Goal: Task Accomplishment & Management: Manage account settings

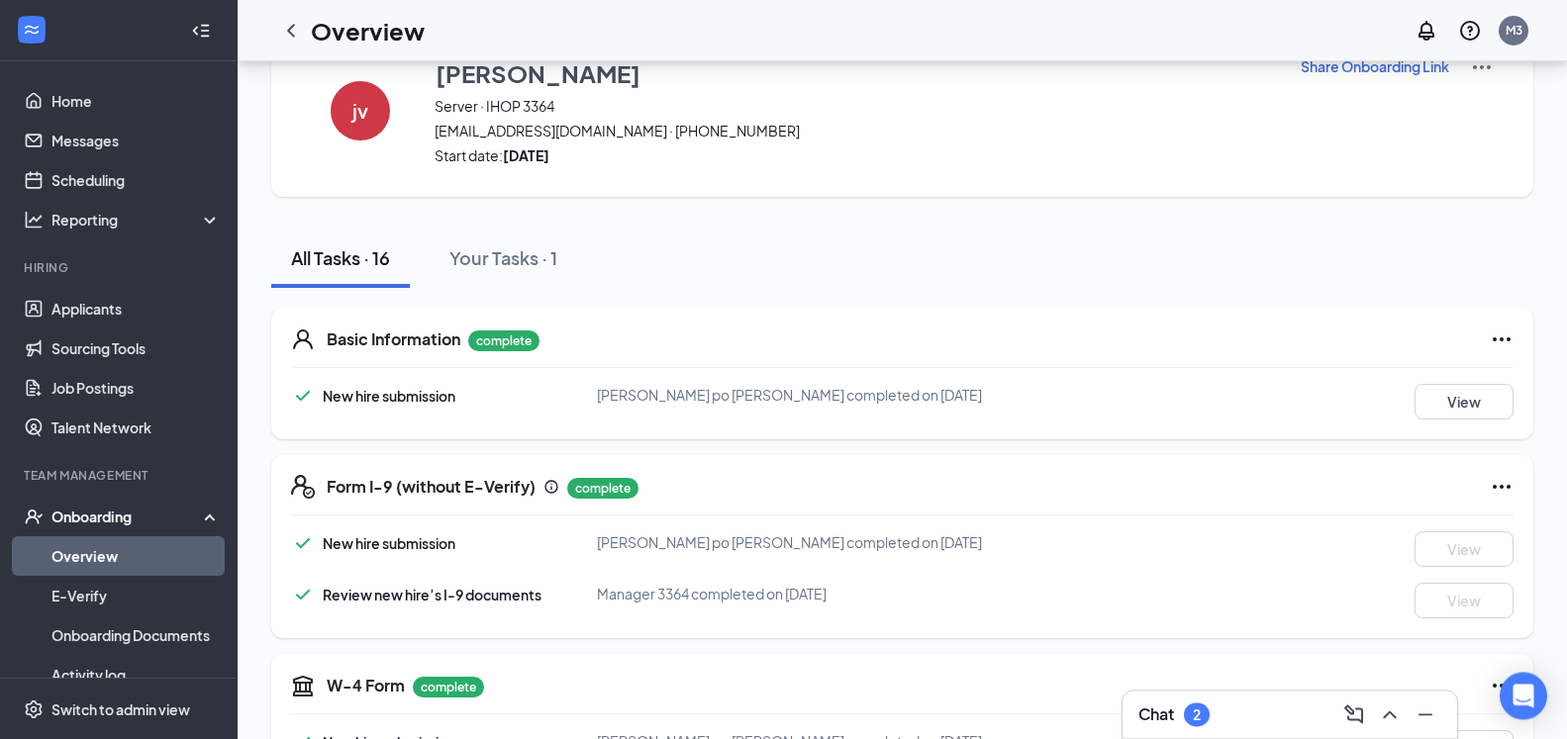
scroll to position [101, 0]
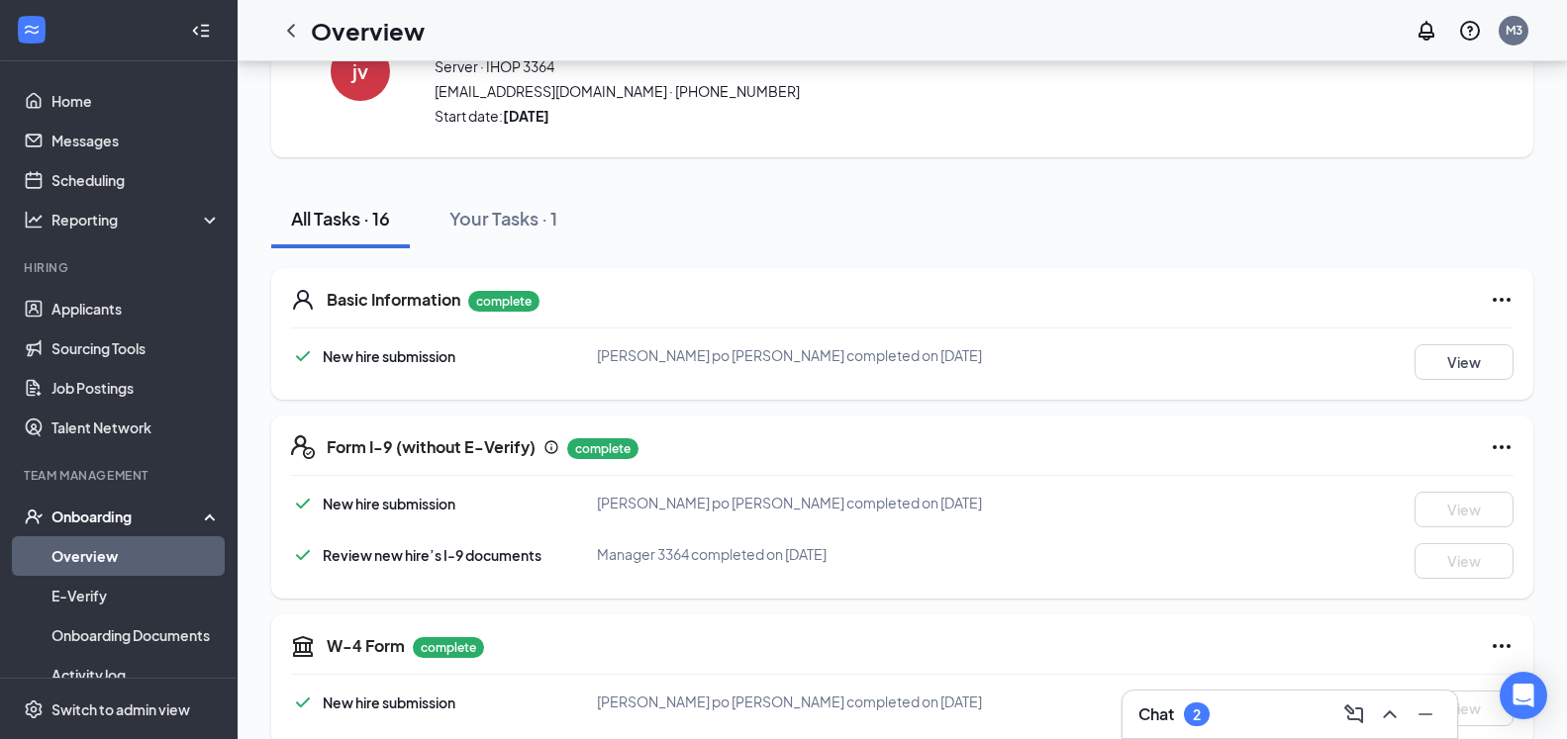
click at [131, 550] on link "Overview" at bounding box center [135, 557] width 169 height 40
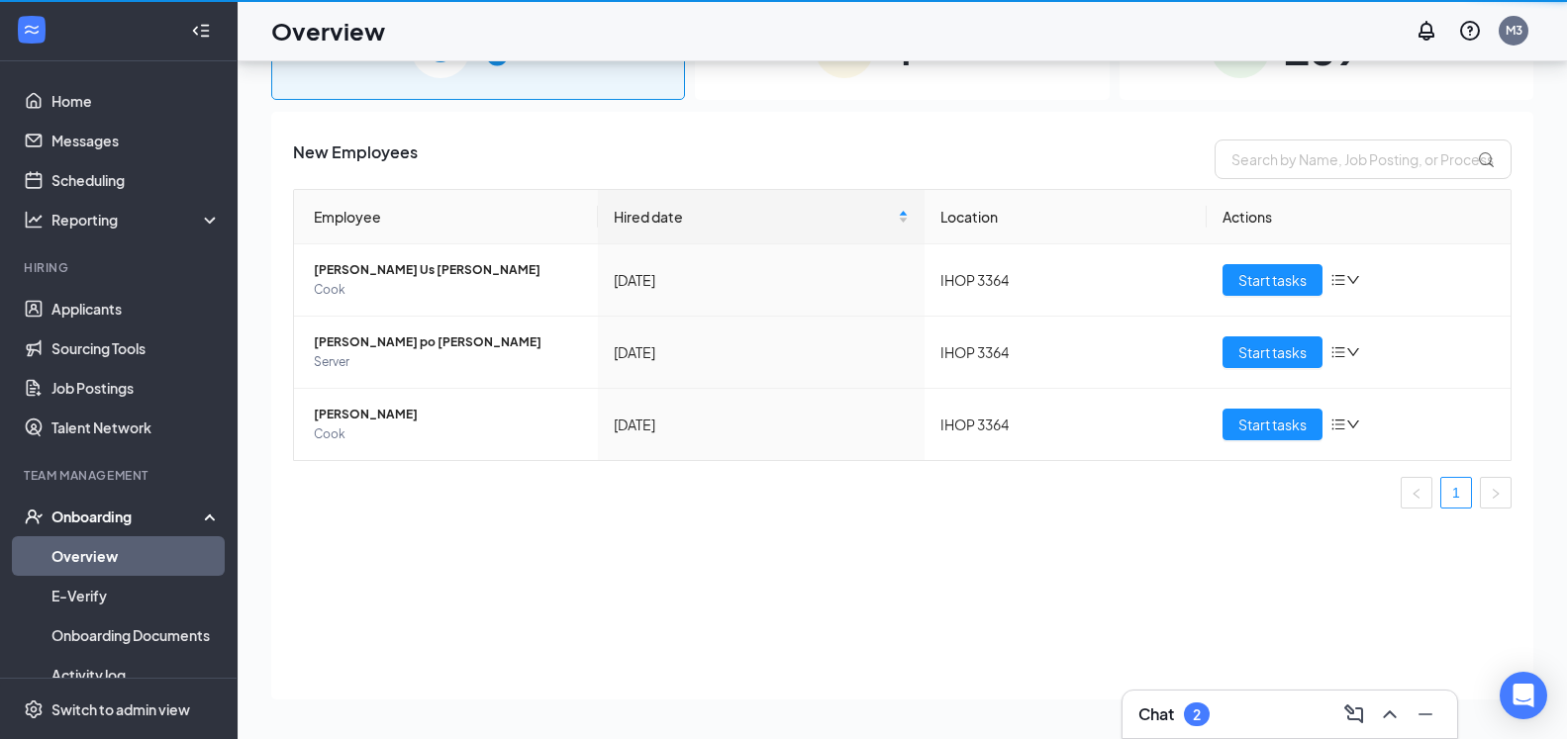
scroll to position [89, 0]
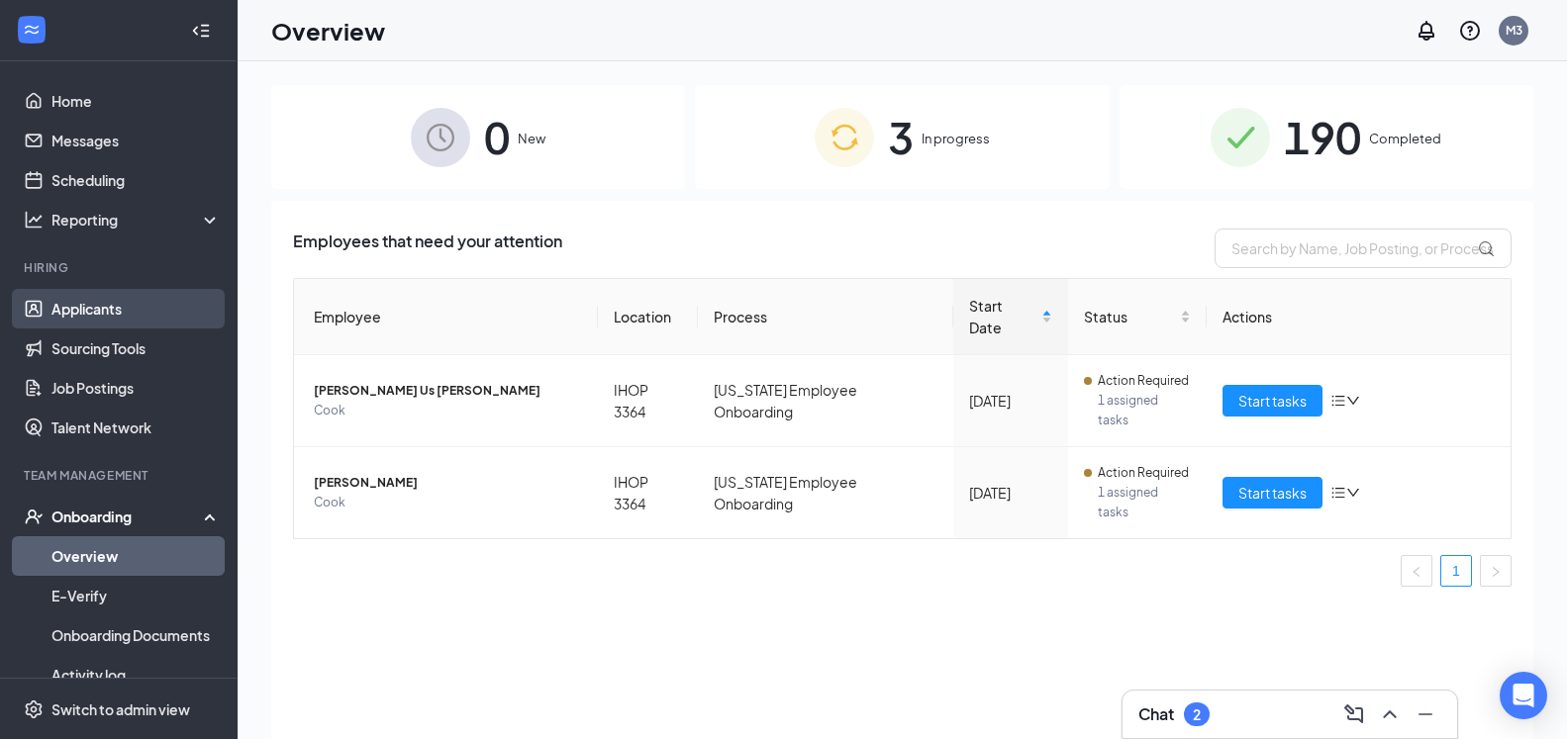
click at [51, 303] on link "Applicants" at bounding box center [135, 309] width 169 height 40
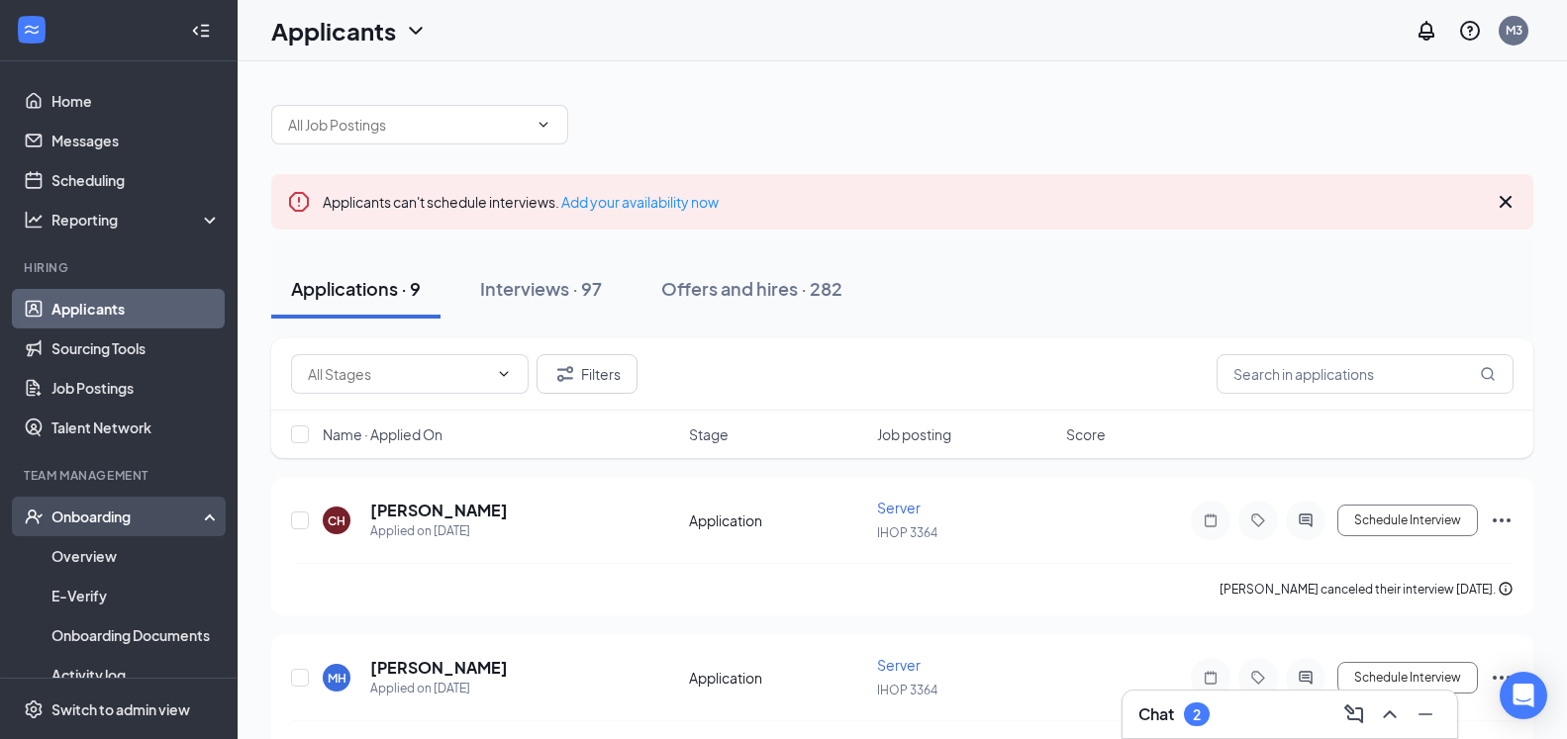
click at [84, 521] on div "Onboarding" at bounding box center [127, 517] width 152 height 20
click at [82, 522] on div "Onboarding" at bounding box center [127, 517] width 152 height 20
click at [81, 557] on link "Overview" at bounding box center [135, 557] width 169 height 40
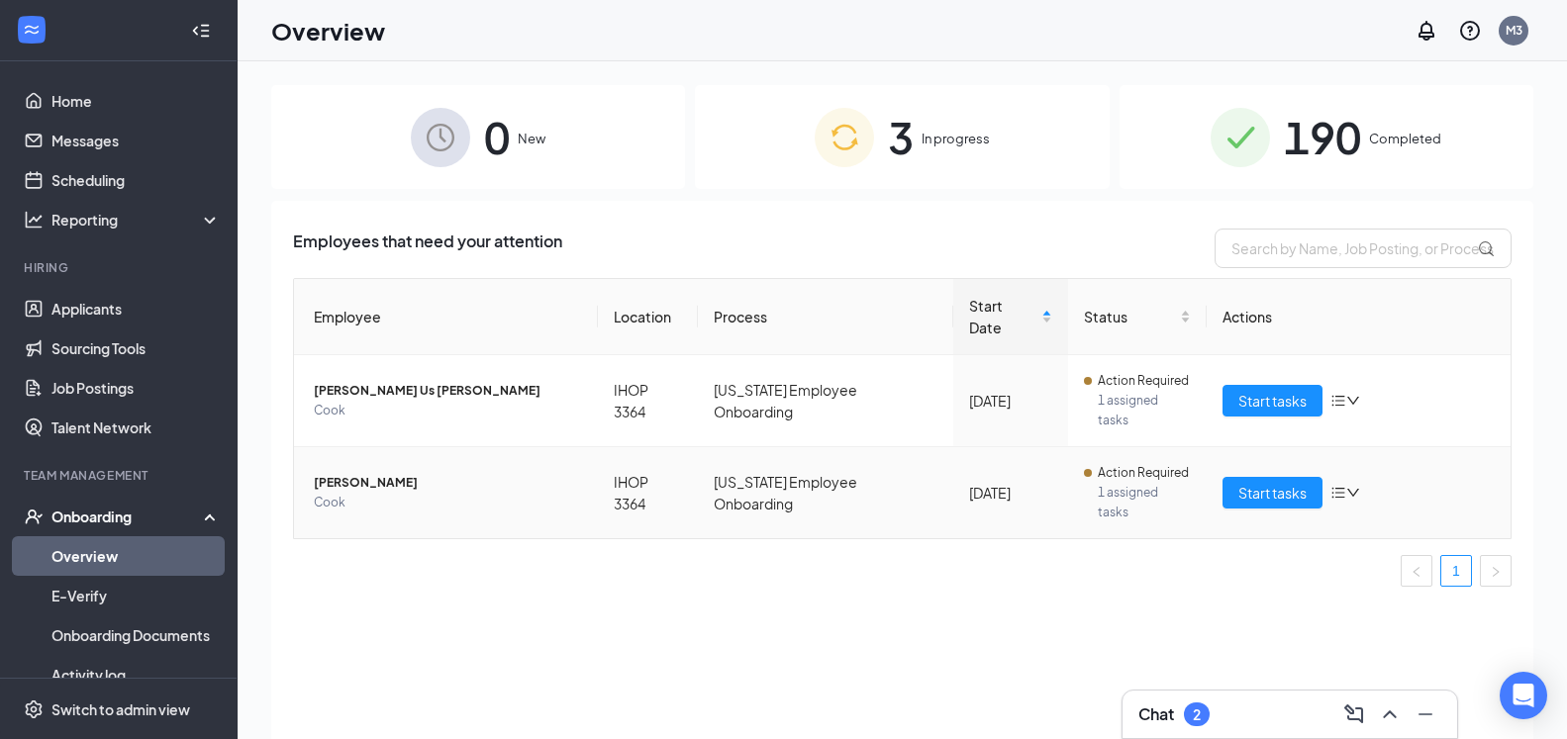
click at [1340, 485] on icon "bars" at bounding box center [1338, 493] width 16 height 16
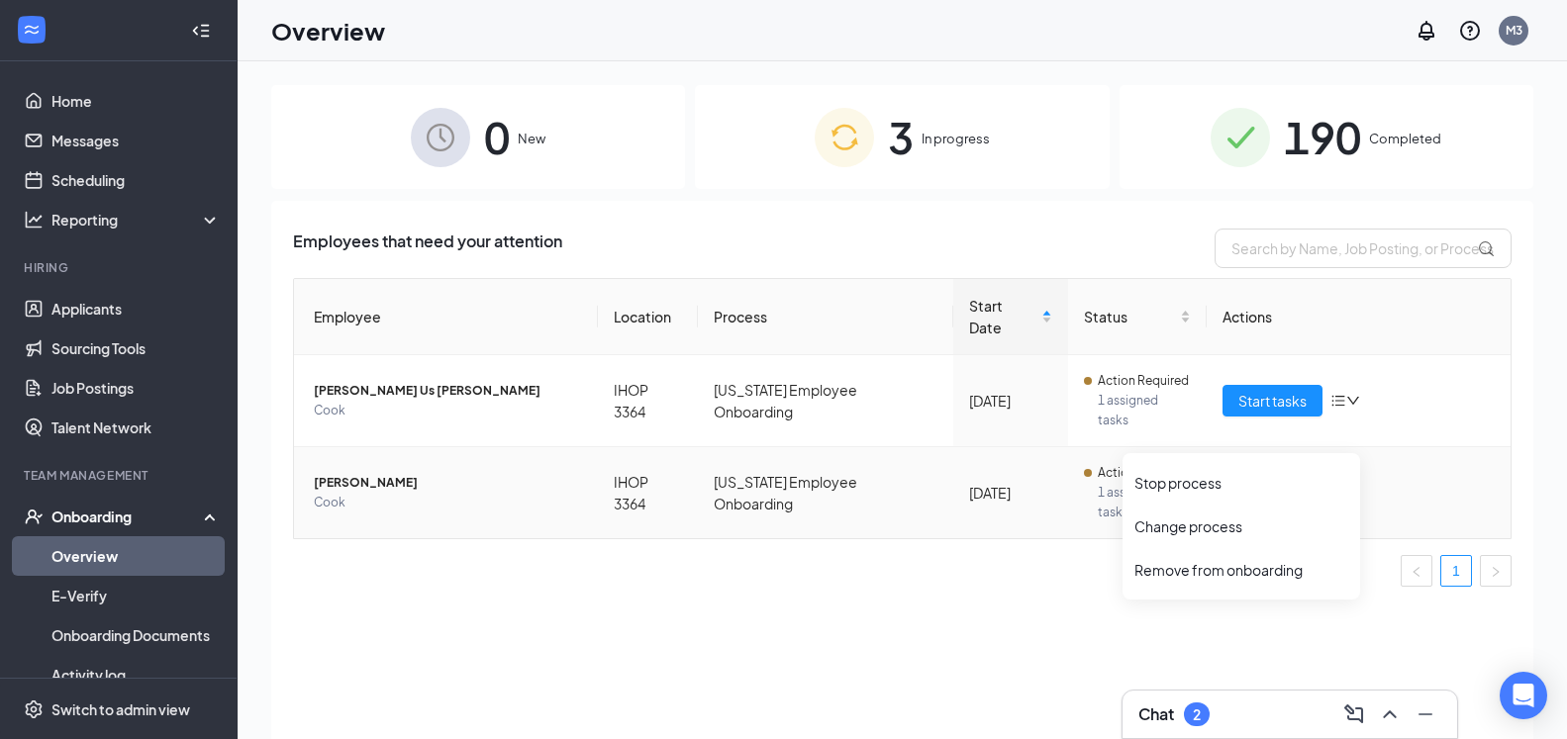
click at [1340, 485] on icon "bars" at bounding box center [1338, 493] width 16 height 16
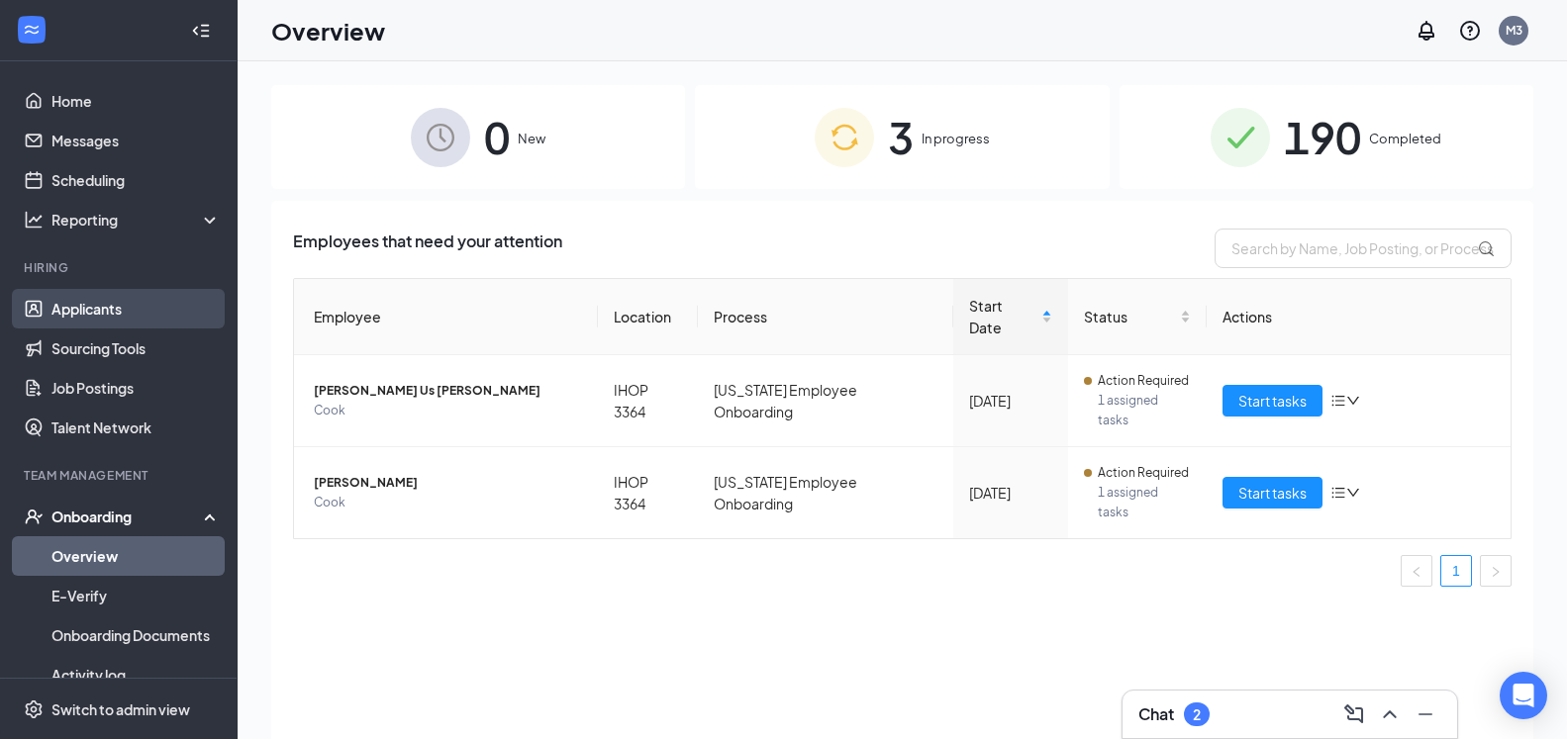
click at [103, 303] on link "Applicants" at bounding box center [135, 309] width 169 height 40
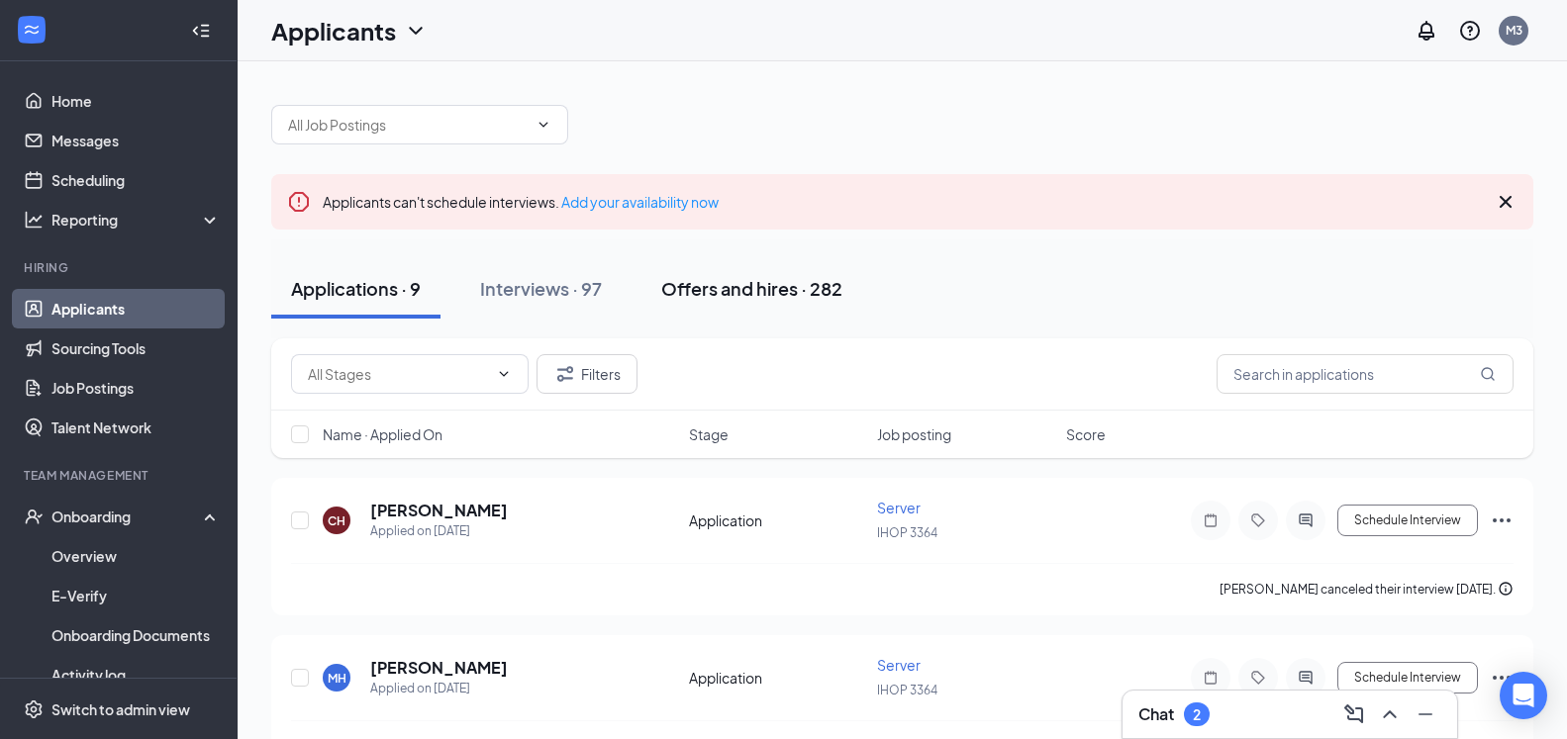
click at [688, 297] on div "Offers and hires · 282" at bounding box center [751, 288] width 181 height 25
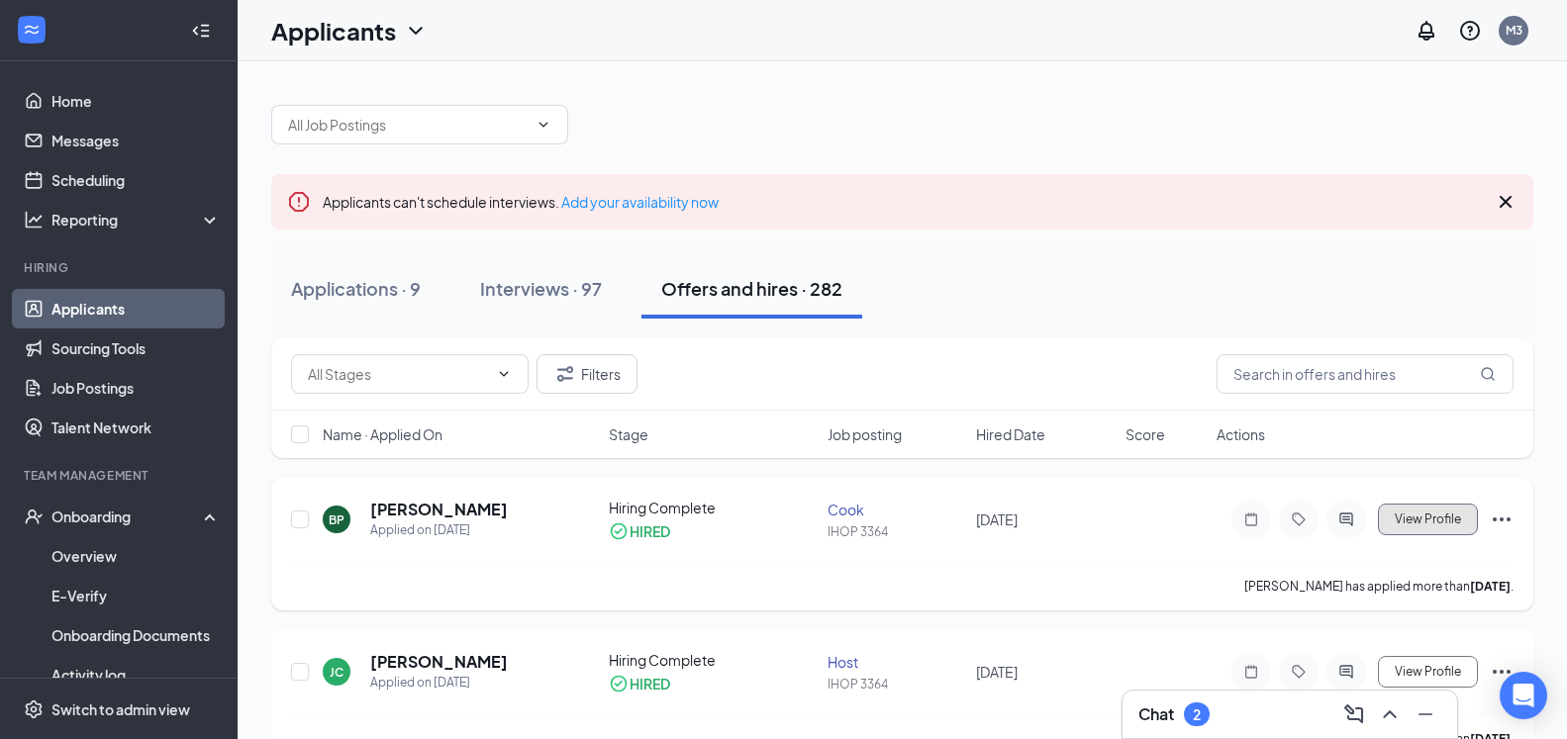
click at [1461, 521] on button "View Profile" at bounding box center [1428, 520] width 100 height 32
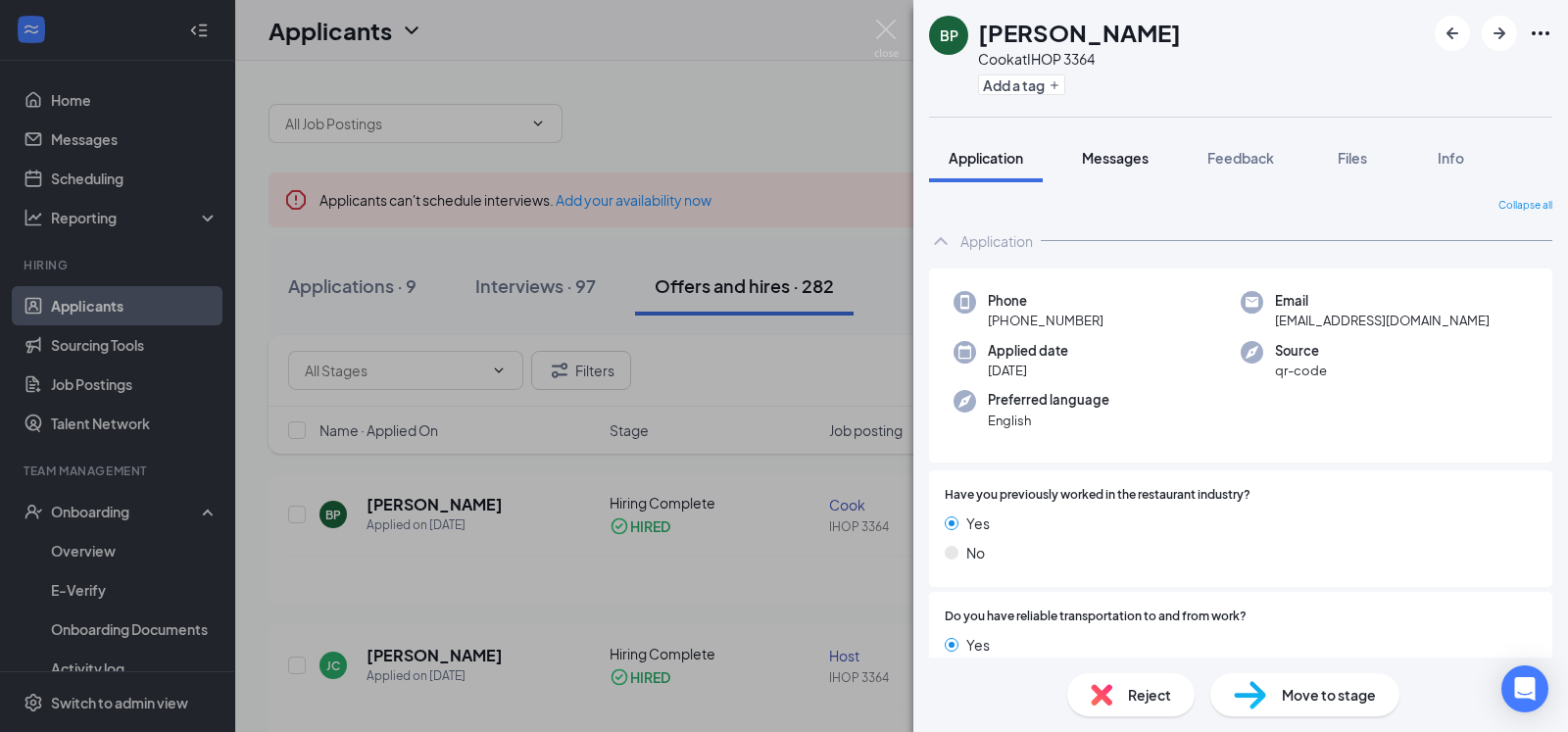
click at [1113, 159] on span "Messages" at bounding box center [1115, 157] width 66 height 18
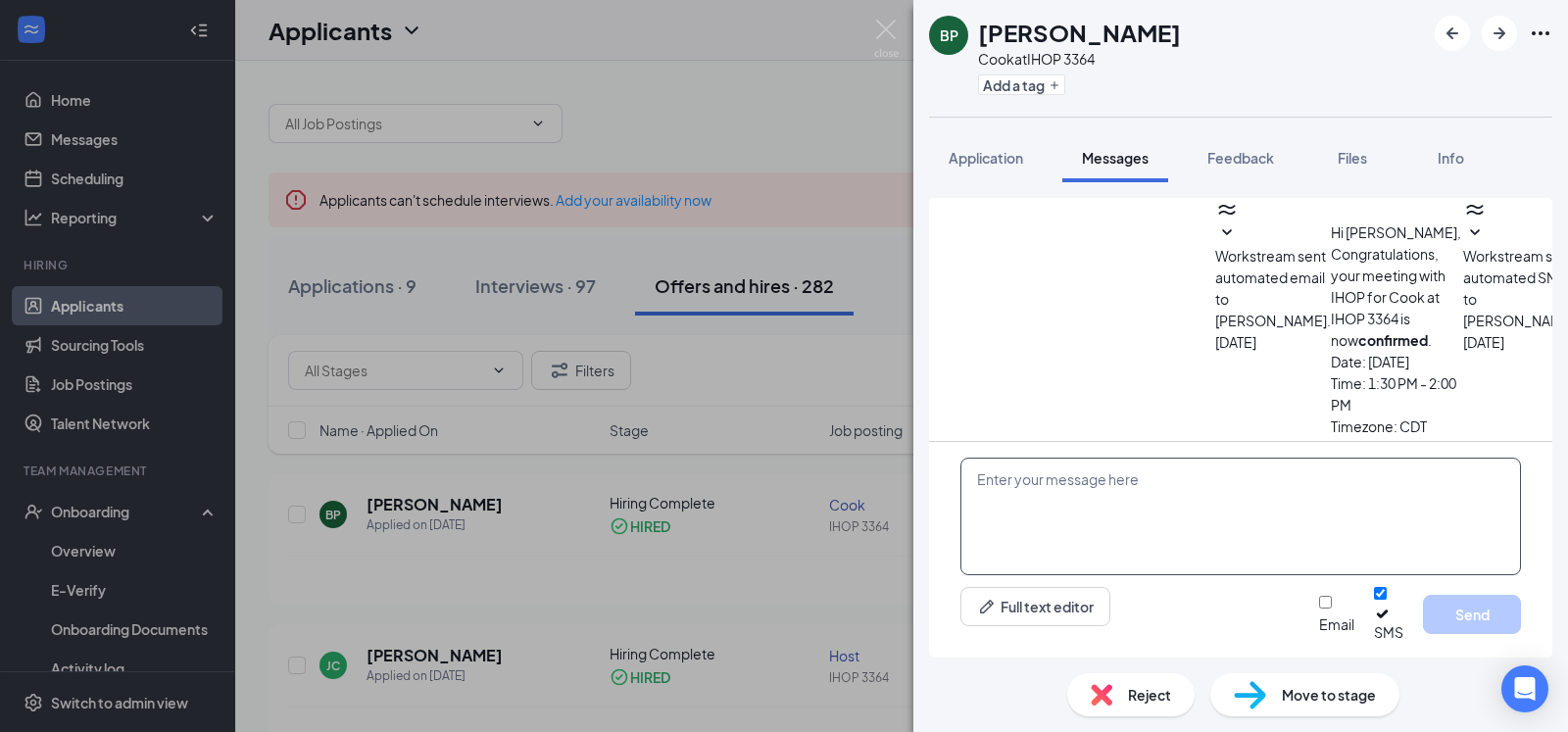
click at [1100, 504] on textarea at bounding box center [1240, 516] width 560 height 118
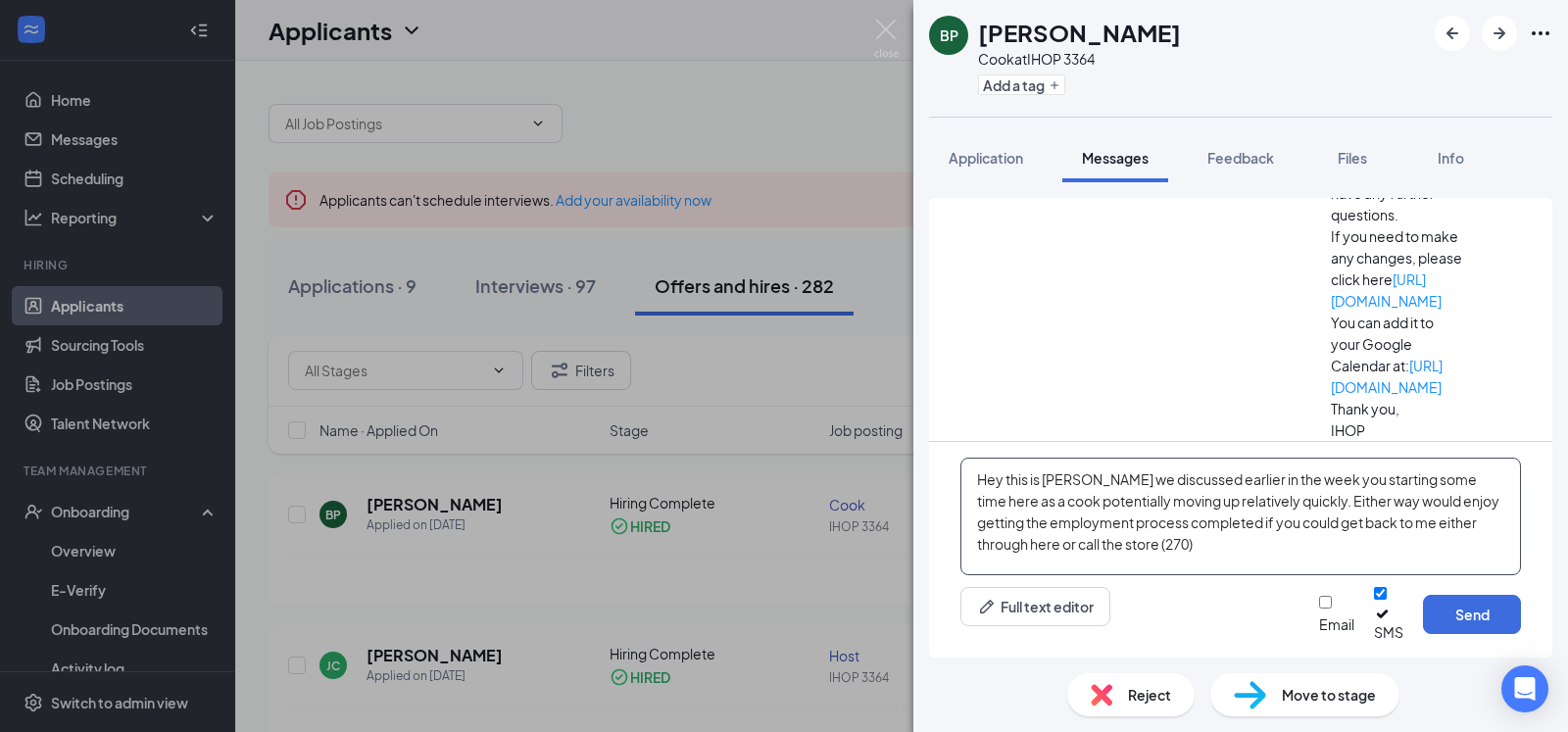
scroll to position [506, 0]
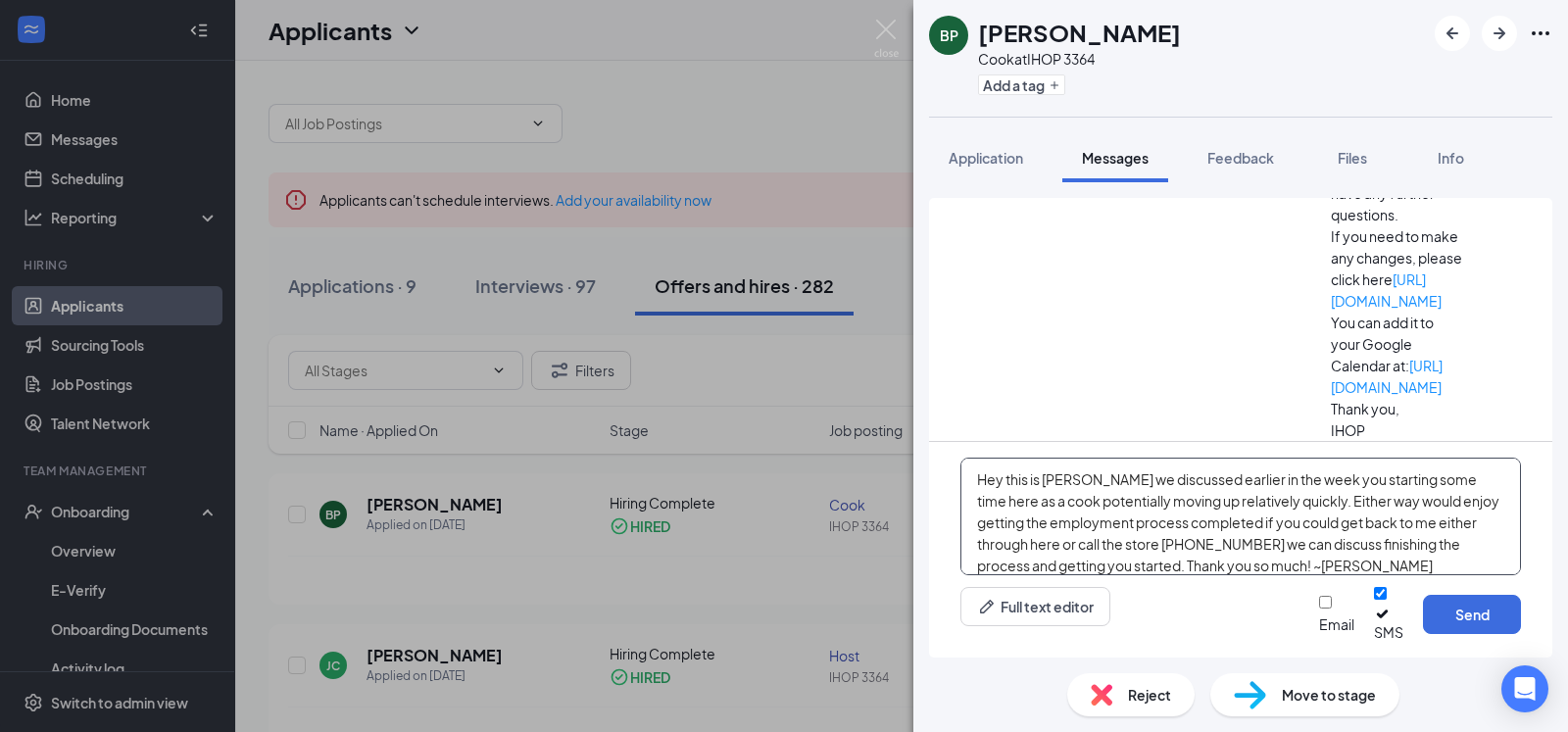
type textarea "Hey this is [PERSON_NAME] we discussed earlier in the week you starting some ti…"
click at [1319, 609] on input "Email" at bounding box center [1324, 602] width 13 height 13
checkbox input "true"
click at [1462, 628] on button "Send" at bounding box center [1471, 615] width 98 height 40
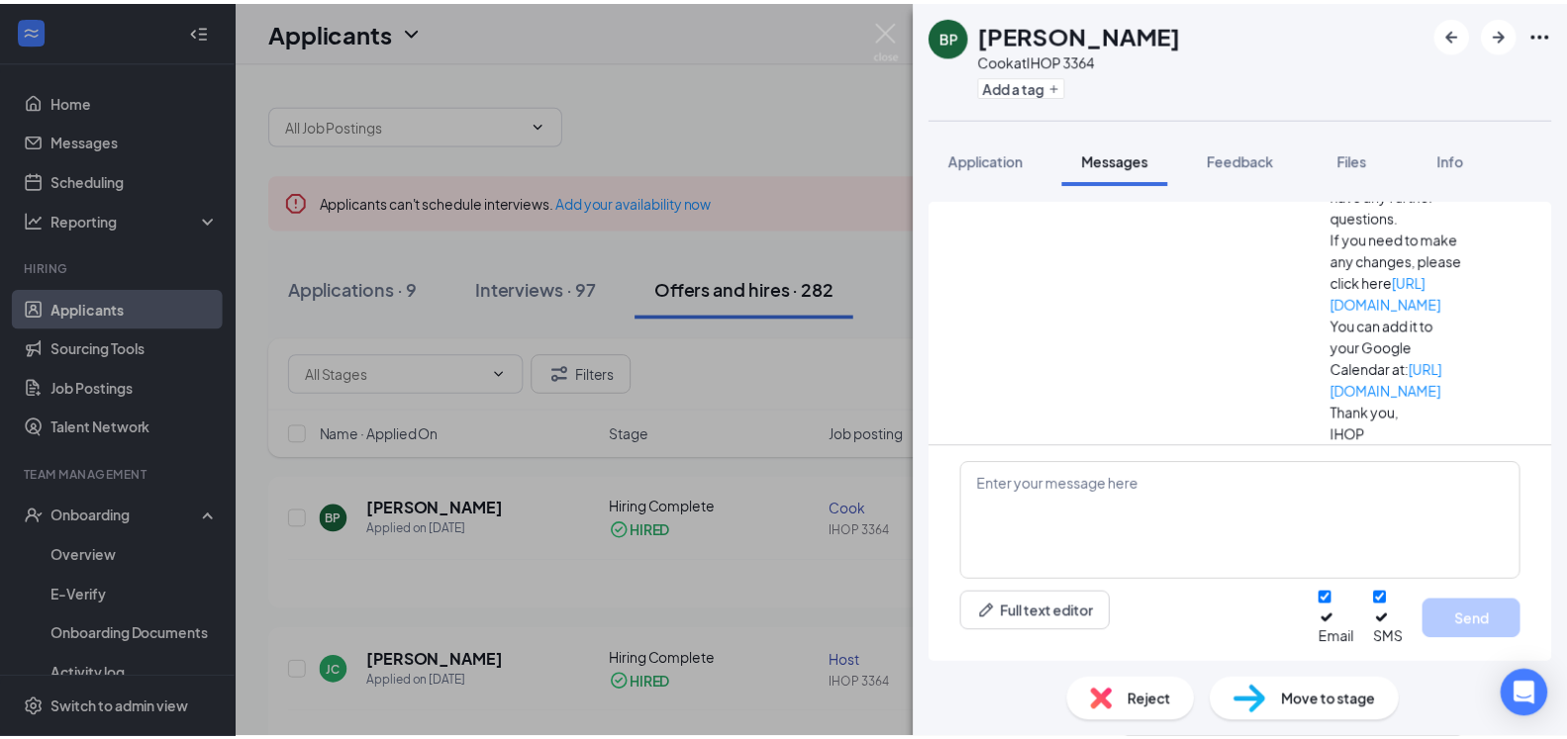
scroll to position [986, 0]
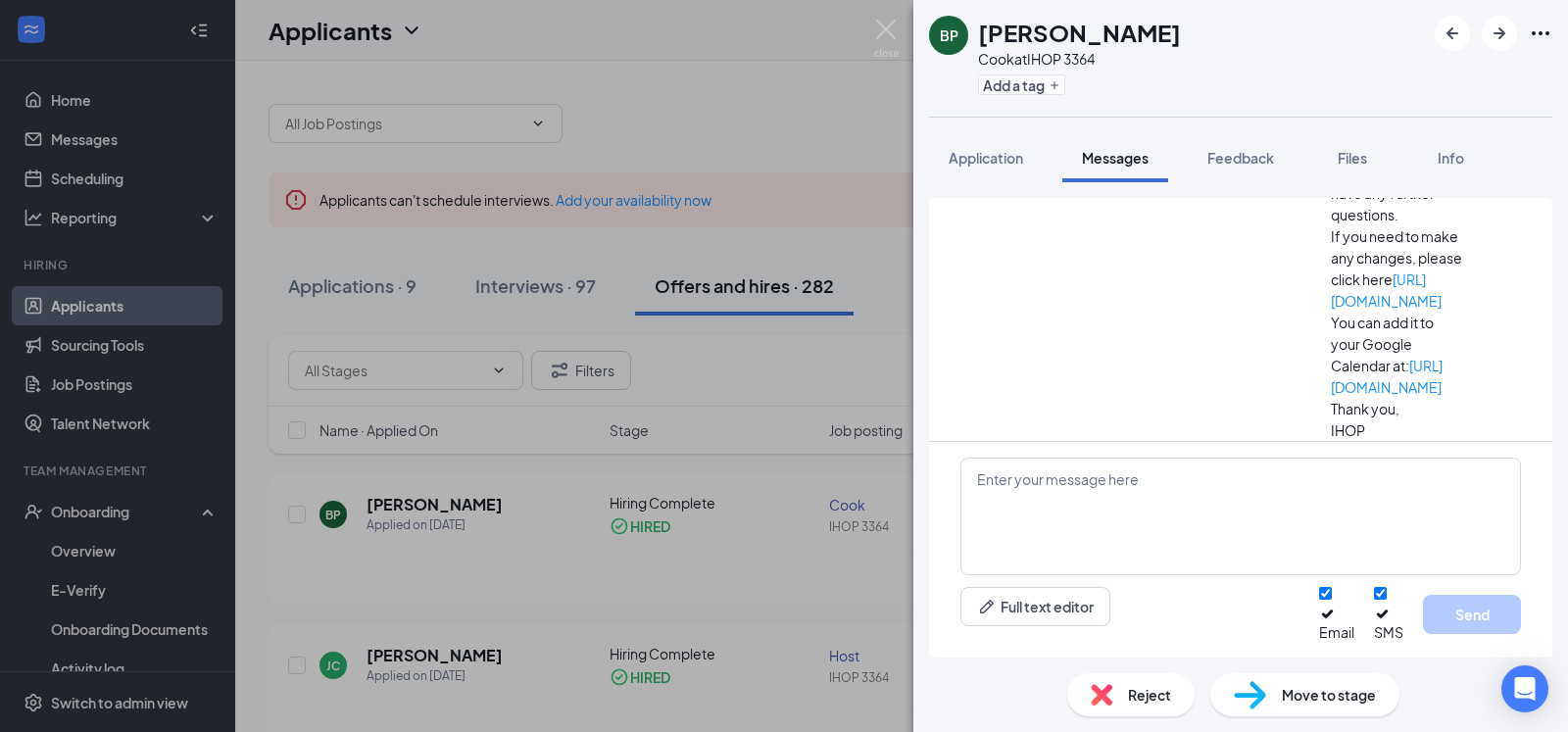
click at [661, 79] on div "[PERSON_NAME] [PERSON_NAME] at IHOP 3364 Add a tag Application Messages Feedbac…" at bounding box center [784, 366] width 1568 height 732
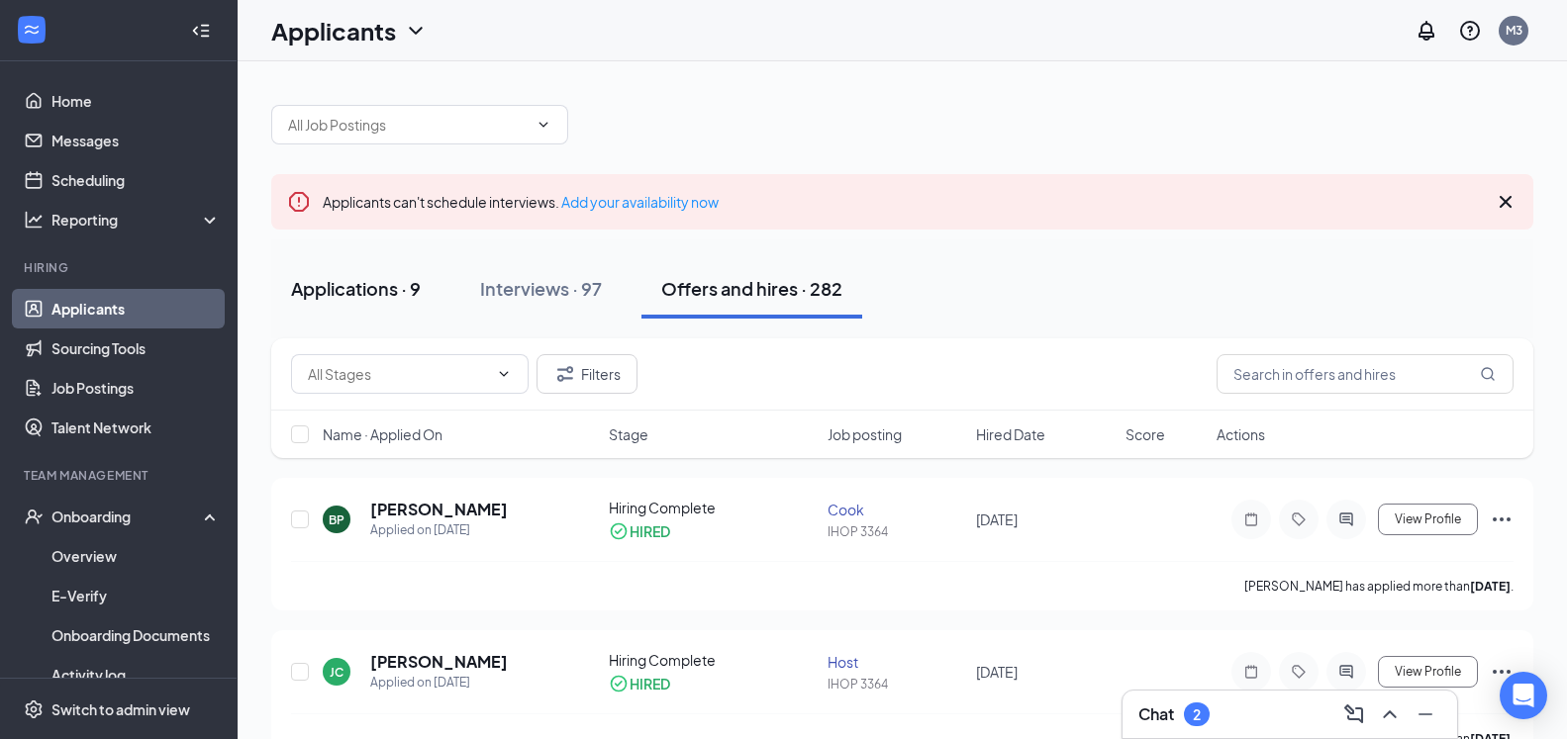
click at [383, 292] on div "Applications · 9" at bounding box center [356, 288] width 130 height 25
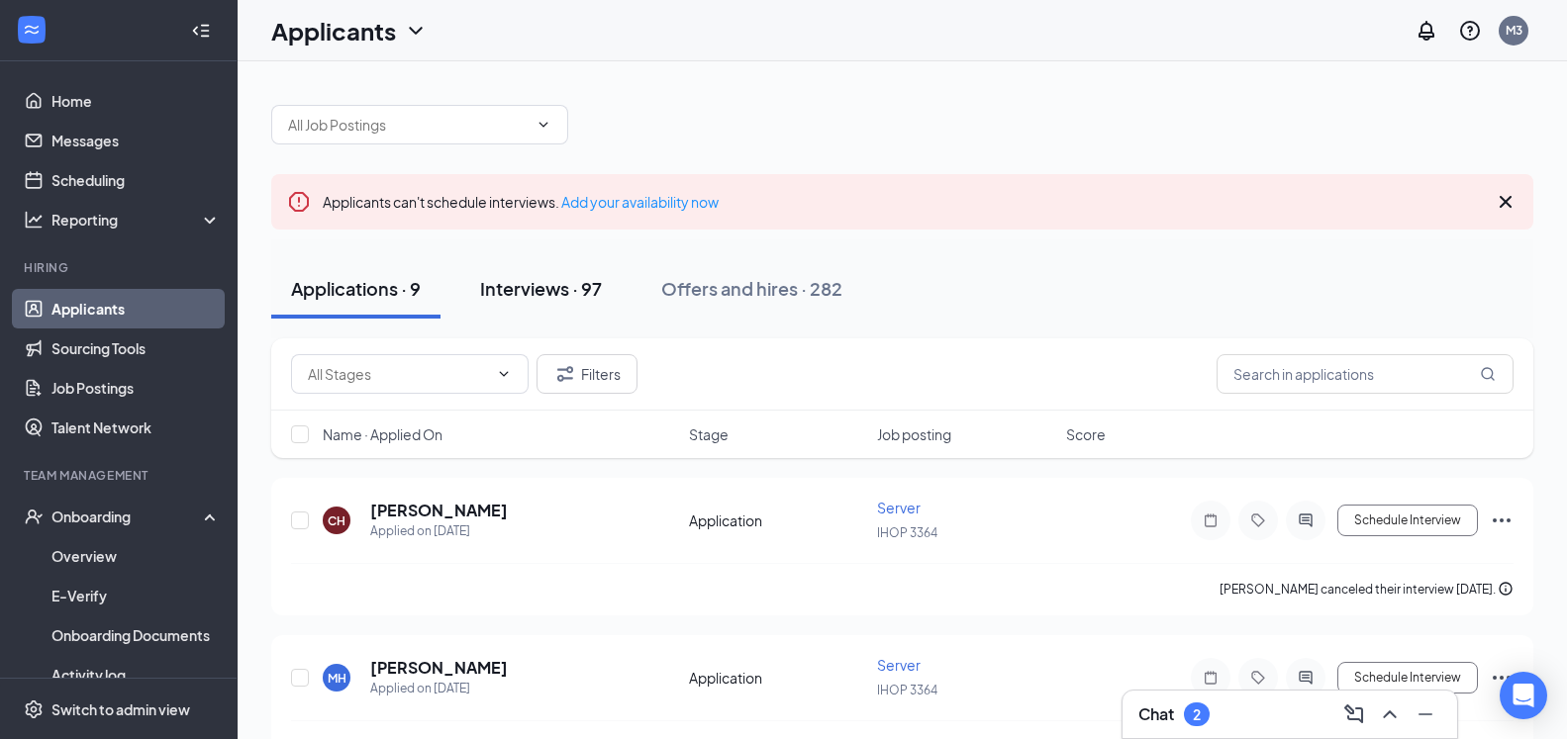
click at [531, 289] on div "Interviews · 97" at bounding box center [541, 288] width 122 height 25
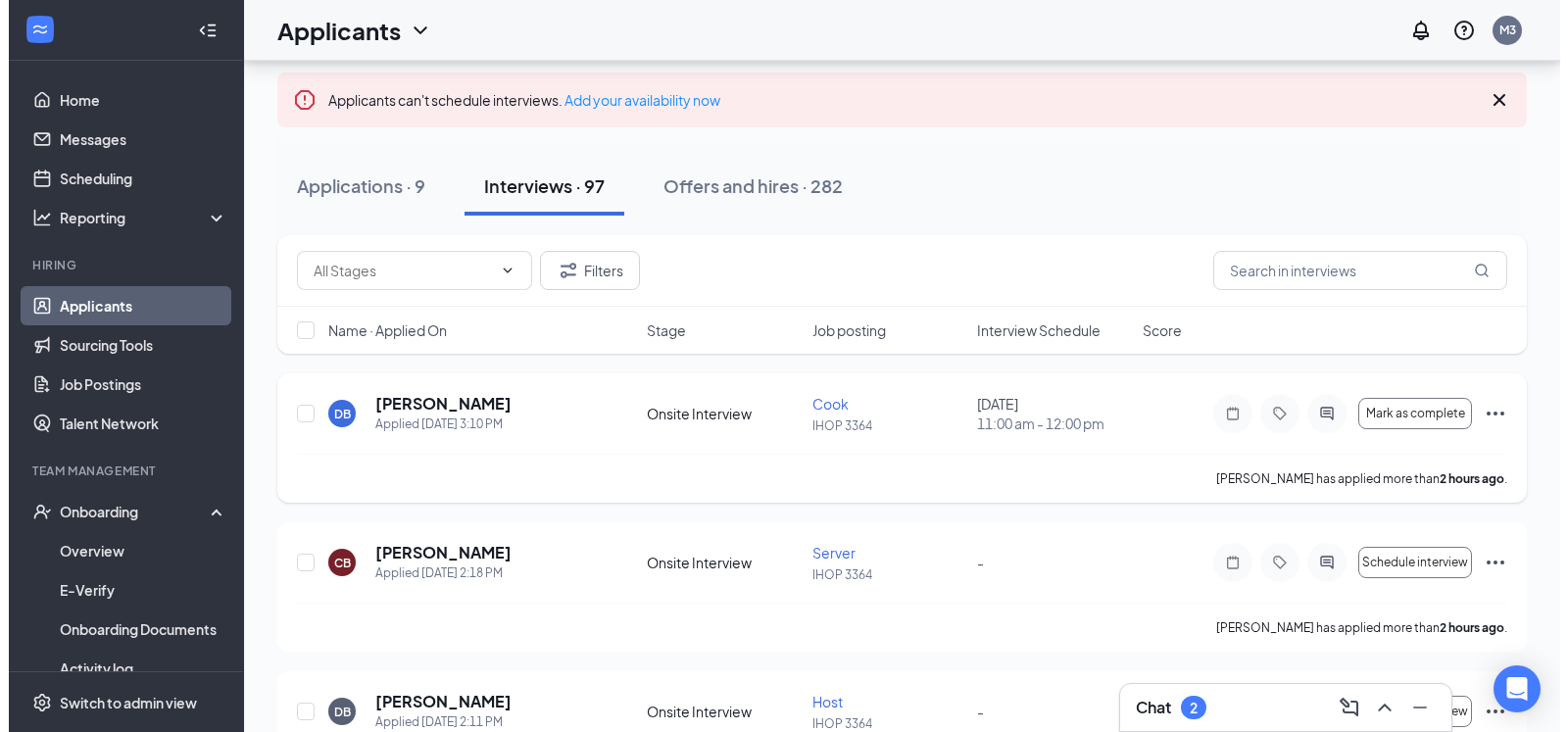
scroll to position [200, 0]
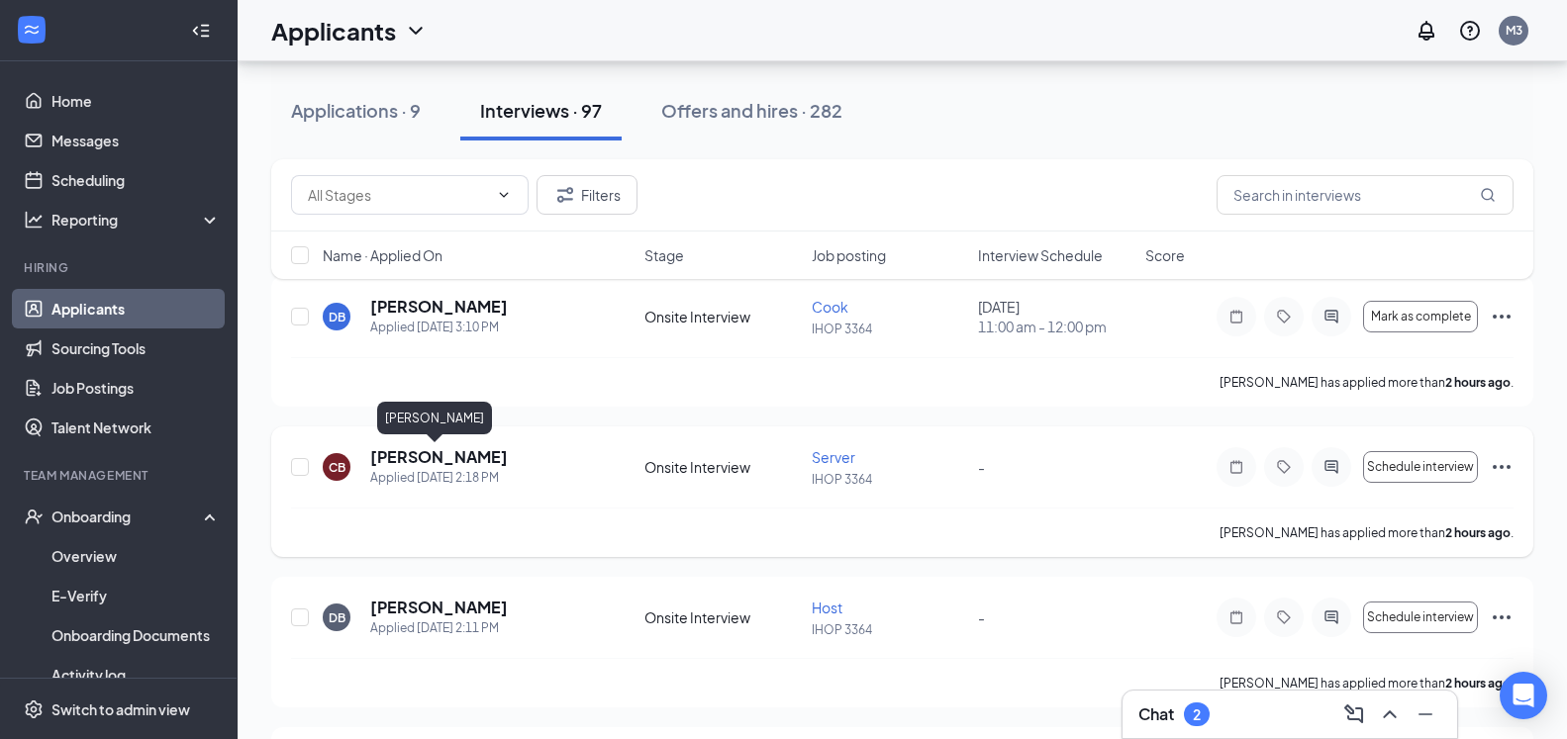
click at [459, 449] on h5 "[PERSON_NAME]" at bounding box center [439, 457] width 138 height 22
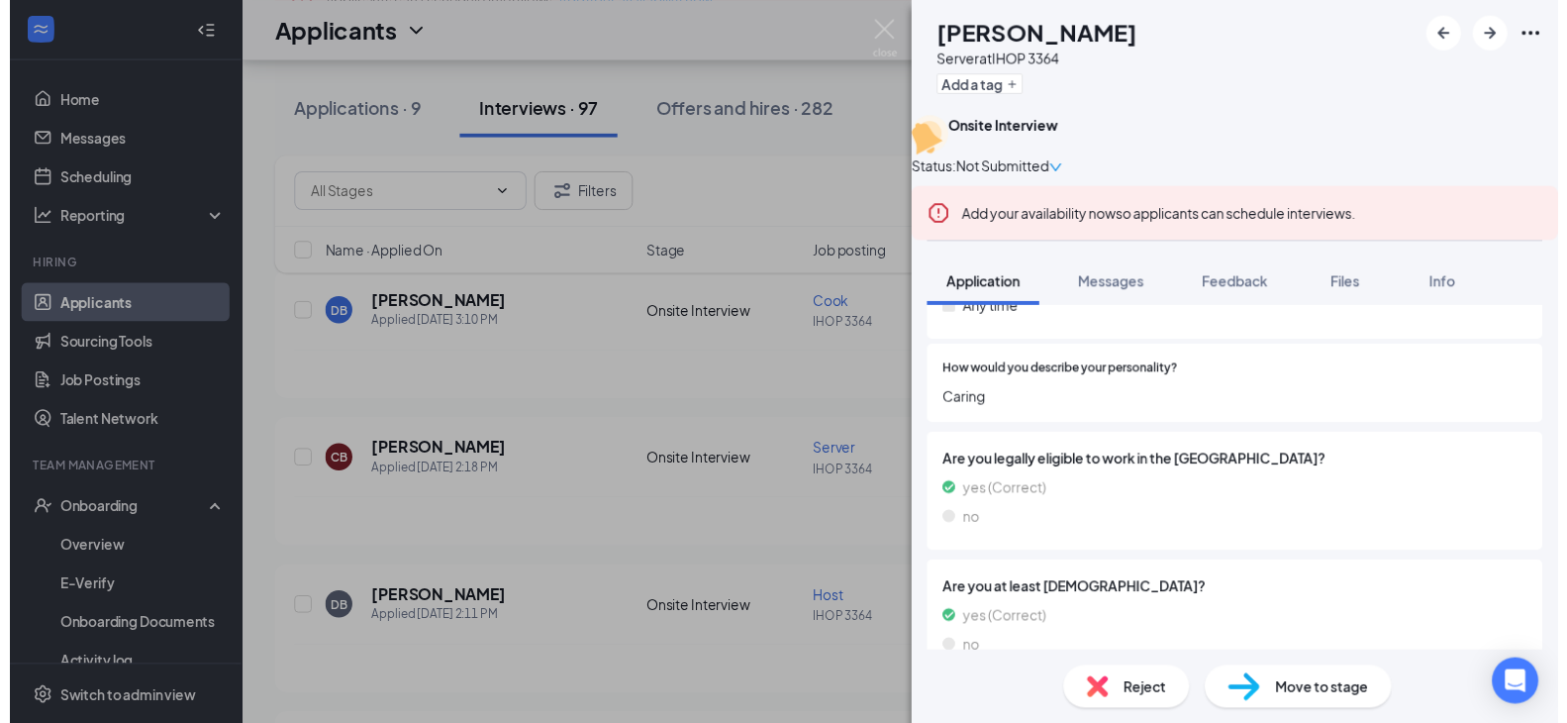
scroll to position [1035, 0]
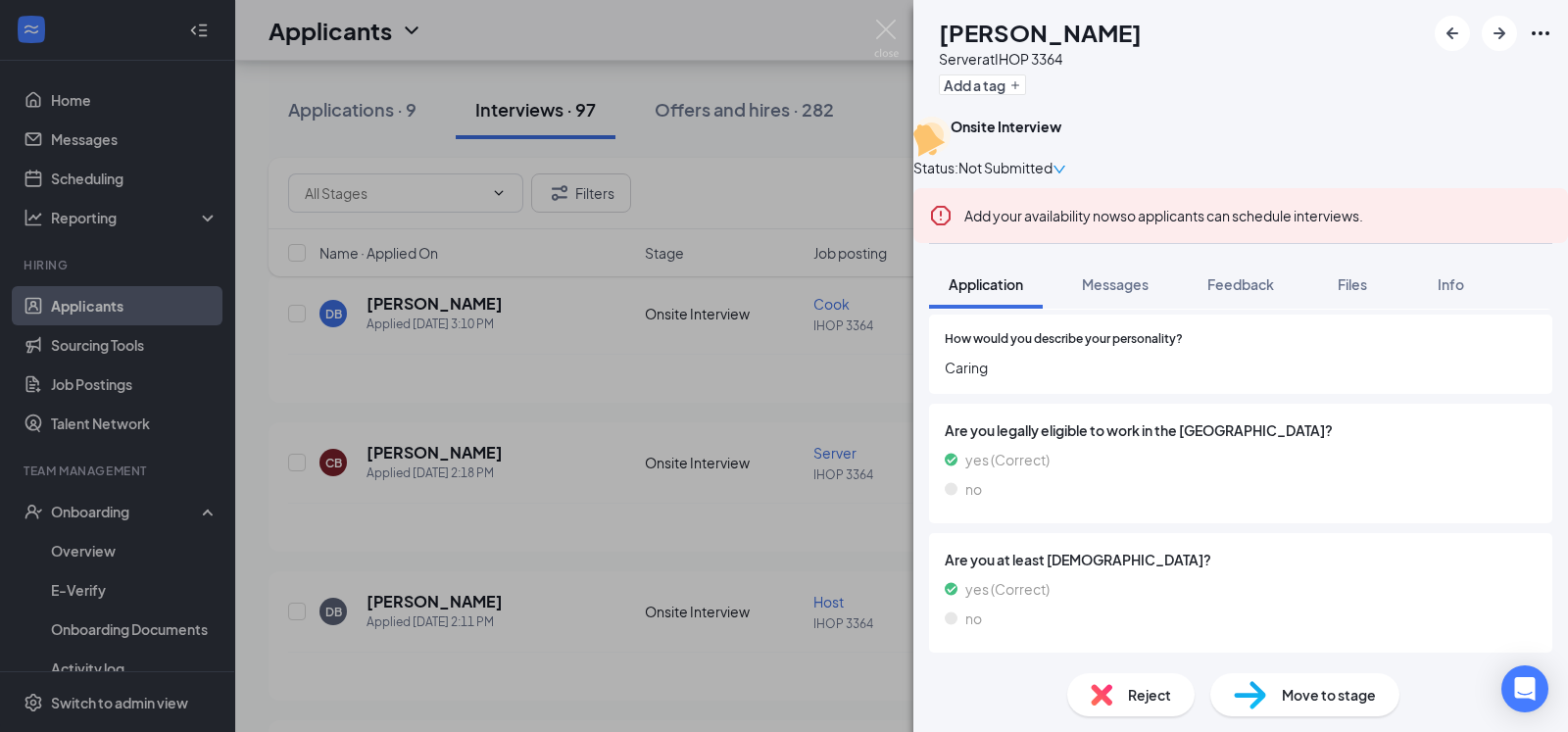
click at [823, 219] on div "CB [PERSON_NAME] Server at IHOP 3364 Add a tag Onsite Interview Status : Not Su…" at bounding box center [784, 366] width 1568 height 732
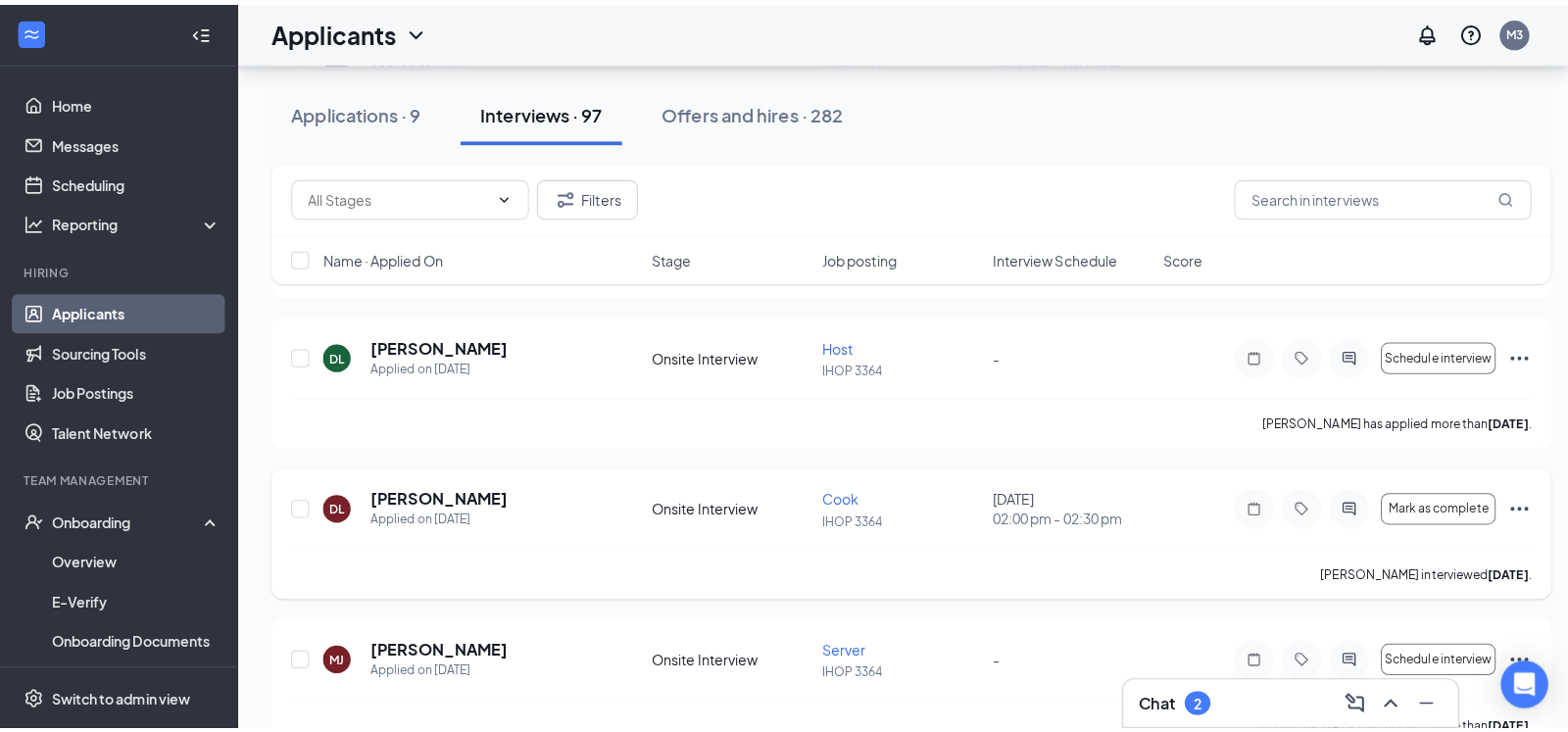
scroll to position [1401, 0]
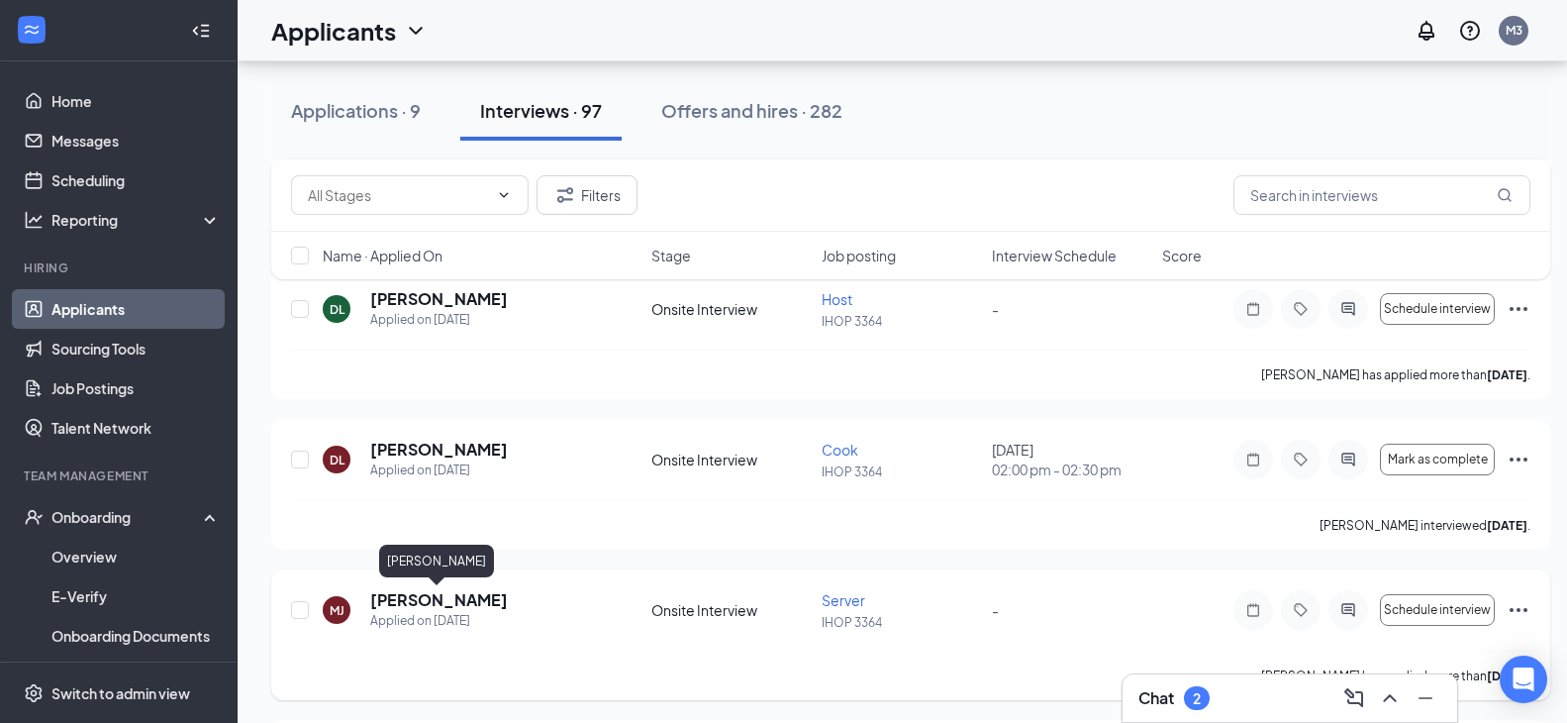
click at [458, 592] on h5 "[PERSON_NAME]" at bounding box center [439, 600] width 138 height 22
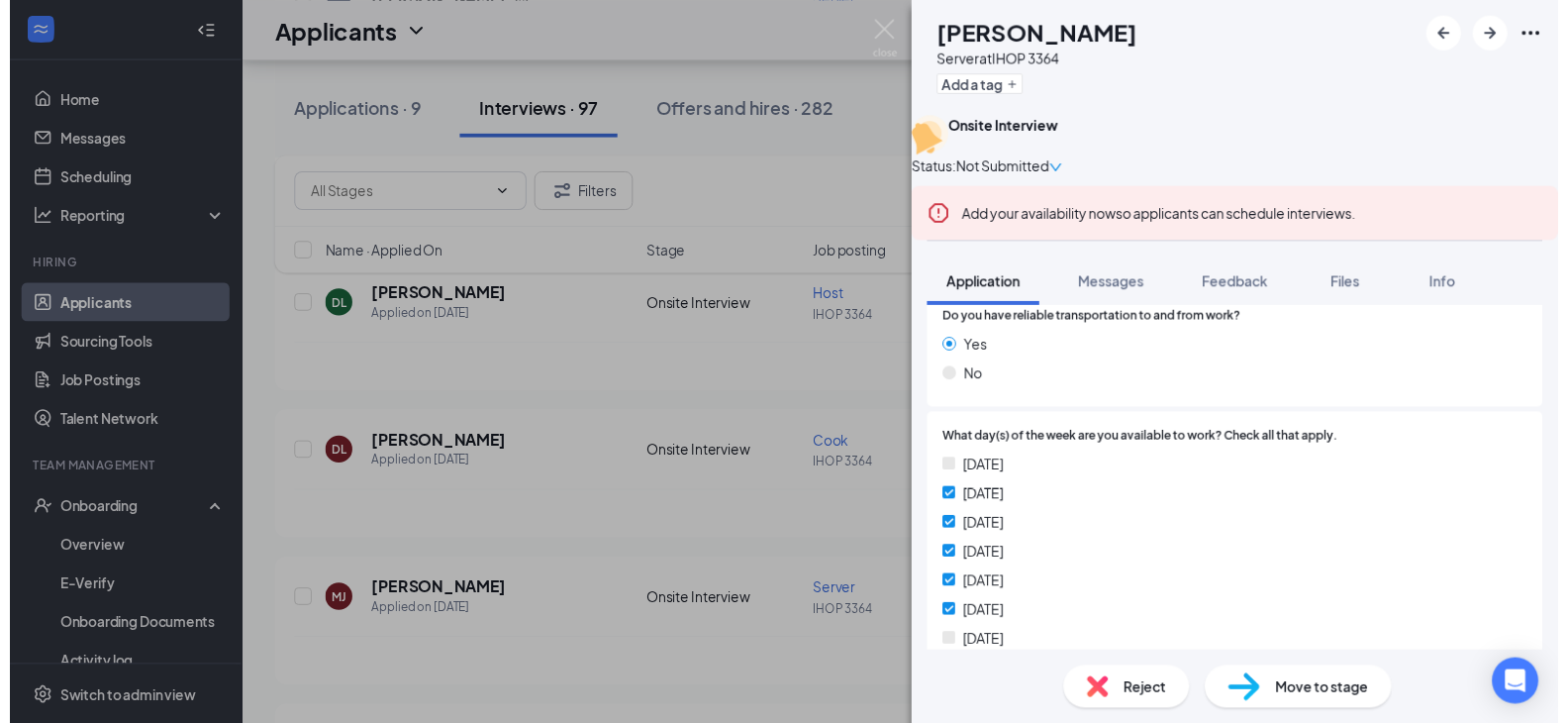
scroll to position [535, 0]
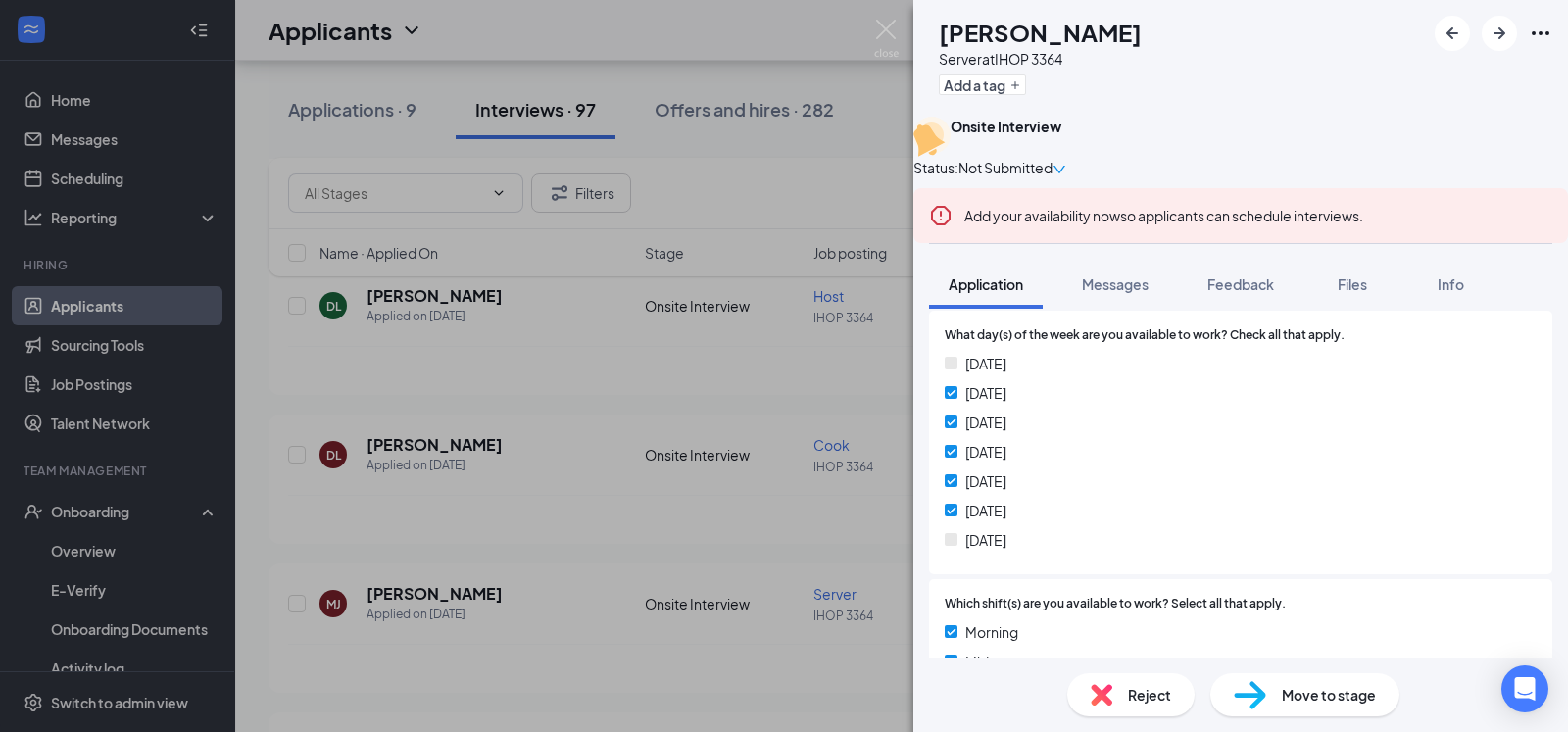
click at [794, 535] on div "[PERSON_NAME] [PERSON_NAME] Server at IHOP 3364 Add a tag Onsite Interview Stat…" at bounding box center [784, 366] width 1568 height 732
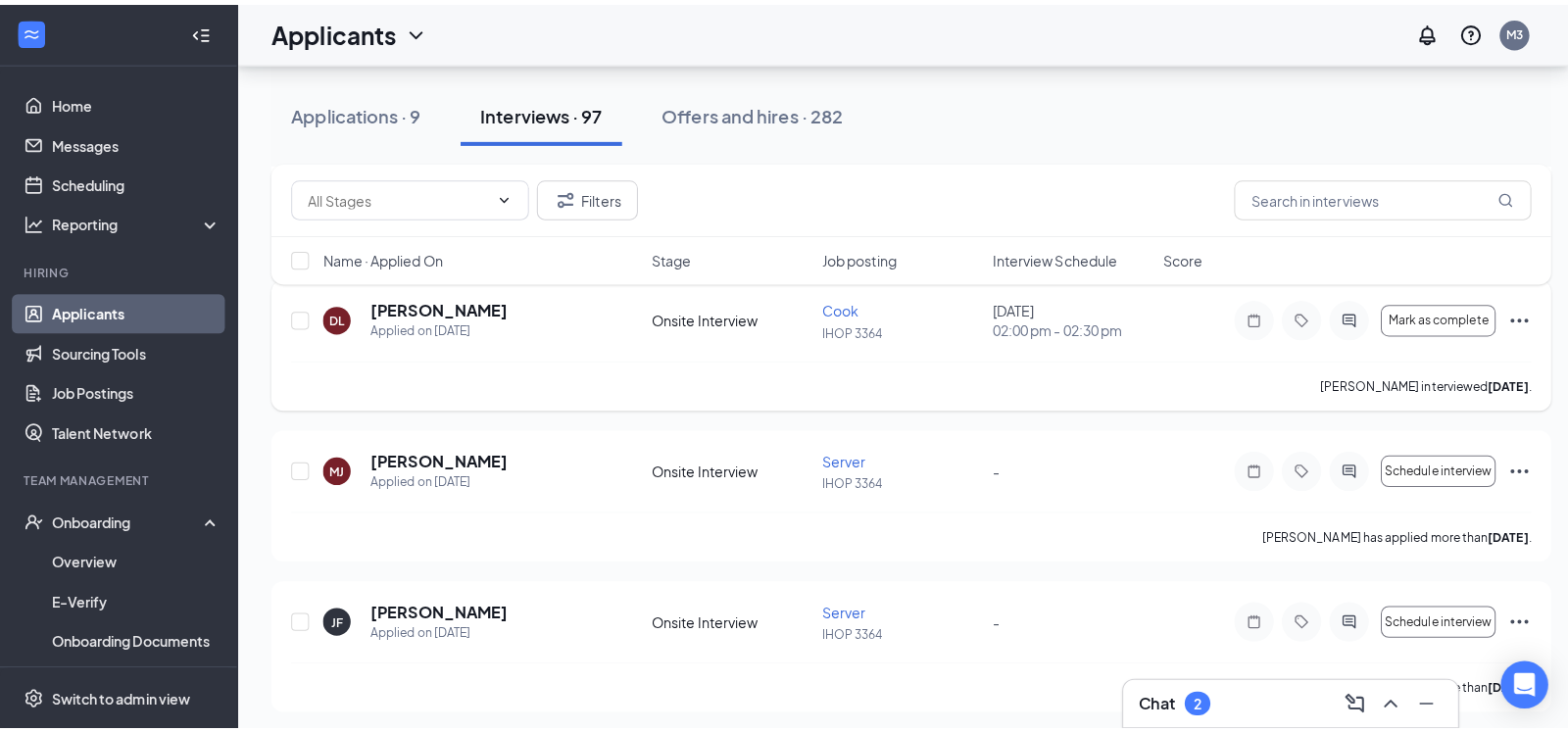
scroll to position [1601, 0]
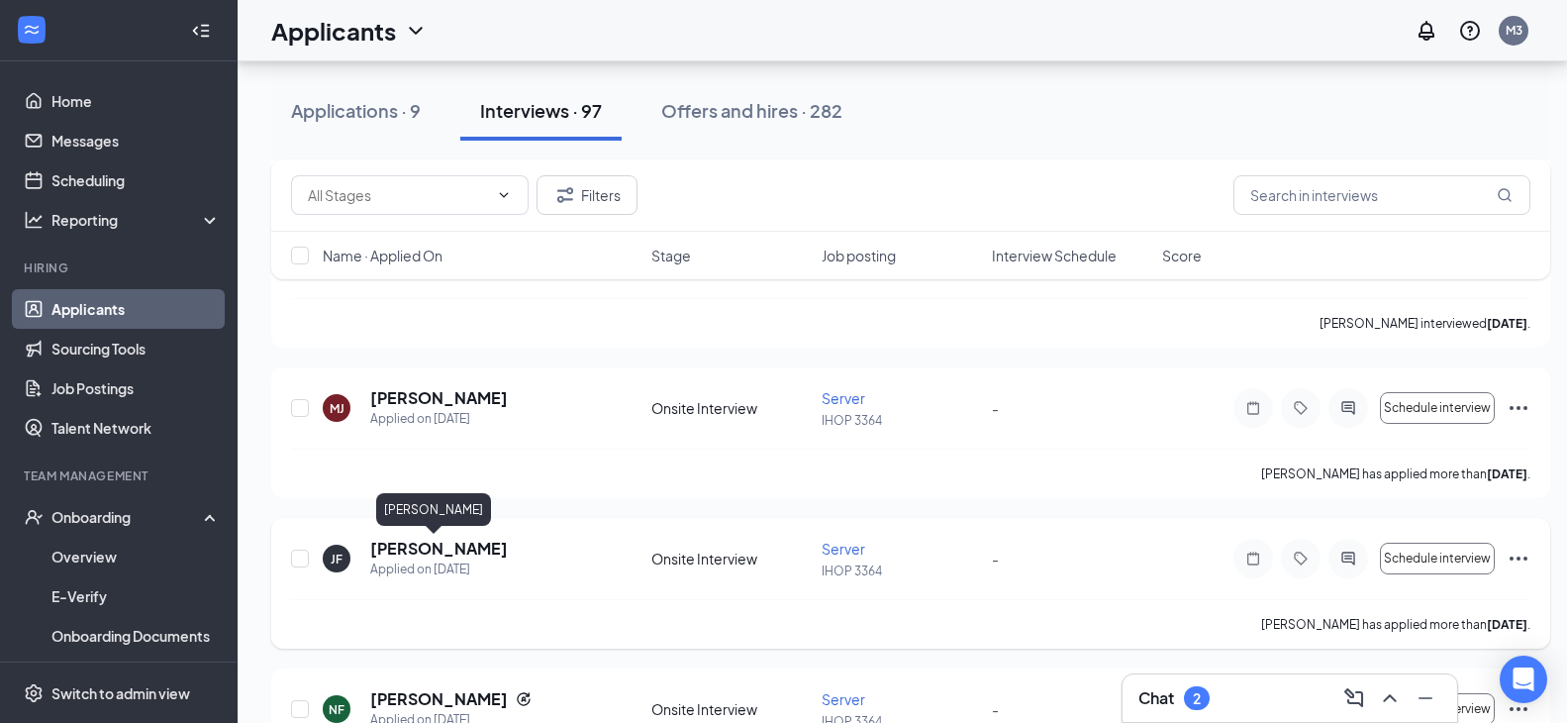
click at [454, 544] on h5 "[PERSON_NAME]" at bounding box center [439, 549] width 138 height 22
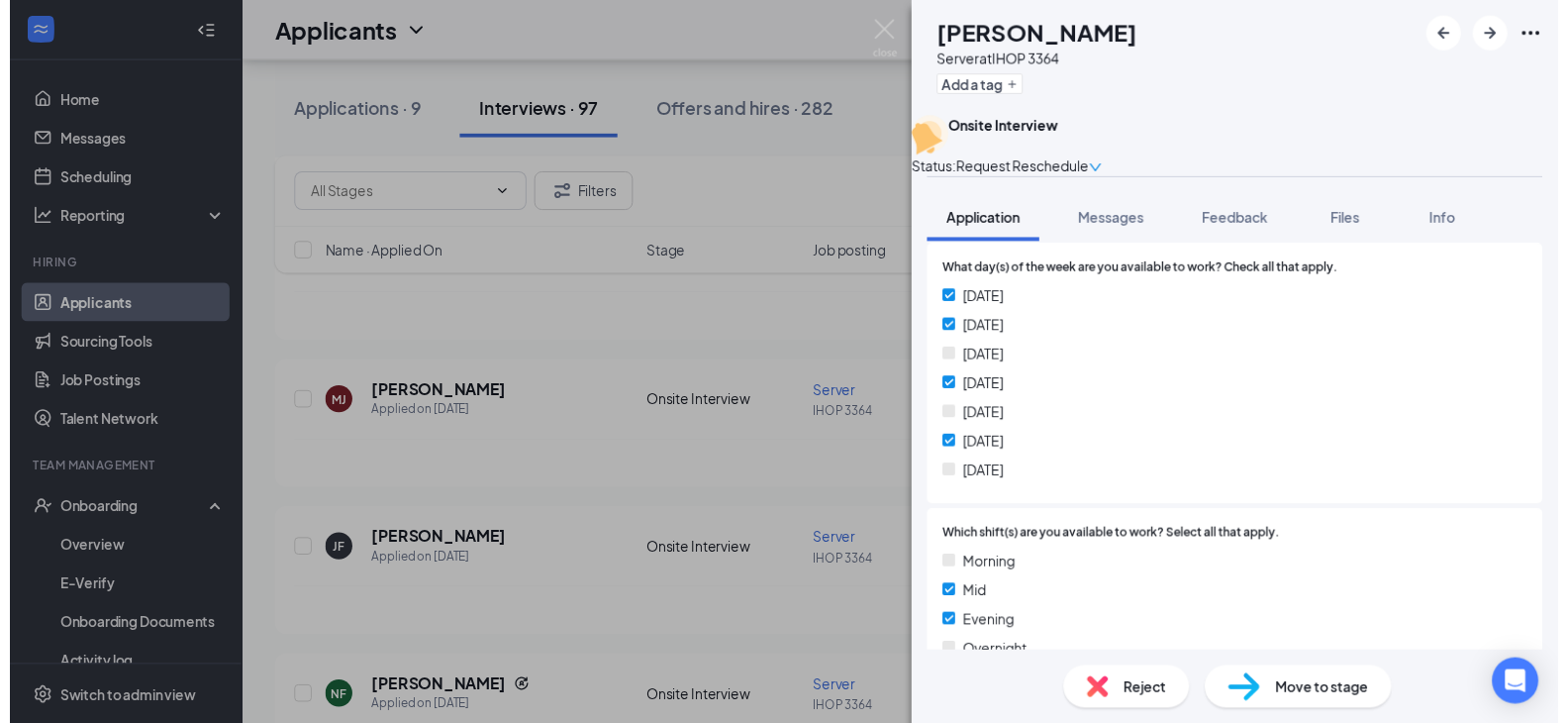
scroll to position [641, 0]
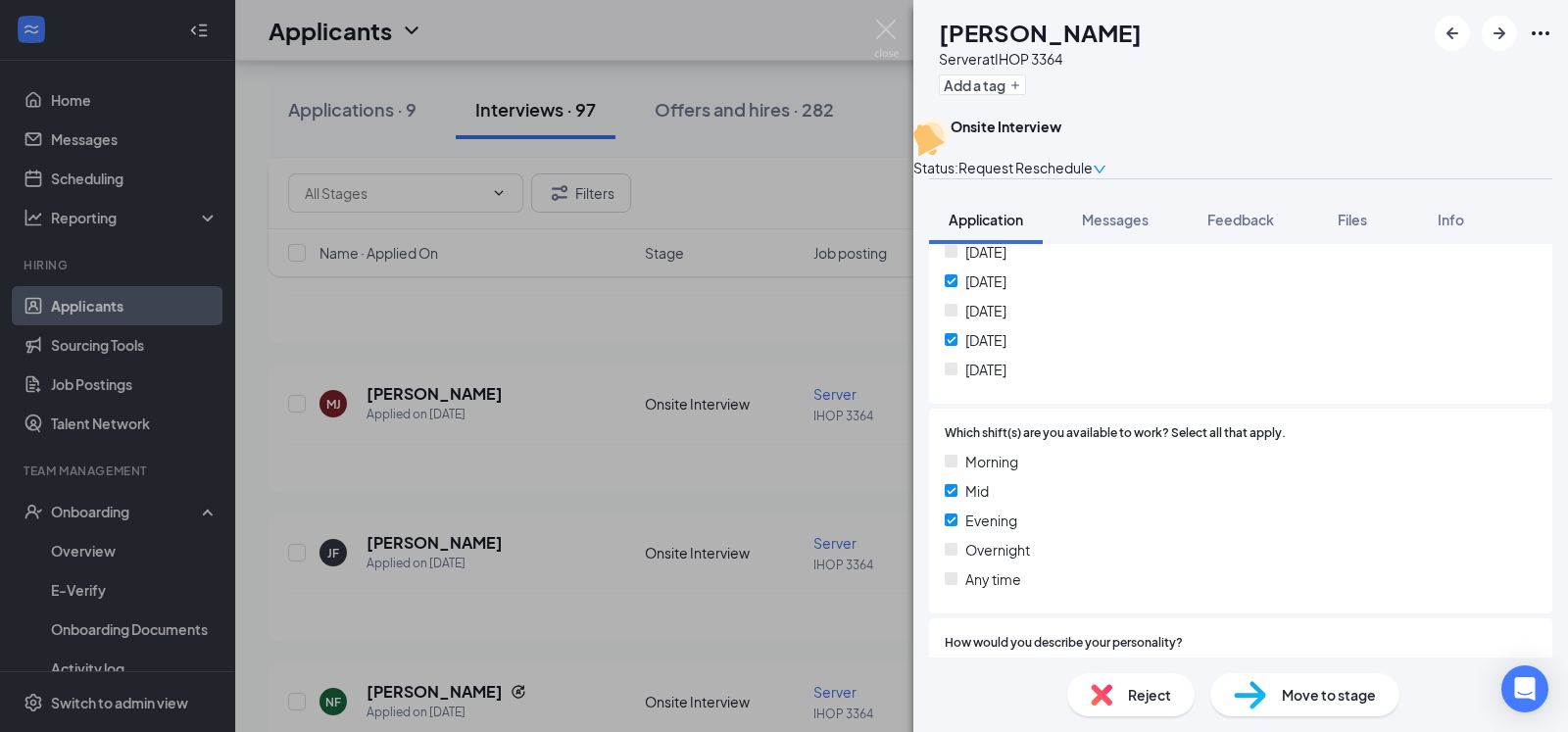
click at [868, 442] on div "JF [PERSON_NAME] Server at IHOP 3364 Add a tag Onsite Interview Status : Reques…" at bounding box center [784, 366] width 1568 height 732
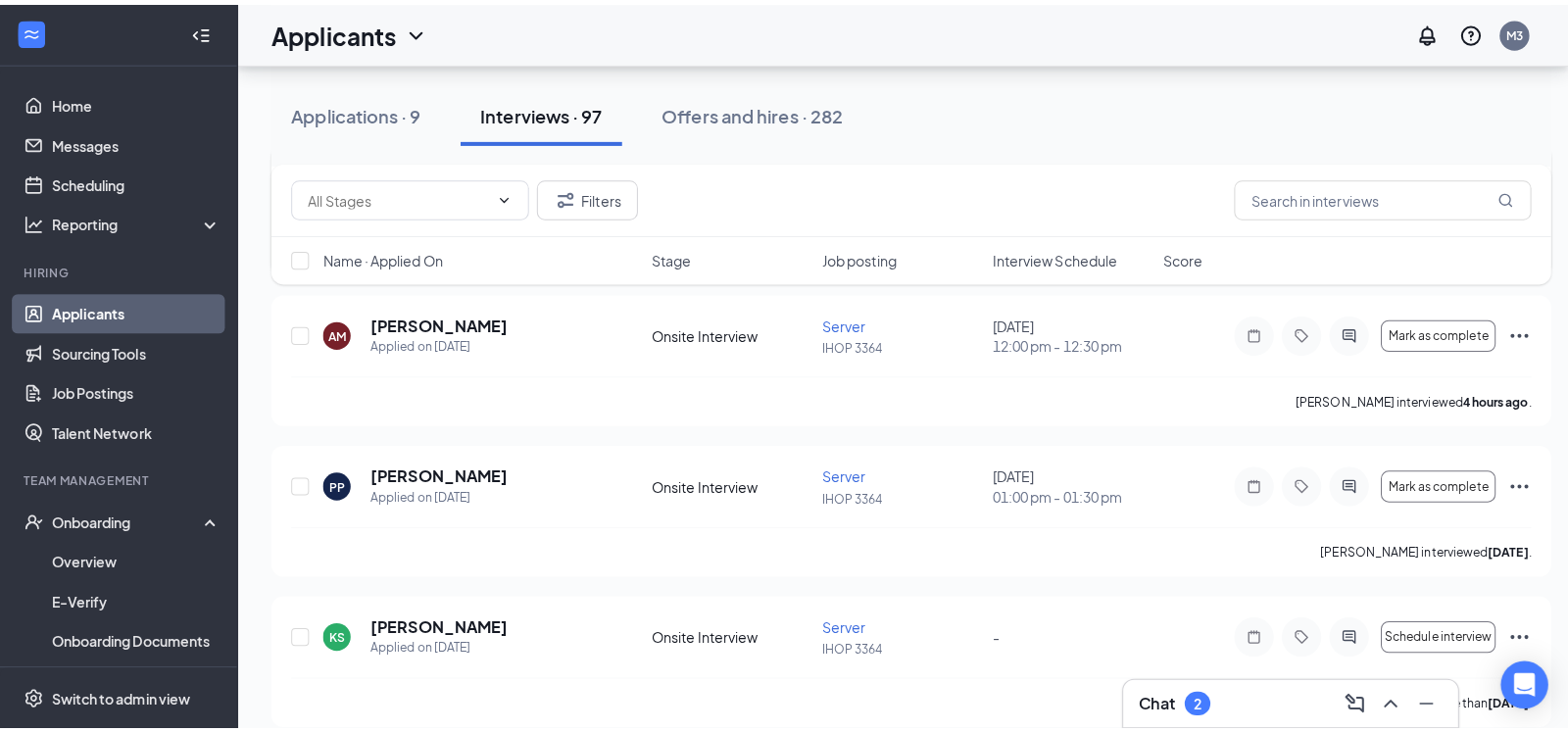
scroll to position [2200, 0]
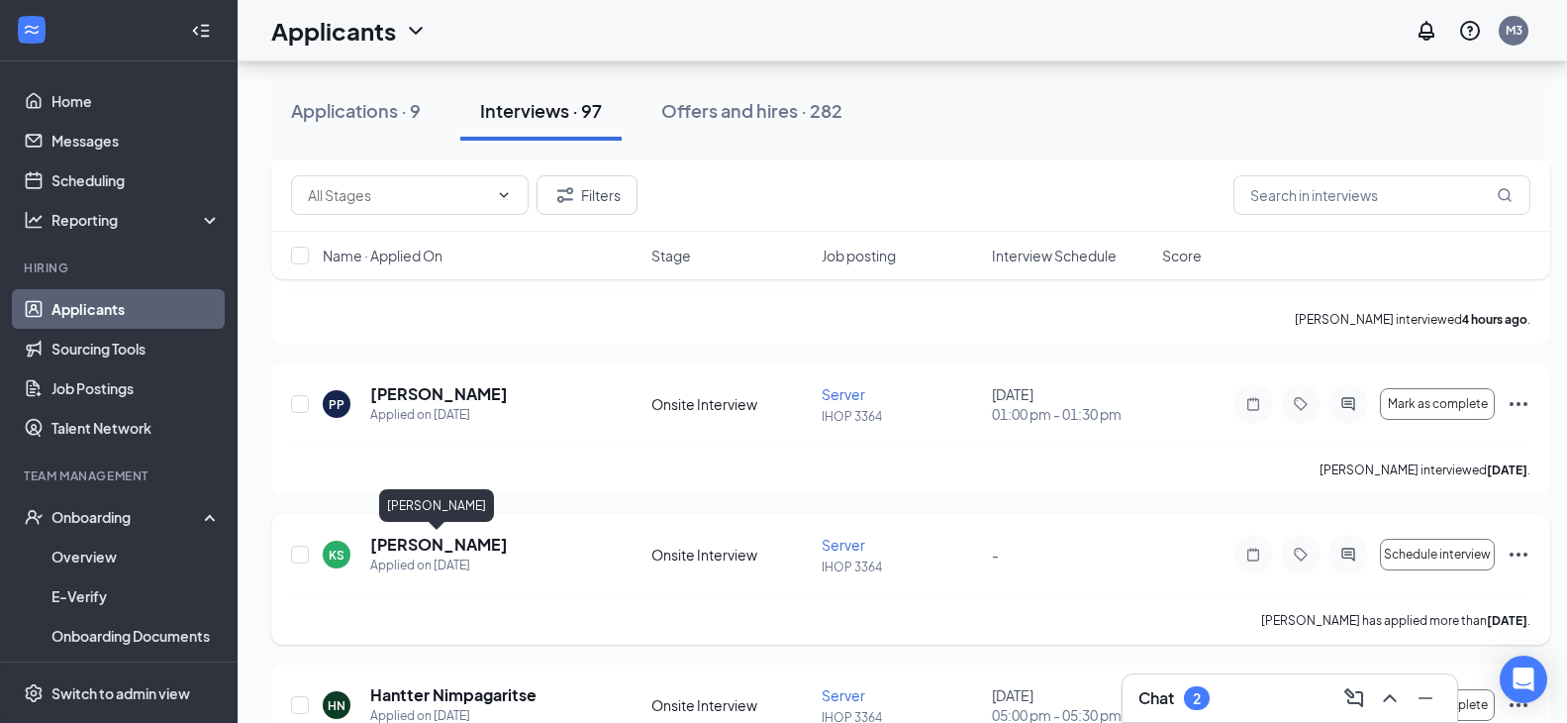
click at [461, 538] on h5 "[PERSON_NAME]" at bounding box center [439, 545] width 138 height 22
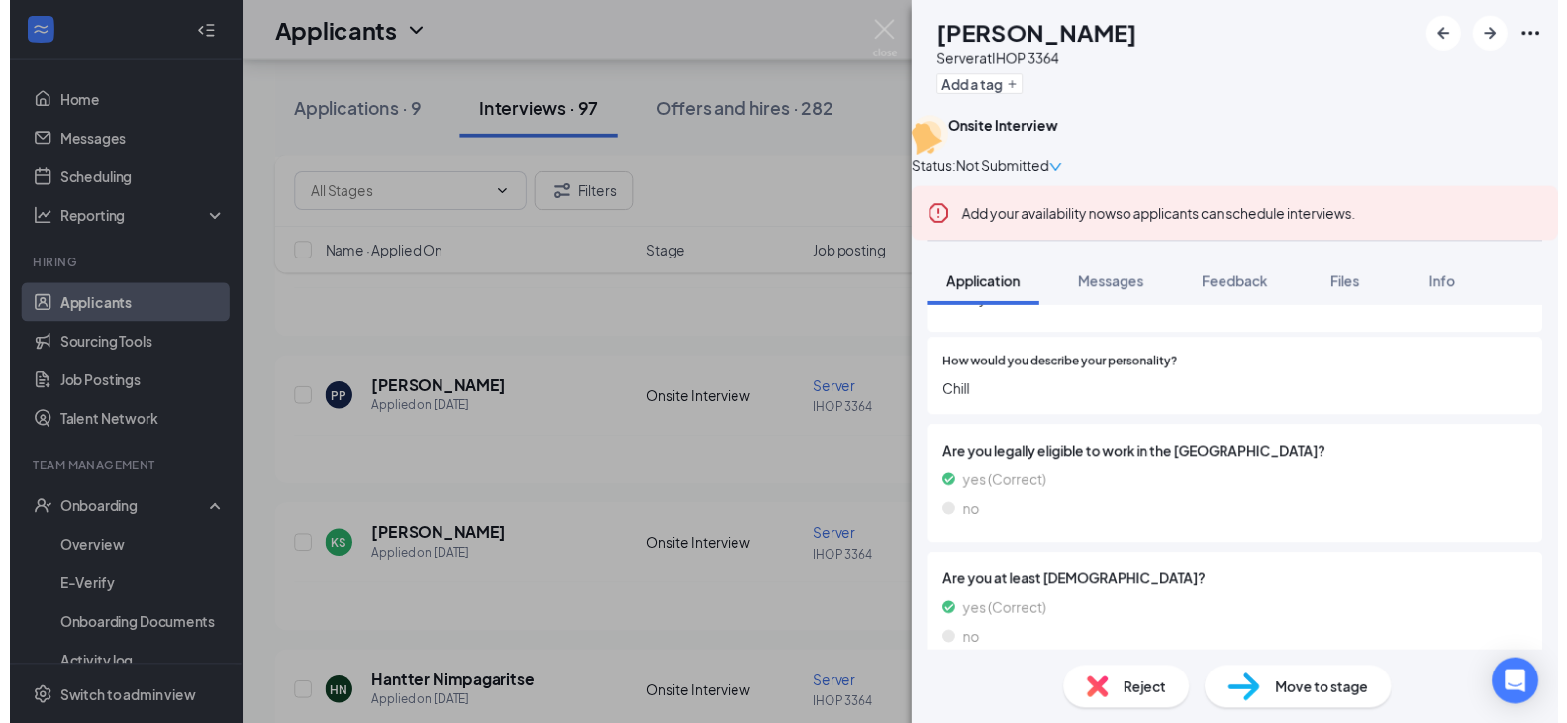
scroll to position [1091, 0]
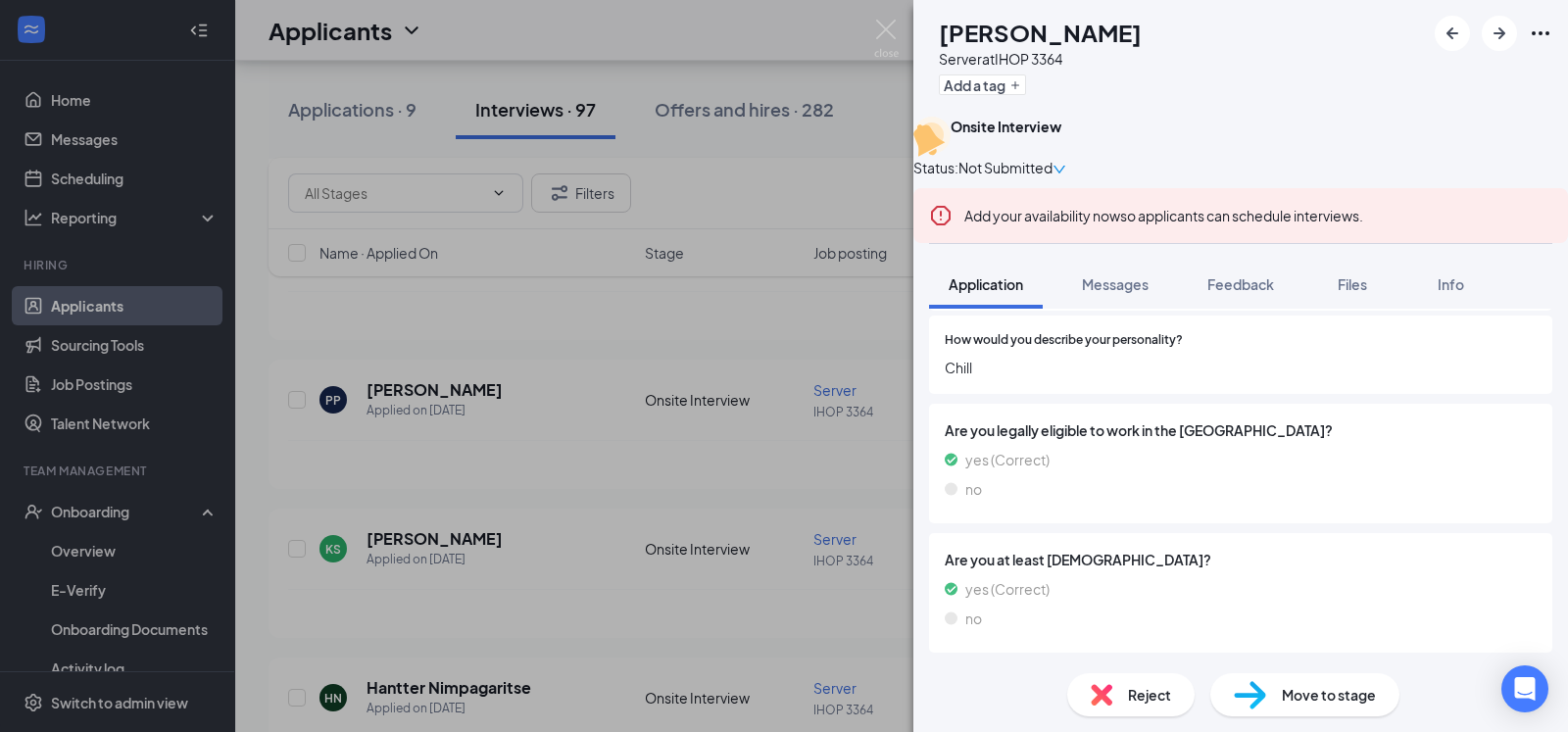
click at [731, 384] on div "KS [PERSON_NAME] Server at IHOP 3364 Add a tag Onsite Interview Status : Not Su…" at bounding box center [784, 366] width 1568 height 732
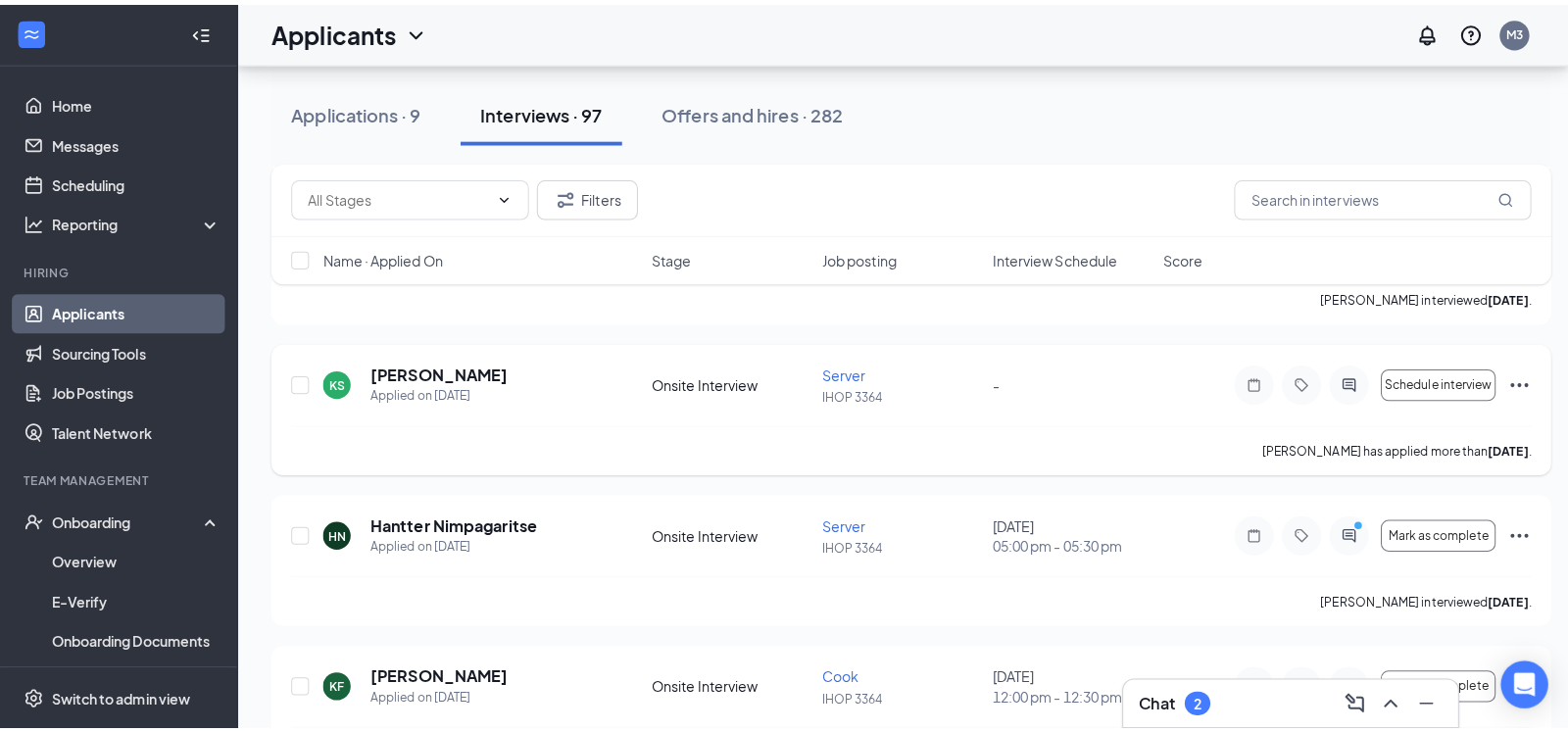
scroll to position [2400, 0]
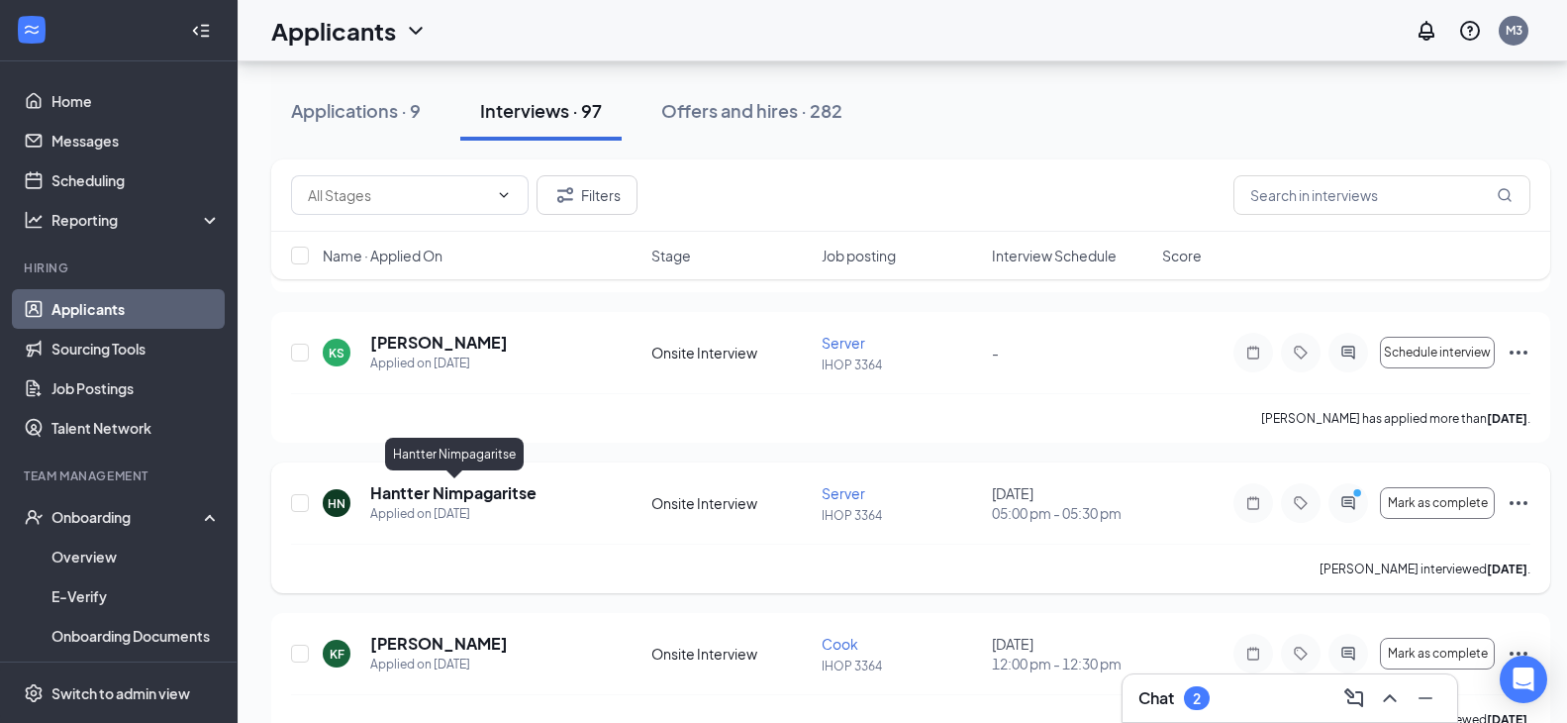
click at [456, 501] on h5 "Hantter Nimpagaritse" at bounding box center [453, 493] width 166 height 22
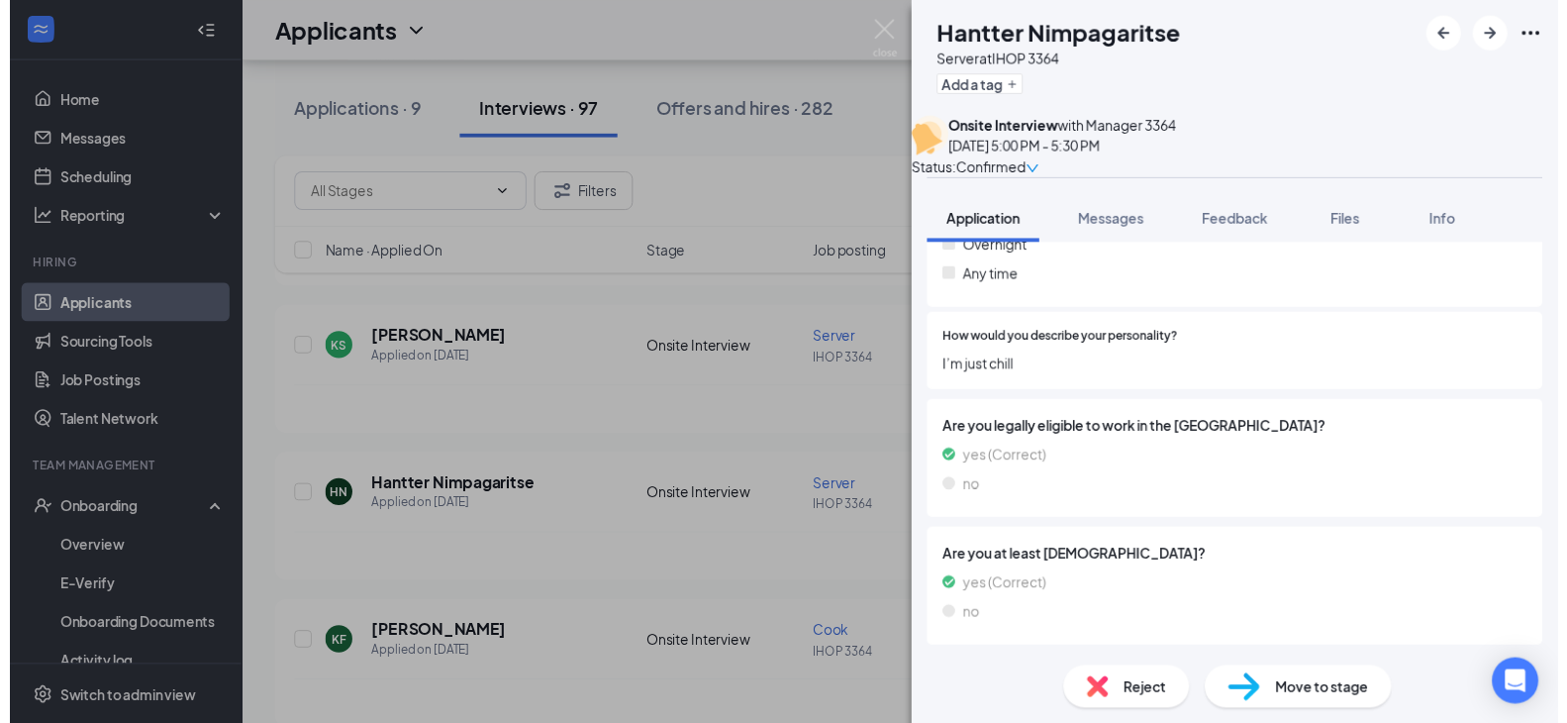
scroll to position [970, 0]
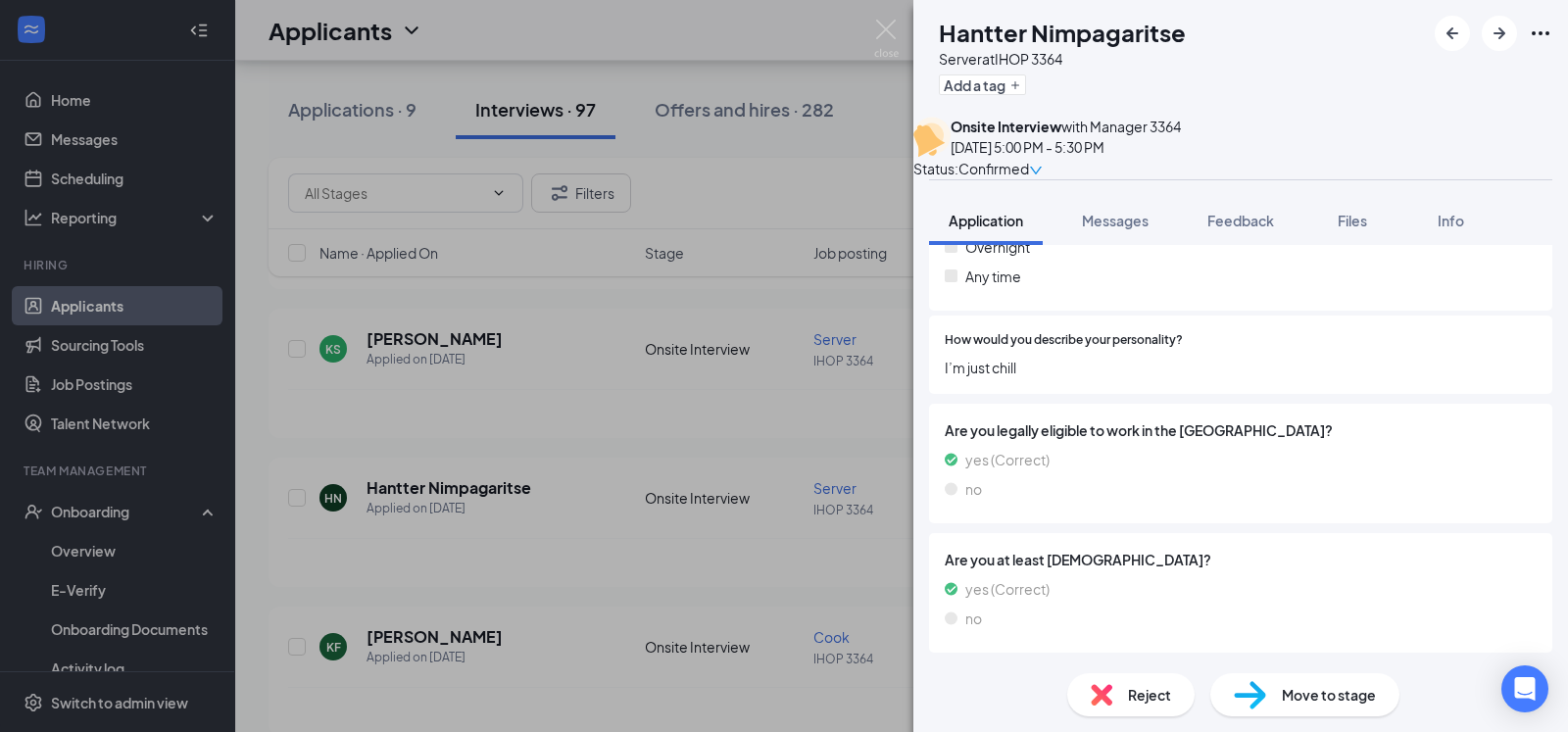
click at [821, 392] on div "HN Hantter Nimpagaritse Server at IHOP 3364 Add a tag Onsite Interview with Man…" at bounding box center [784, 366] width 1568 height 732
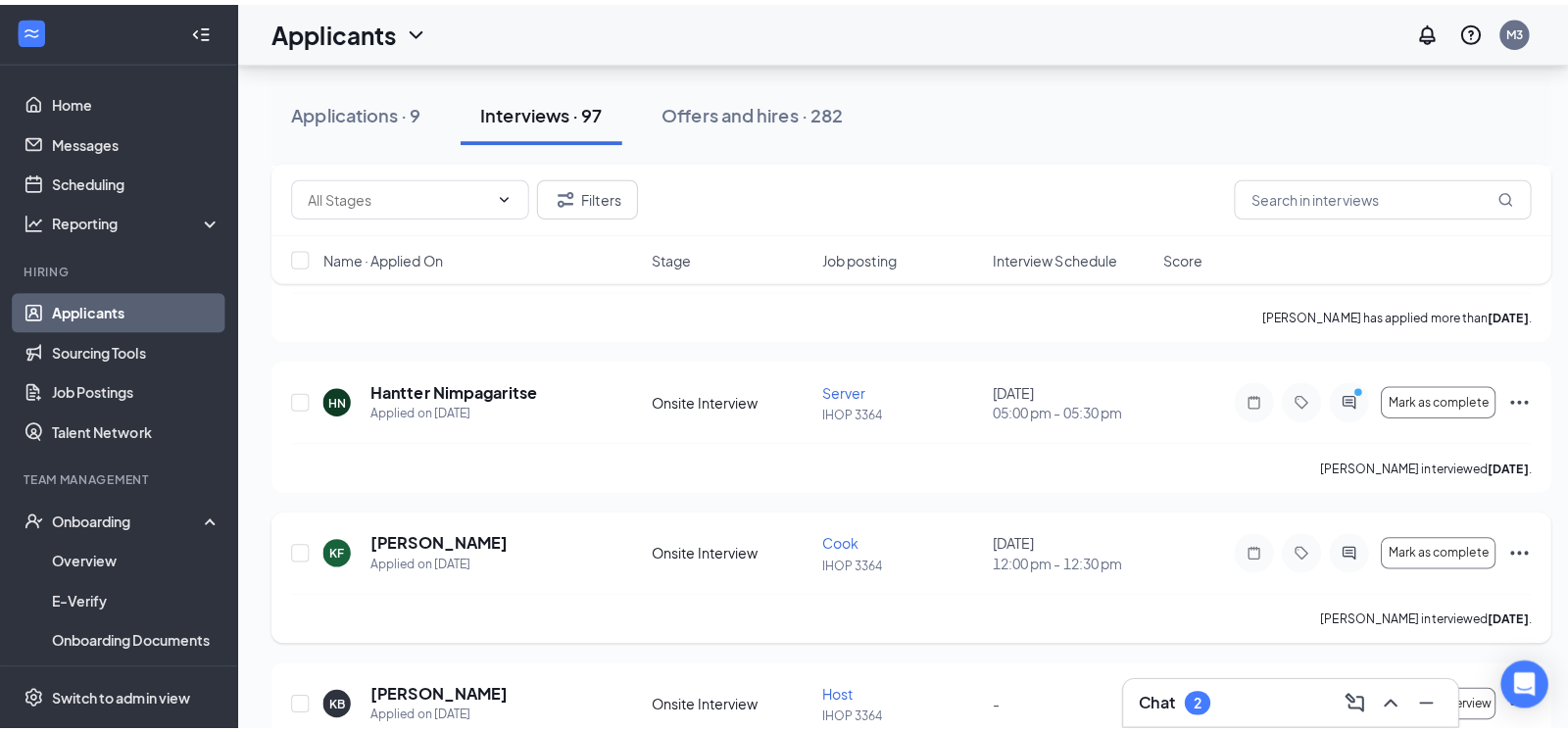
scroll to position [2500, 0]
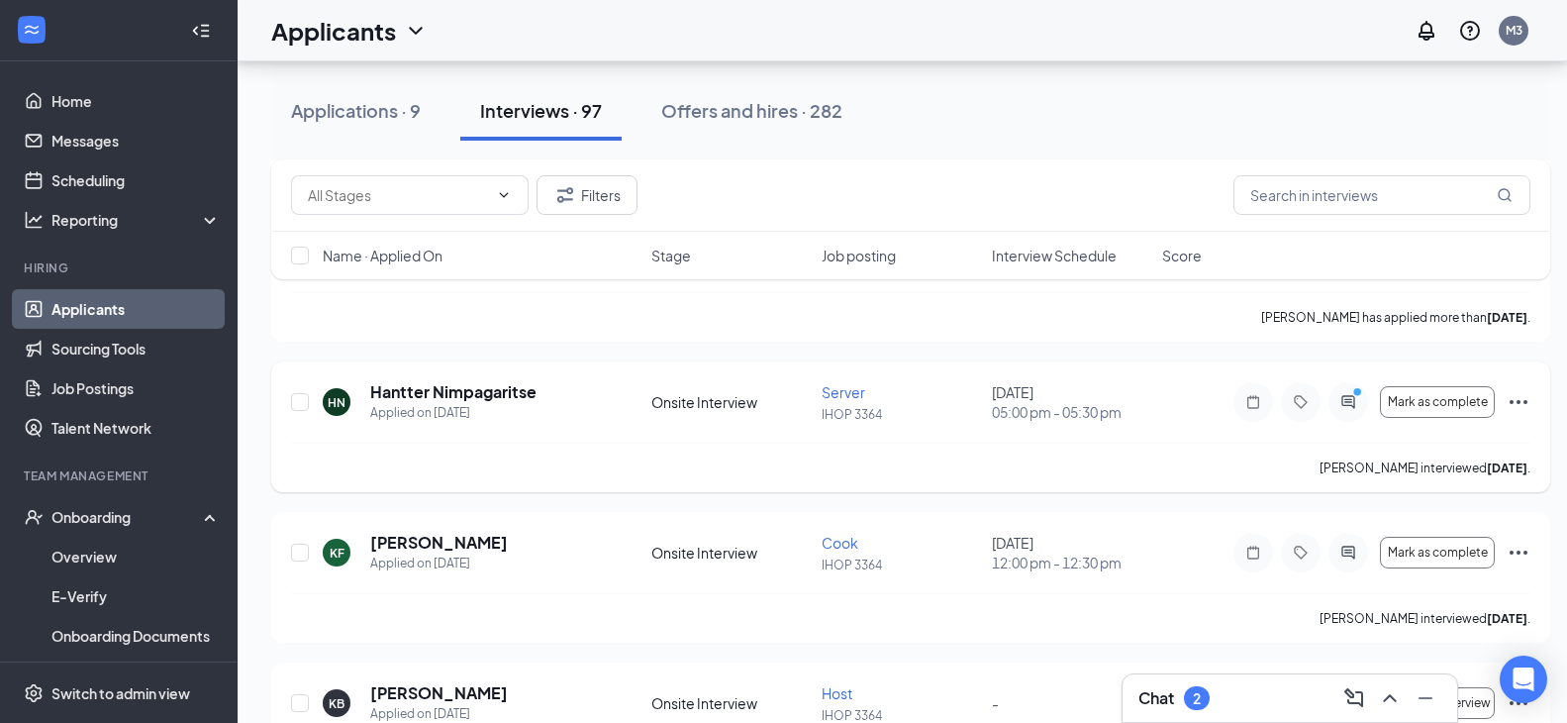
click at [1515, 400] on icon "Ellipses" at bounding box center [1519, 402] width 24 height 24
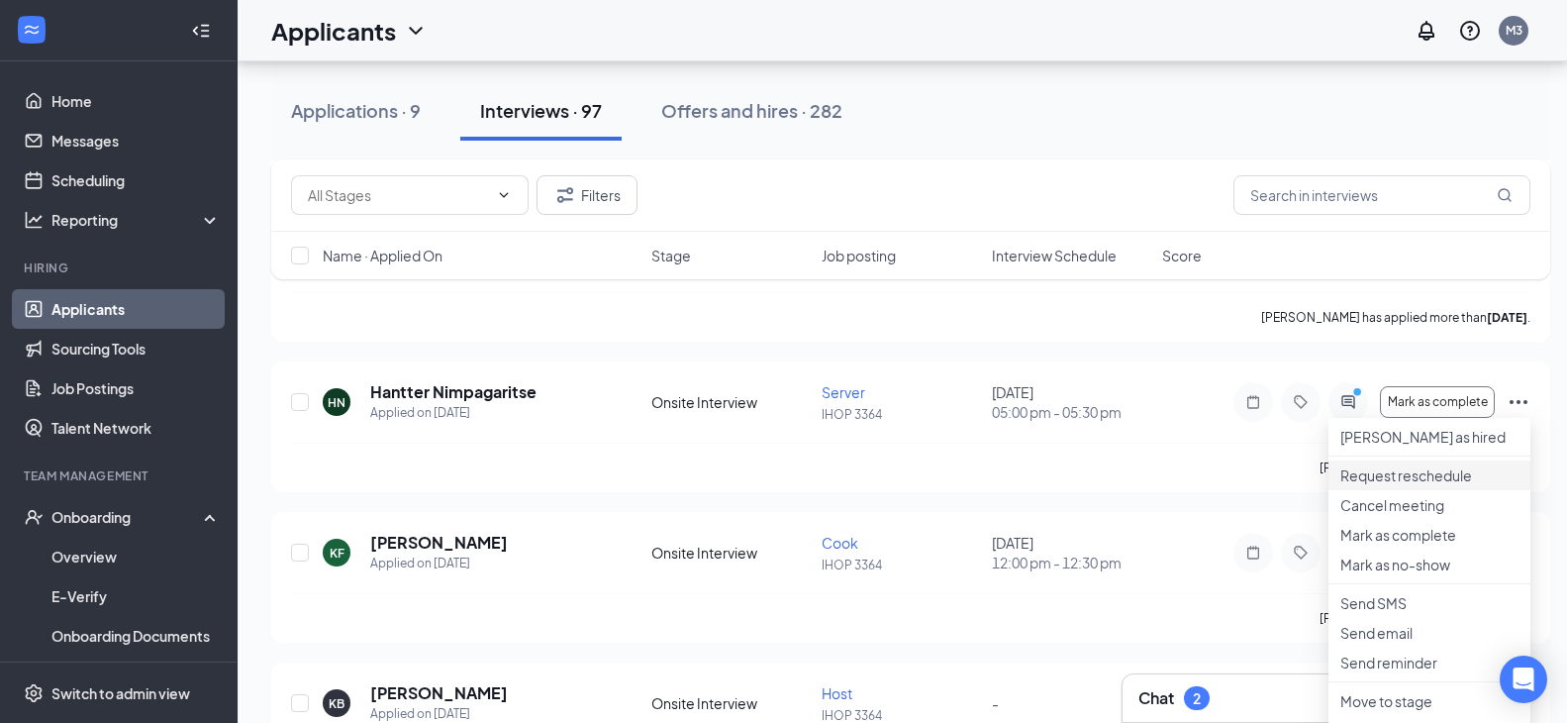
click at [1424, 485] on p "Request reschedule" at bounding box center [1429, 475] width 178 height 20
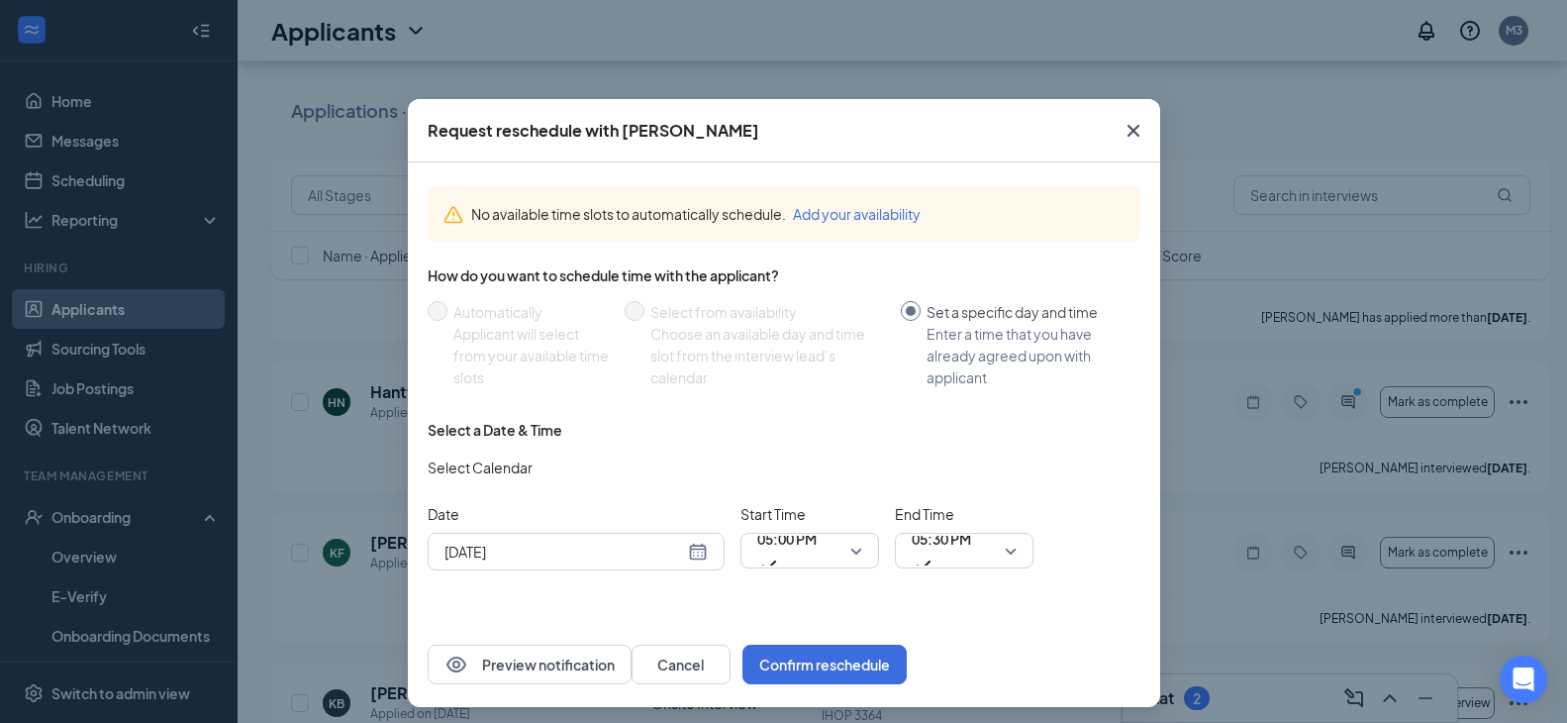
click at [694, 550] on div "[DATE]" at bounding box center [575, 551] width 263 height 22
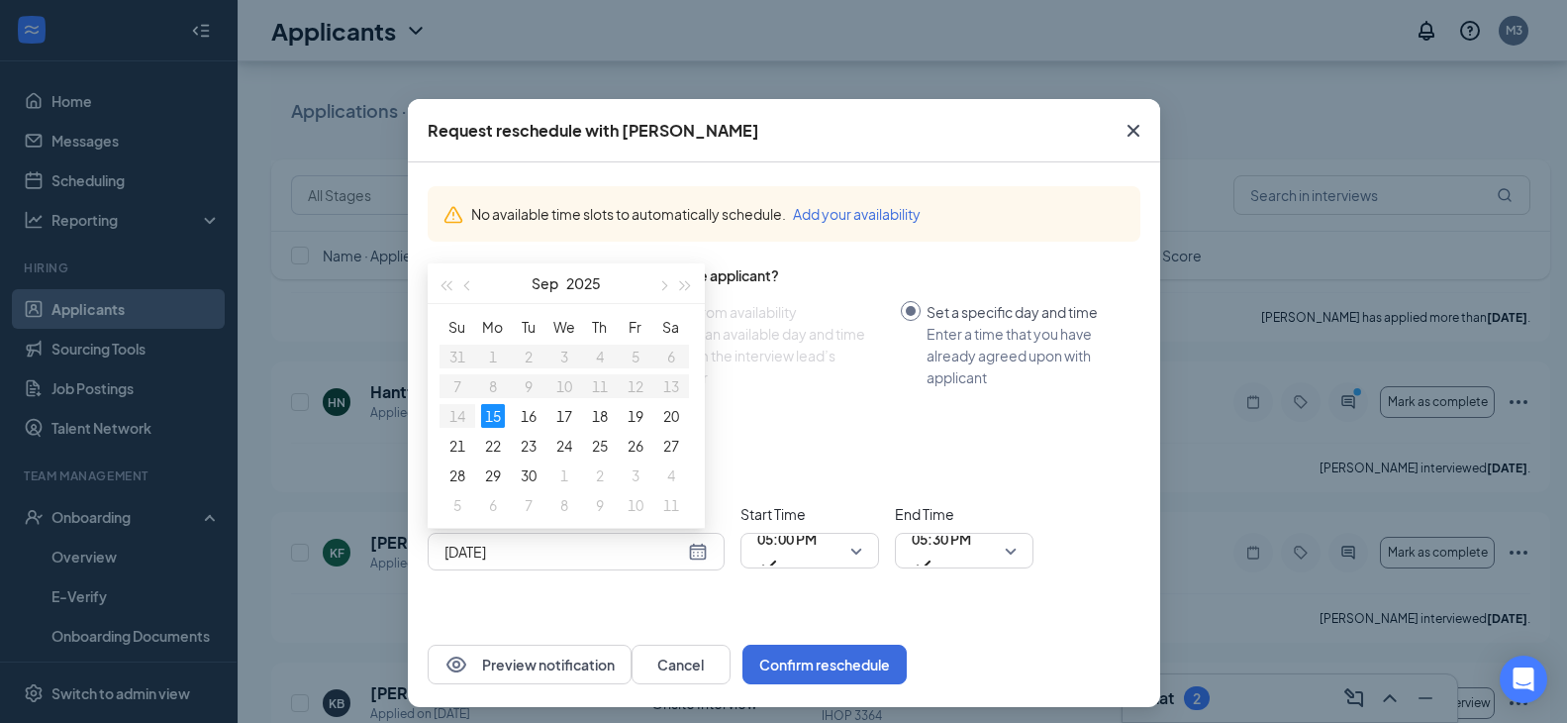
type input "[DATE]"
click at [875, 426] on div "Select a Date & Time" at bounding box center [784, 430] width 713 height 20
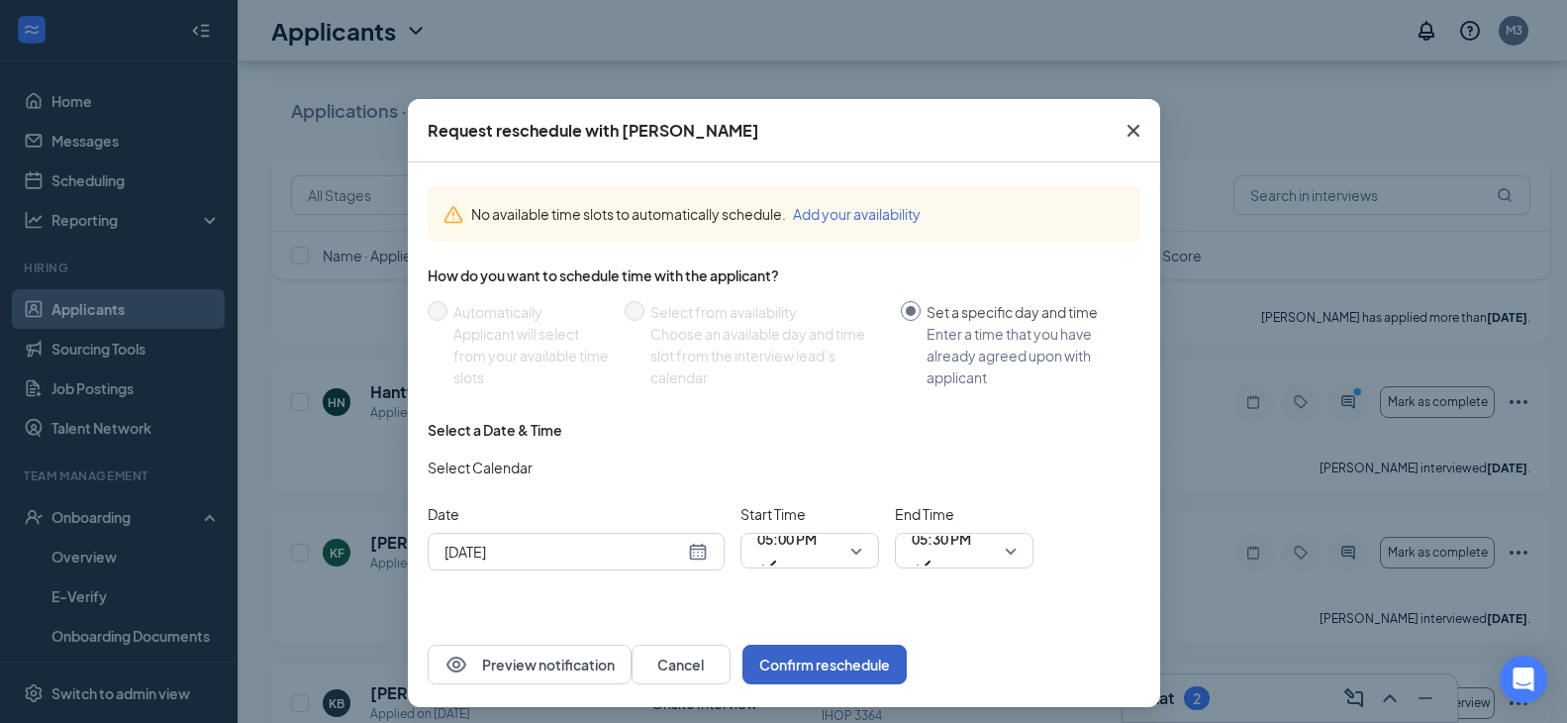
click at [907, 659] on button "Confirm reschedule" at bounding box center [824, 664] width 164 height 40
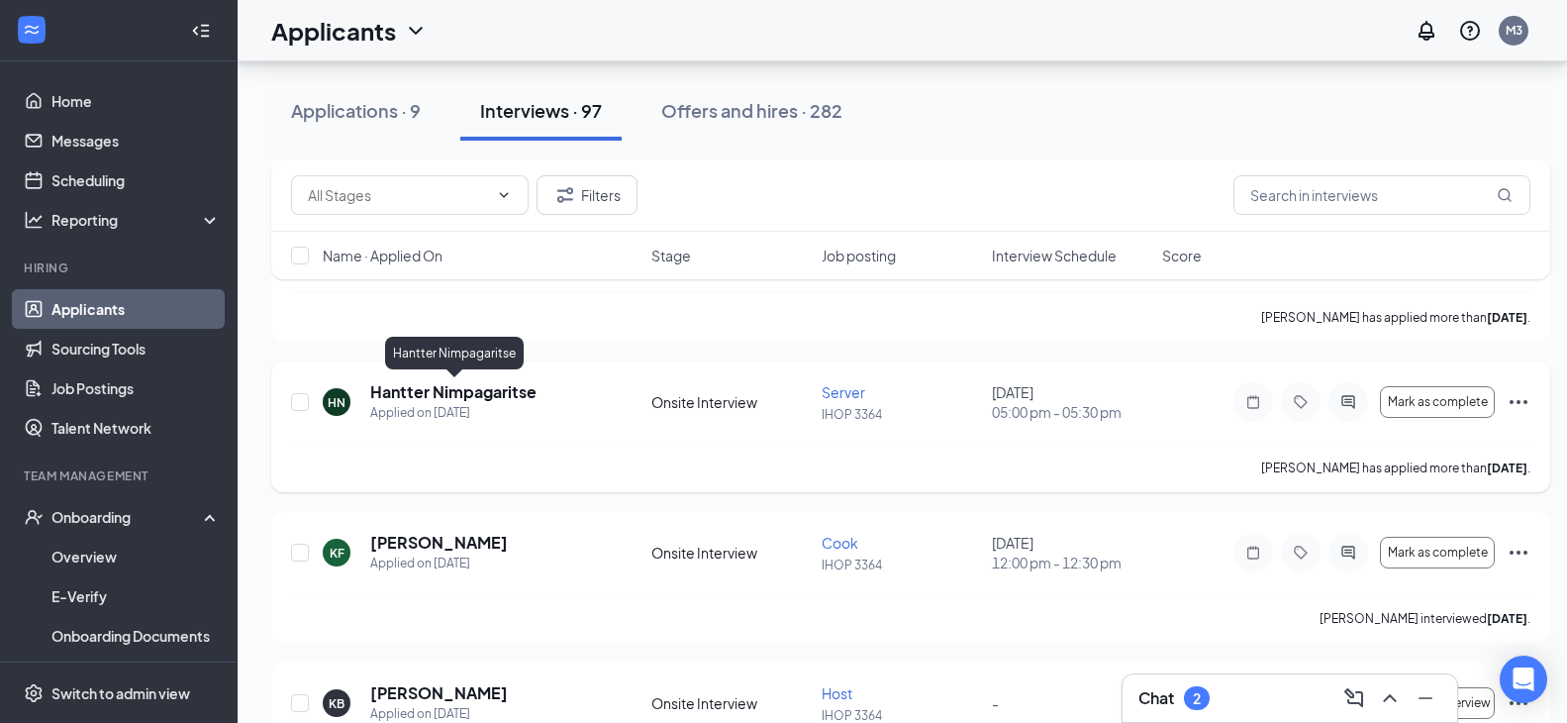
click at [516, 389] on h5 "Hantter Nimpagaritse" at bounding box center [453, 392] width 166 height 22
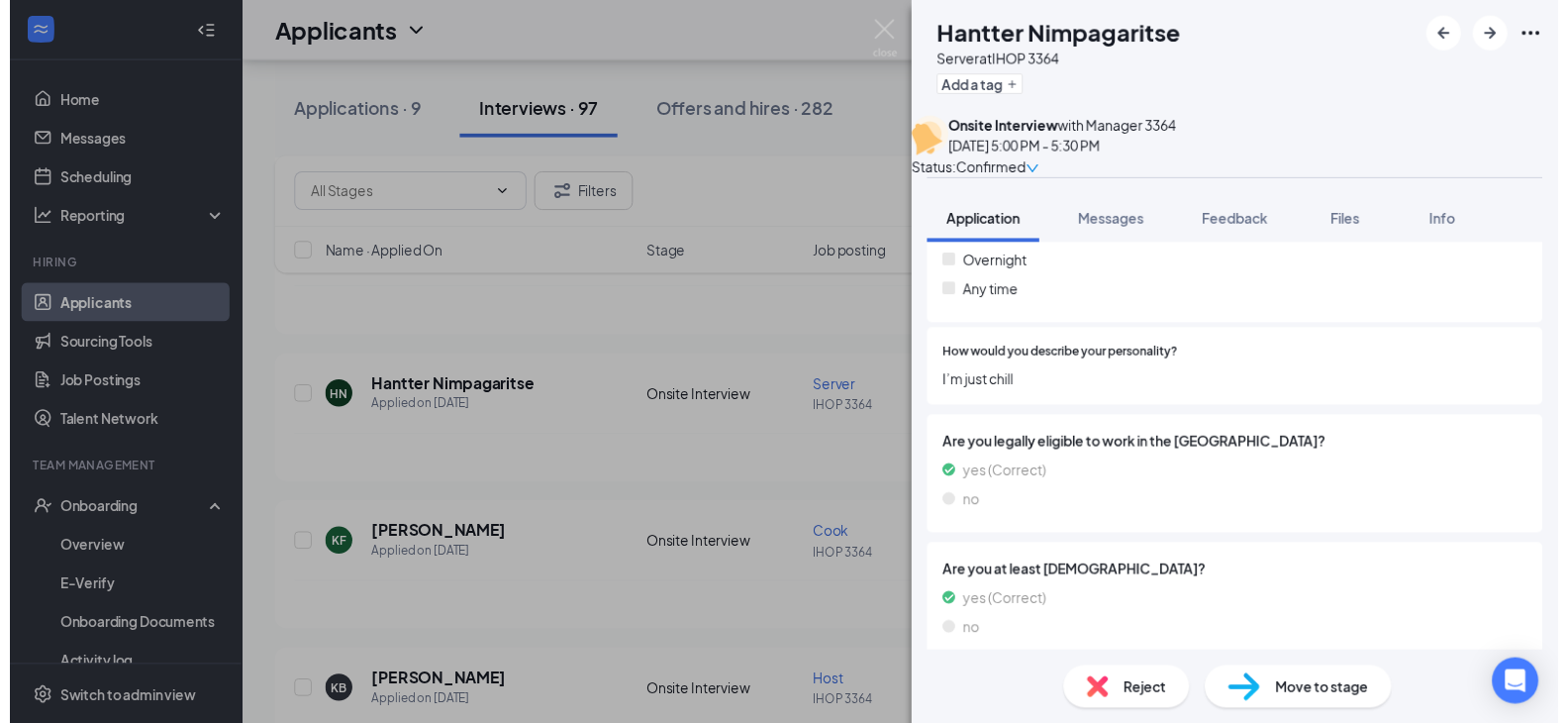
scroll to position [970, 0]
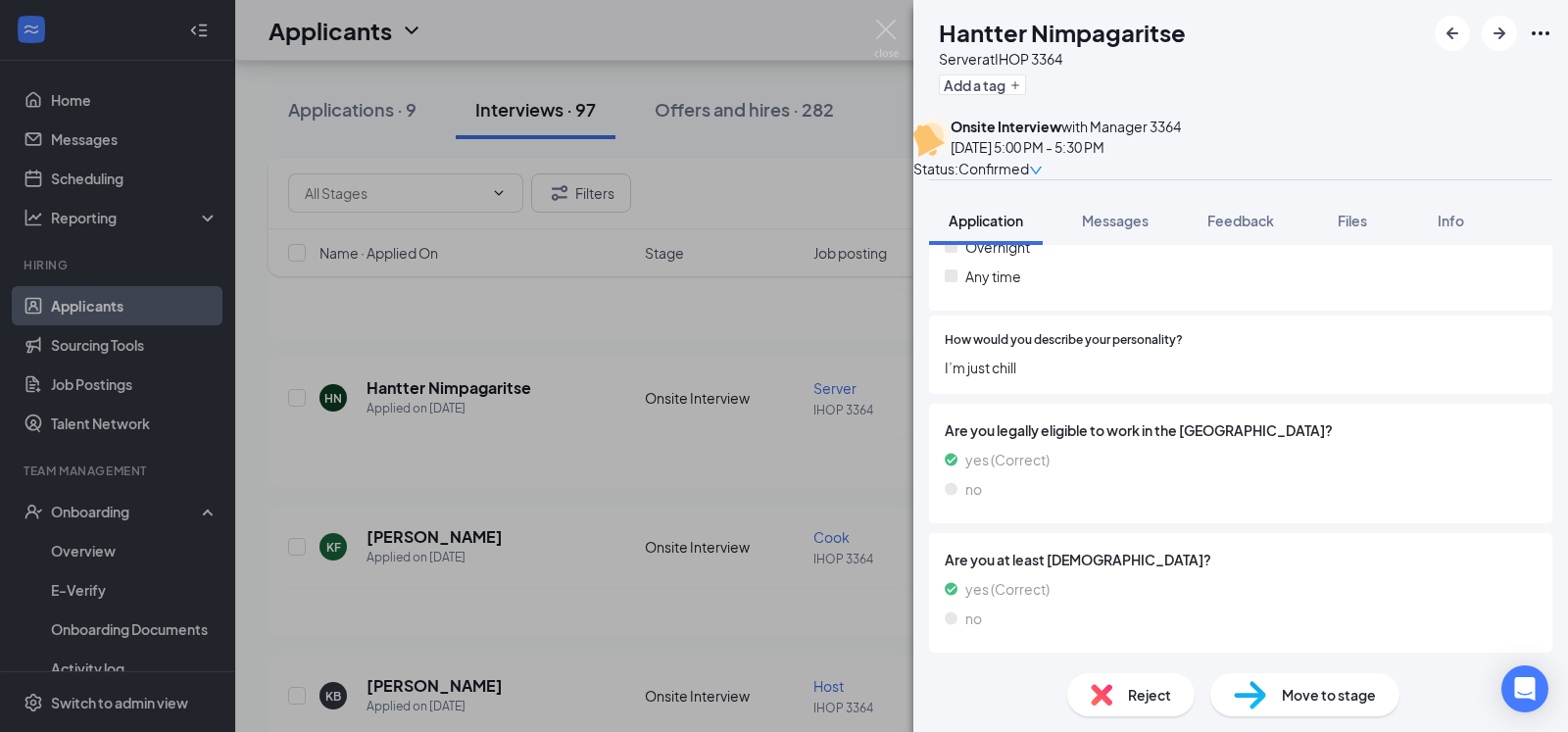
click at [856, 446] on div "HN Hantter Nimpagaritse Server at IHOP 3364 Add a tag Onsite Interview with Man…" at bounding box center [784, 366] width 1568 height 732
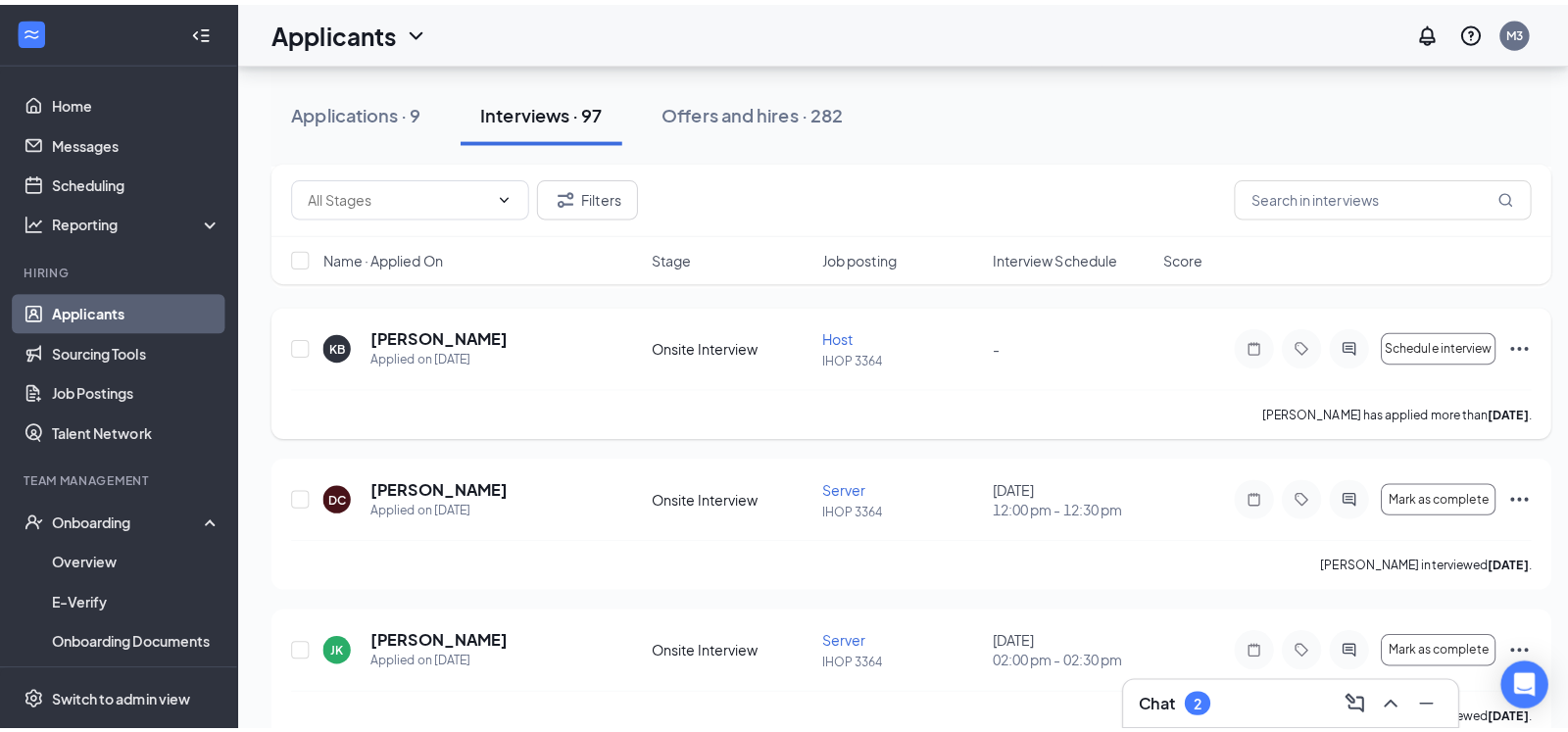
scroll to position [2900, 0]
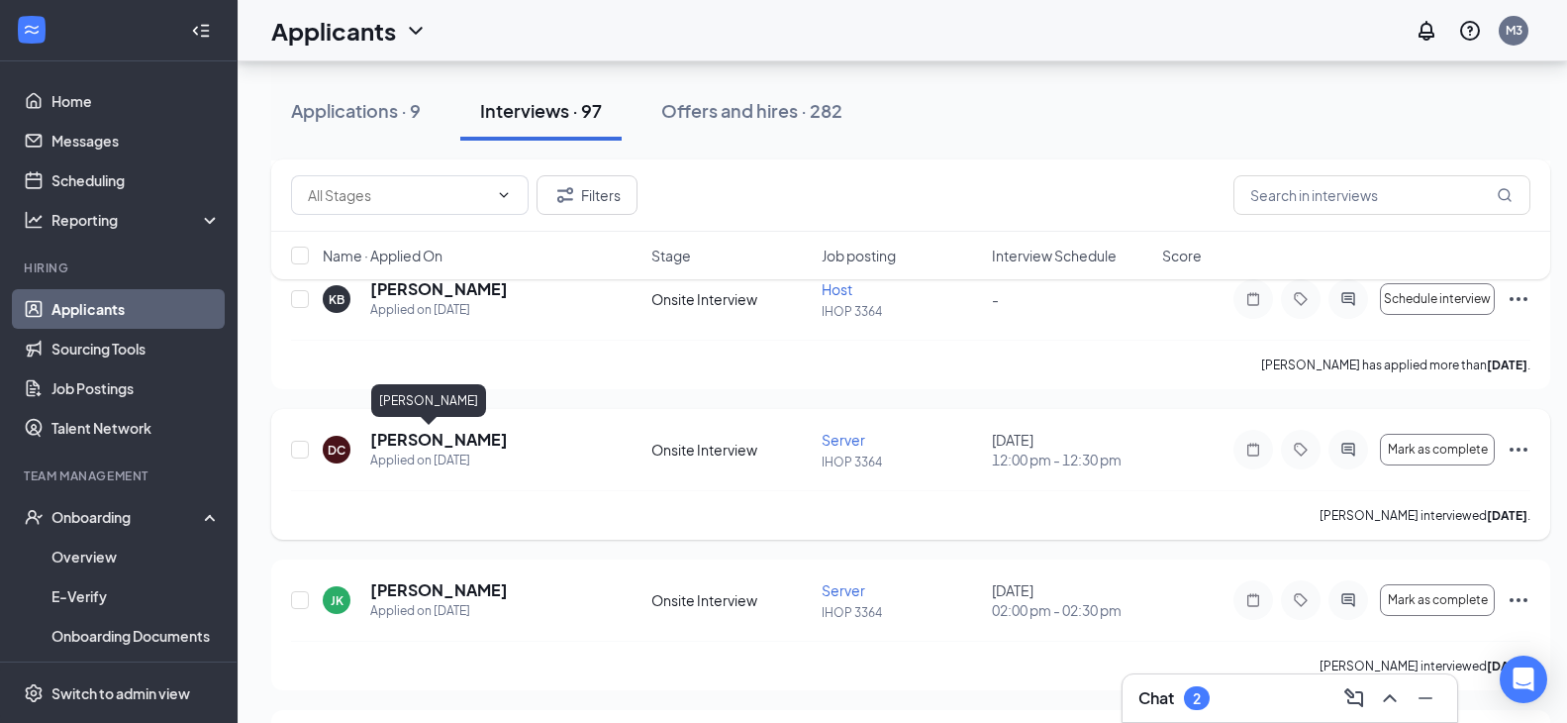
click at [428, 435] on h5 "[PERSON_NAME]" at bounding box center [439, 440] width 138 height 22
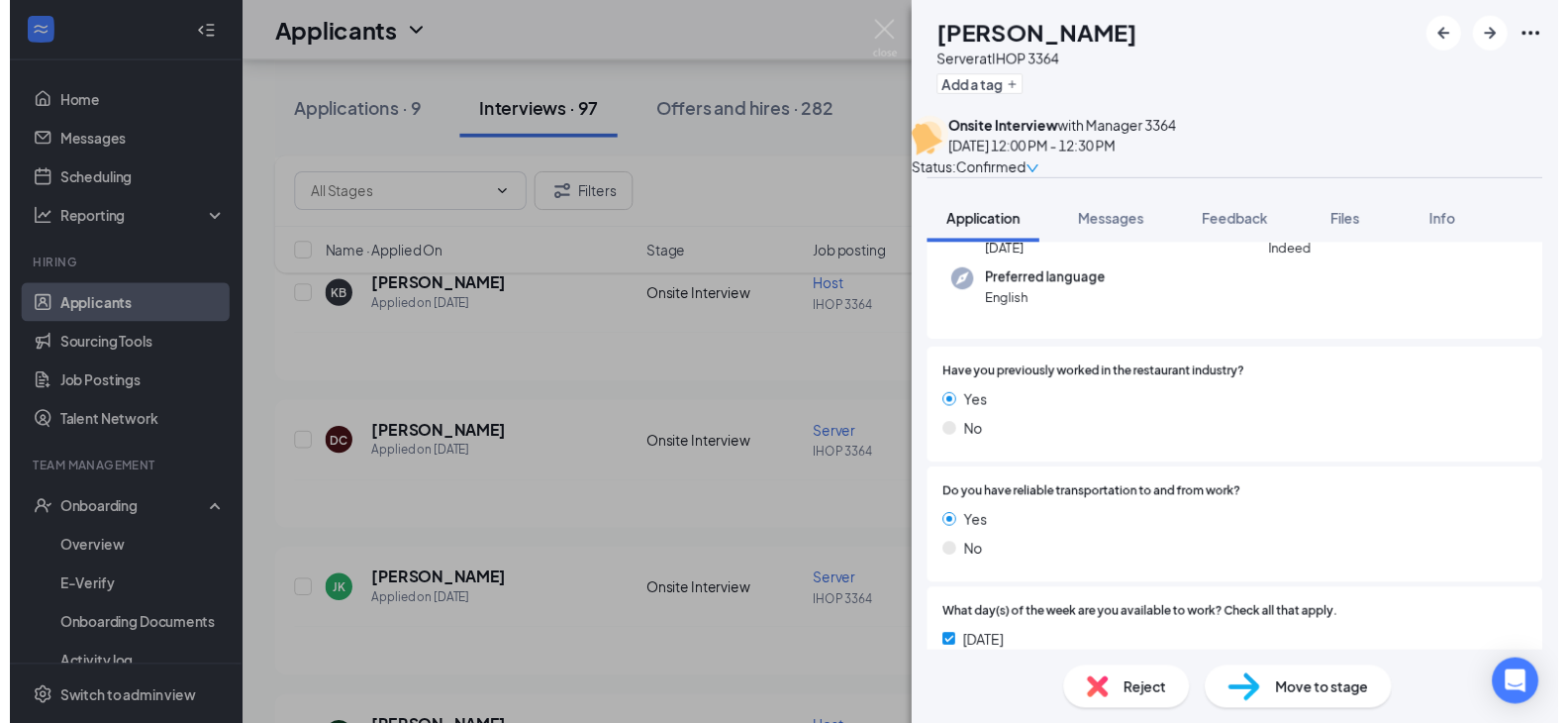
scroll to position [28, 0]
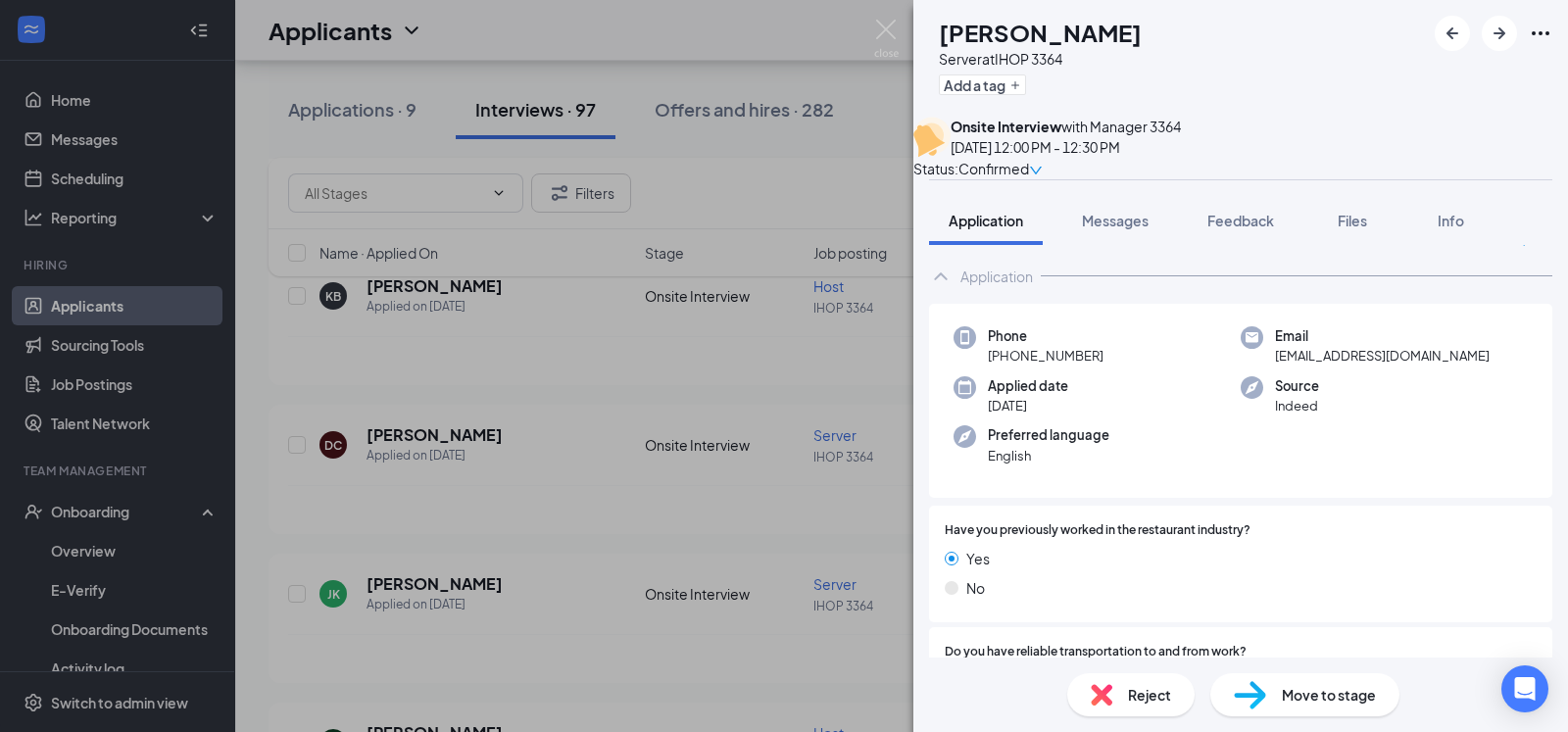
click at [737, 437] on div "DC [PERSON_NAME] Server at IHOP 3364 Add a tag Onsite Interview with Manager [D…" at bounding box center [784, 366] width 1568 height 732
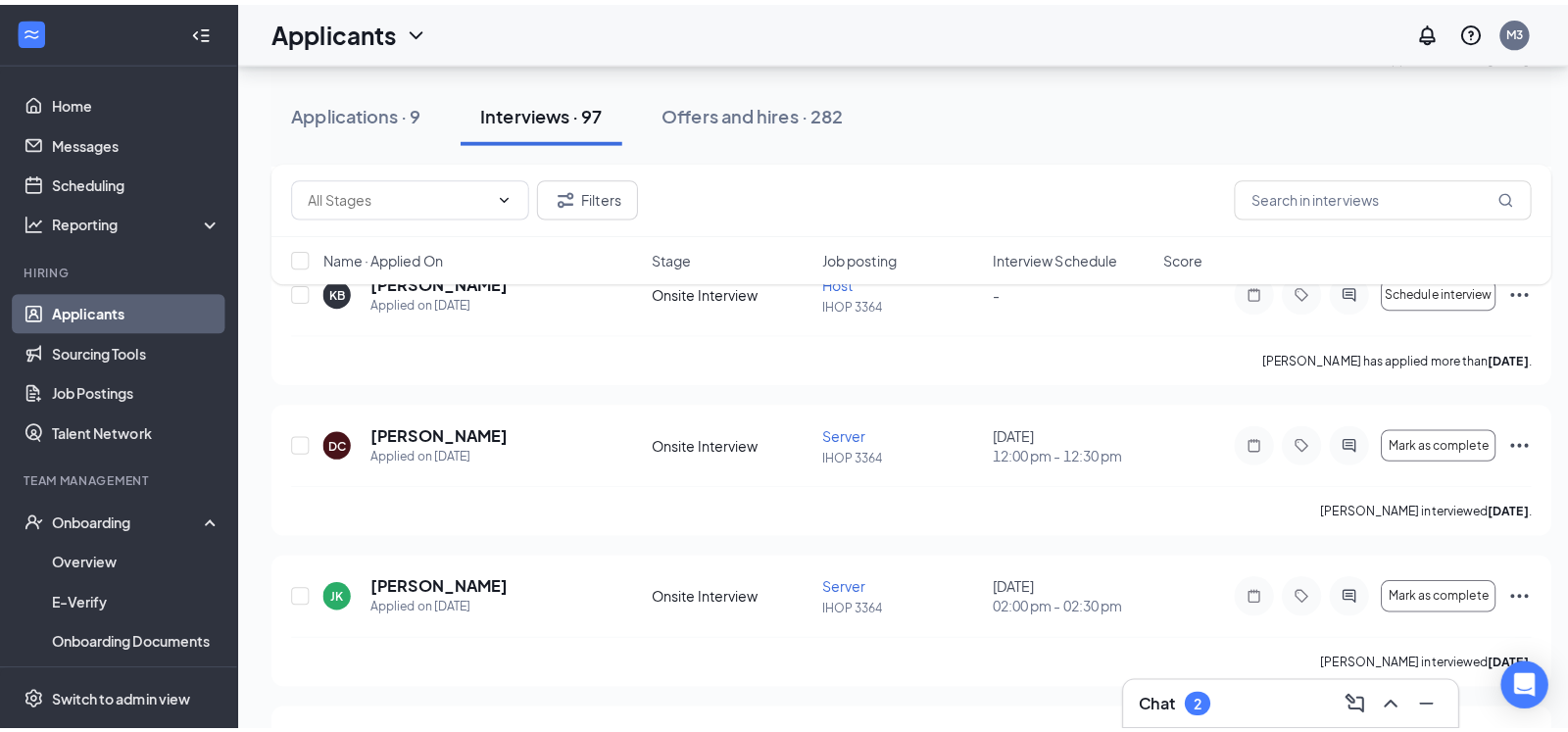
scroll to position [3000, 0]
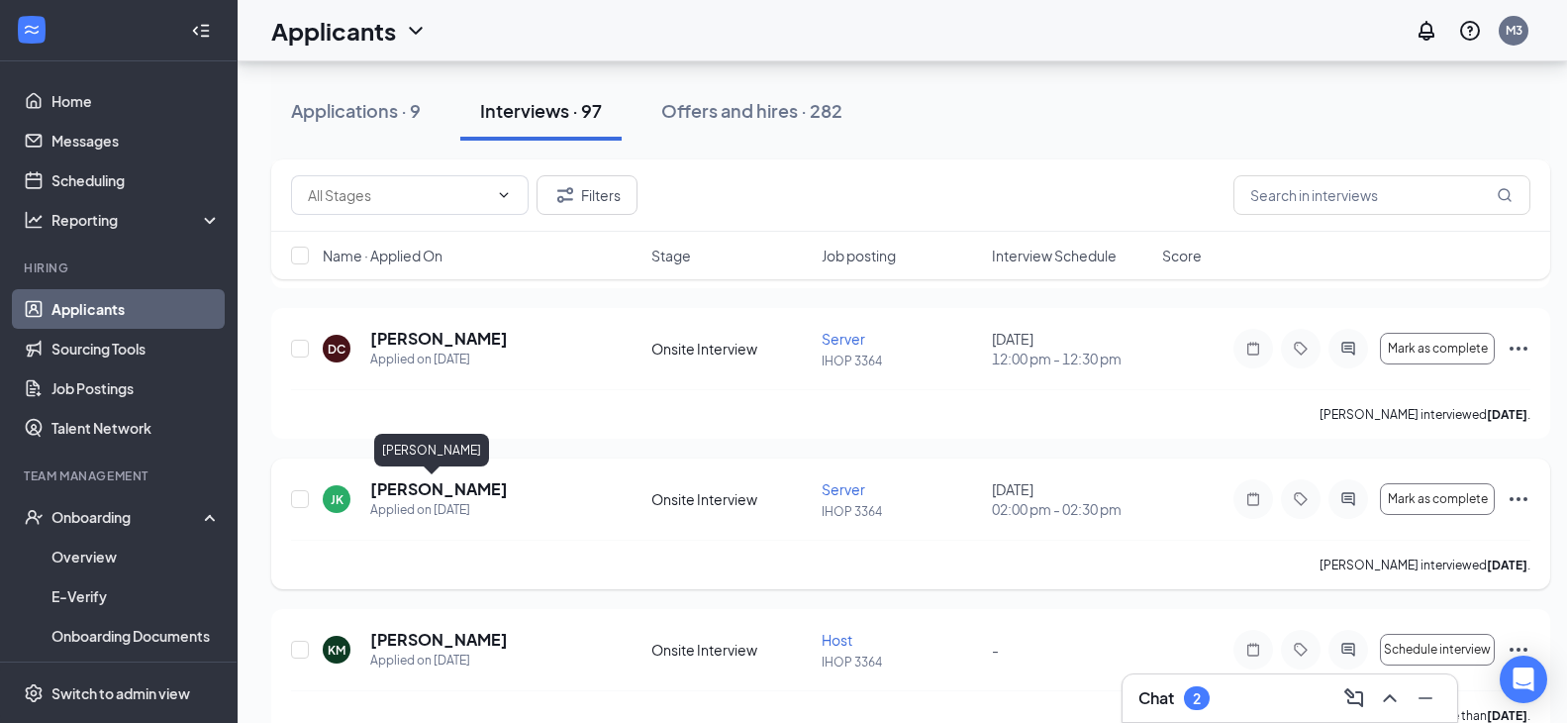
click at [383, 489] on h5 "[PERSON_NAME]" at bounding box center [439, 489] width 138 height 22
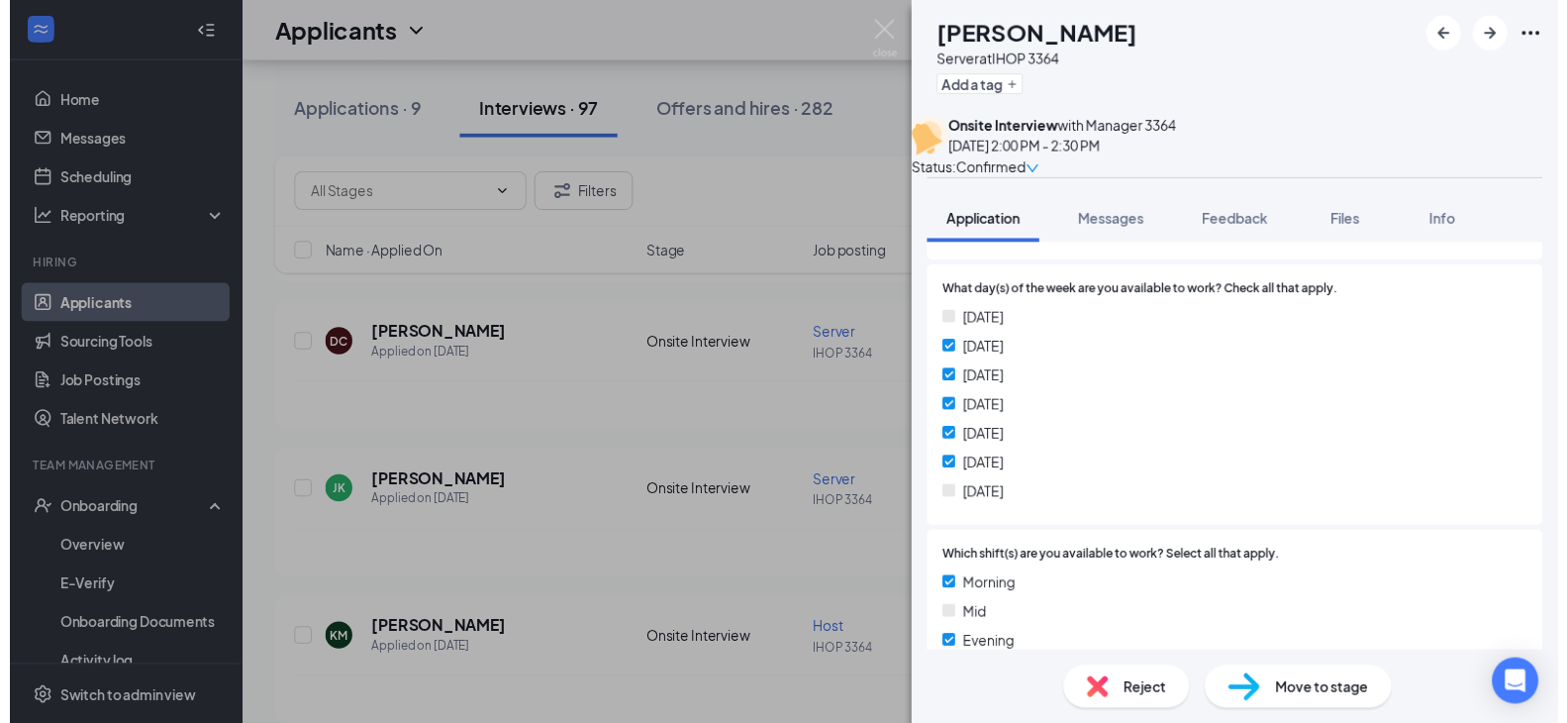
scroll to position [535, 0]
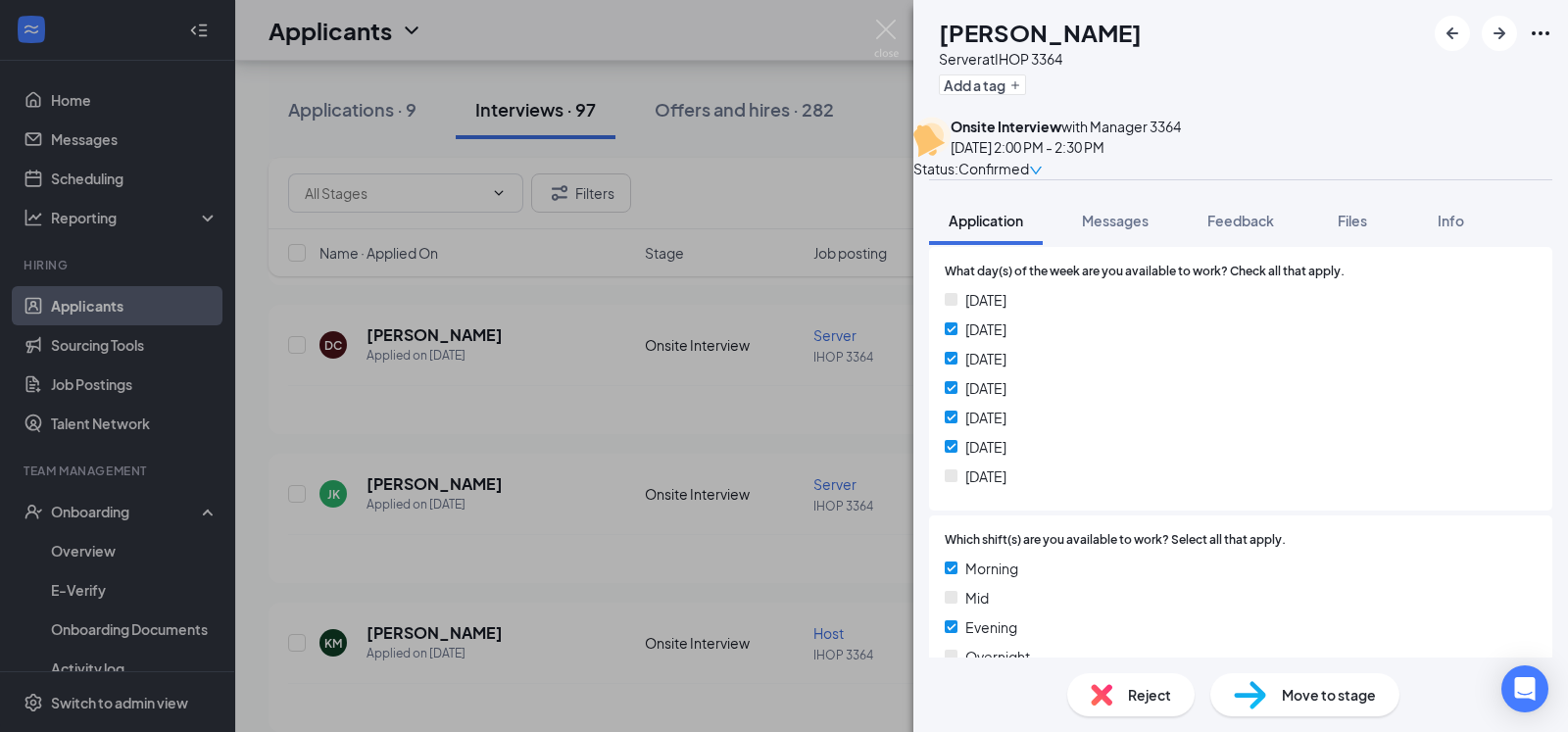
click at [634, 440] on div "[PERSON_NAME] [PERSON_NAME] Server at IHOP 3364 Add a tag Onsite Interview with…" at bounding box center [784, 366] width 1568 height 732
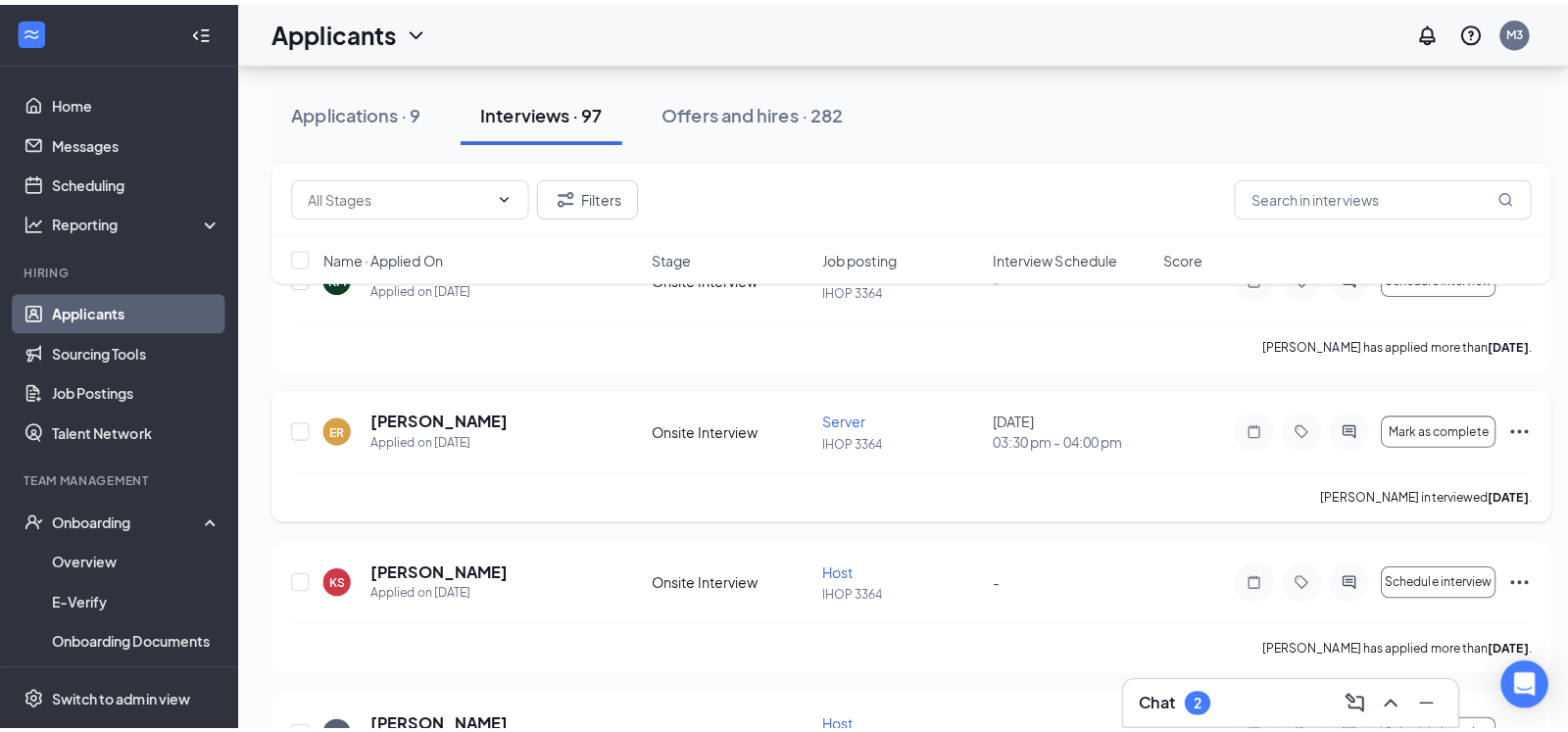
scroll to position [3400, 0]
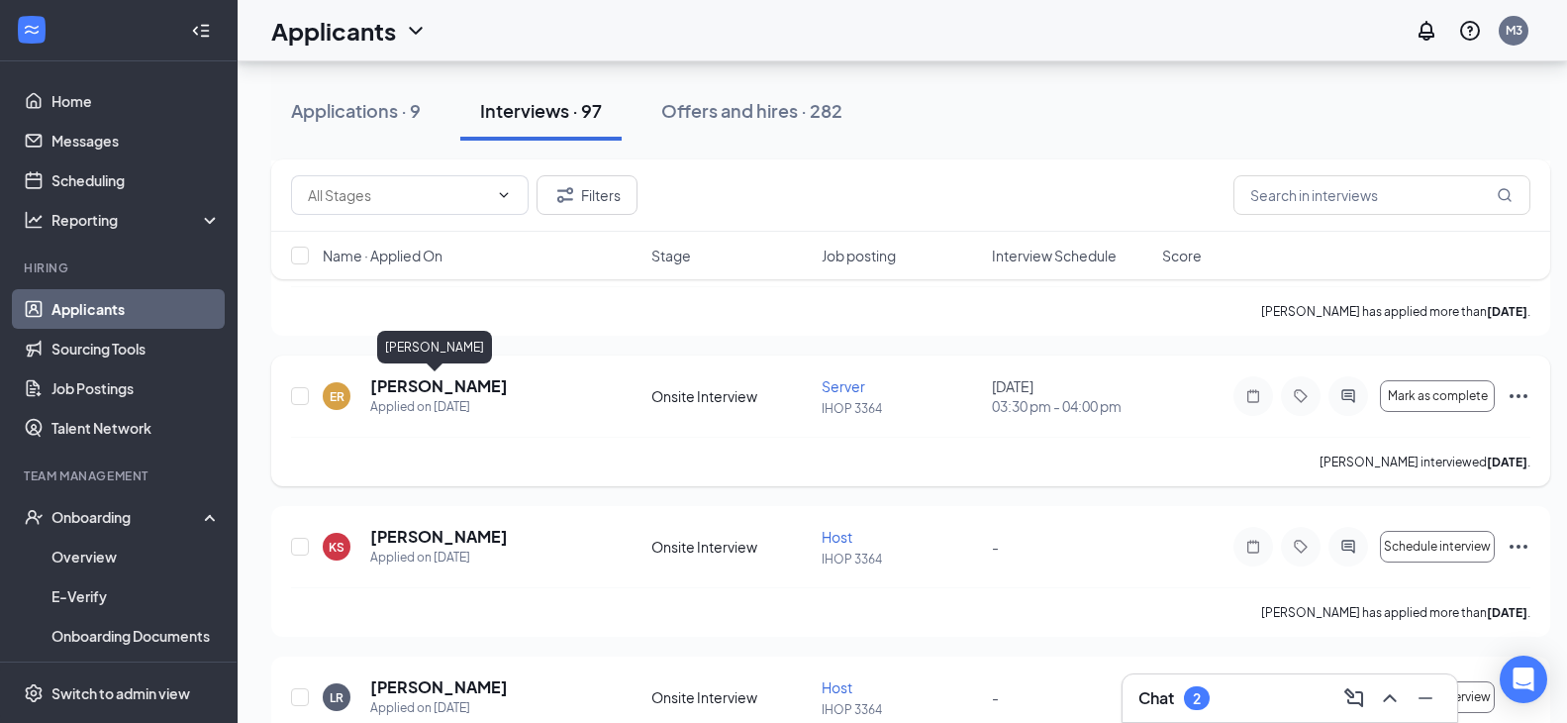
click at [439, 390] on h5 "[PERSON_NAME]" at bounding box center [439, 386] width 138 height 22
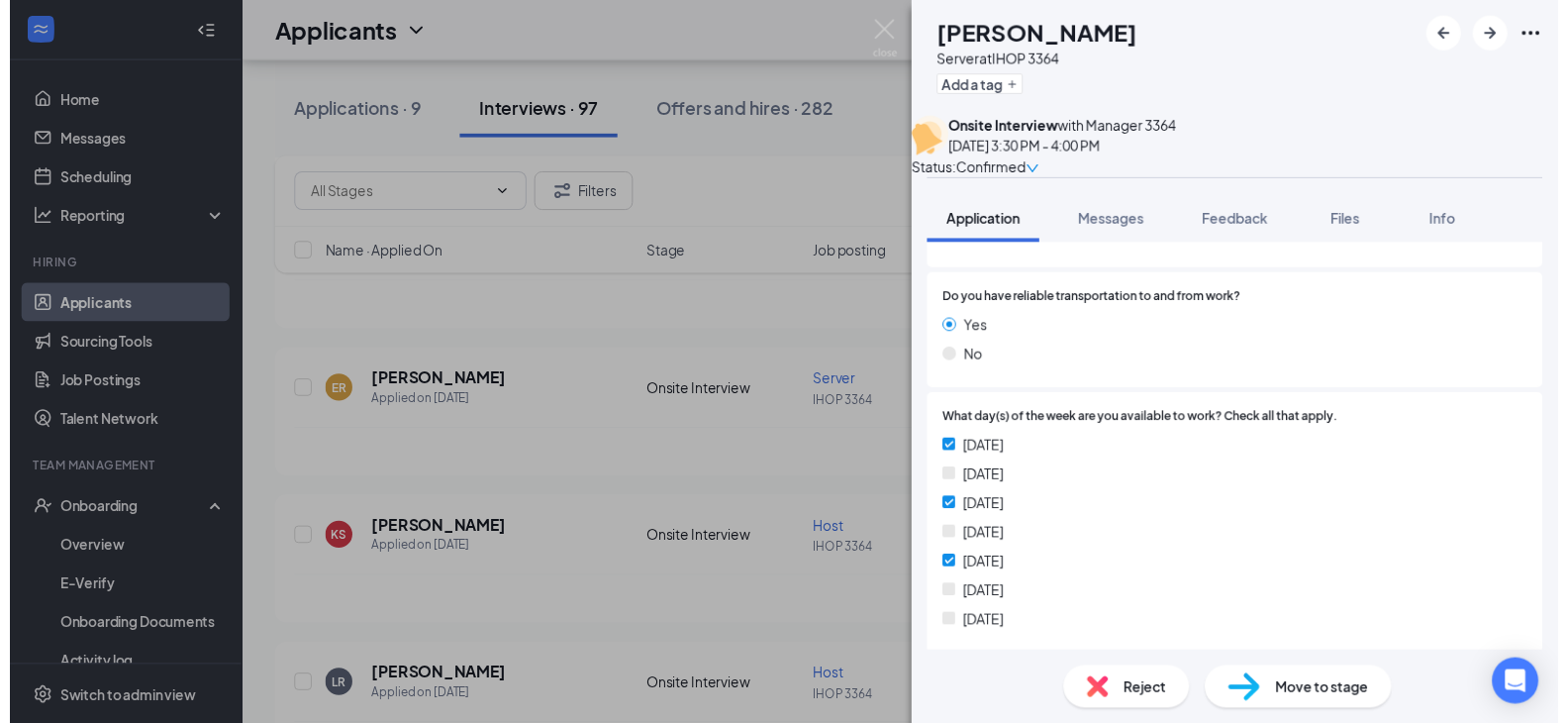
scroll to position [428, 0]
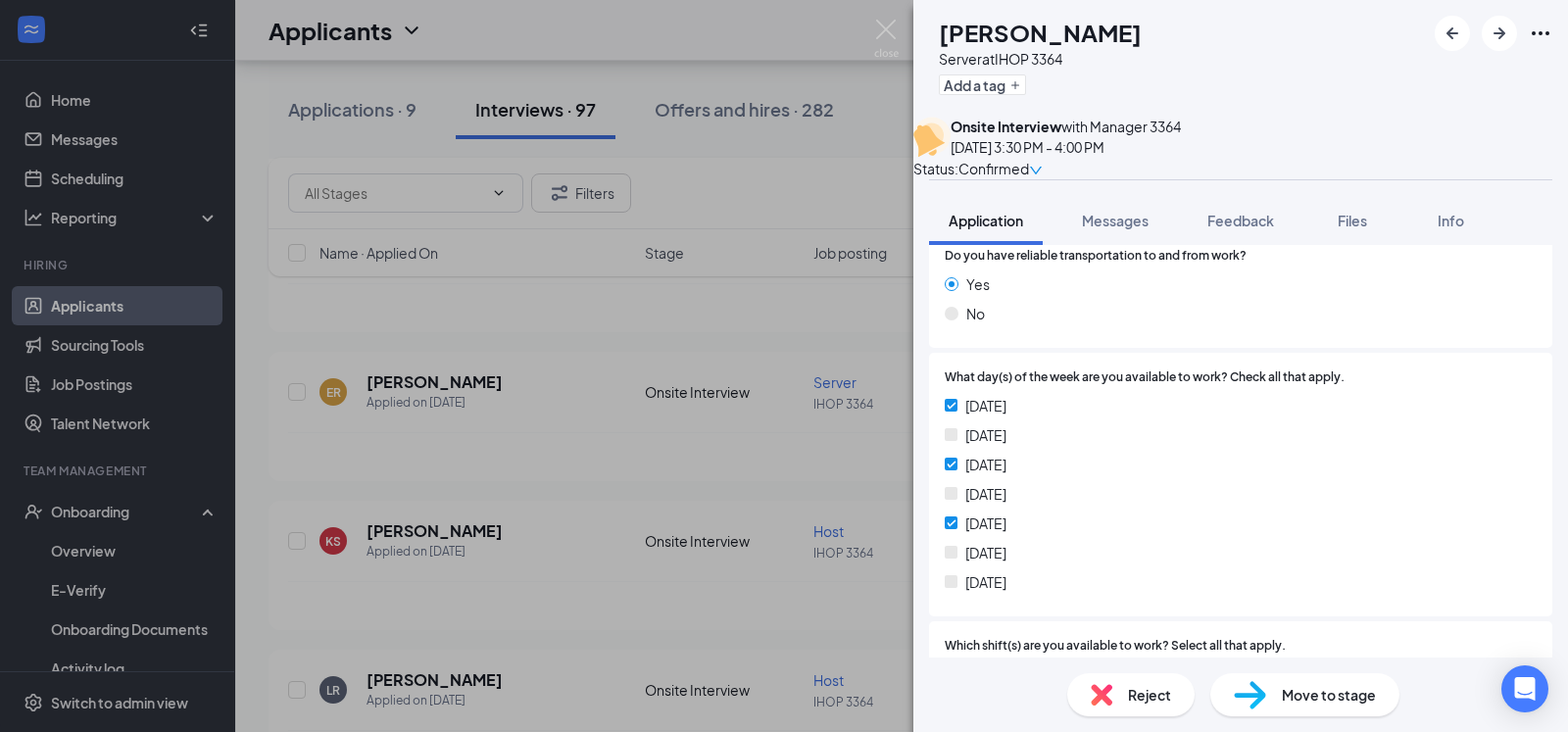
click at [722, 493] on div "[PERSON_NAME] Server at IHOP 3364 Add a tag Onsite Interview with Manager [DATE…" at bounding box center [784, 366] width 1568 height 732
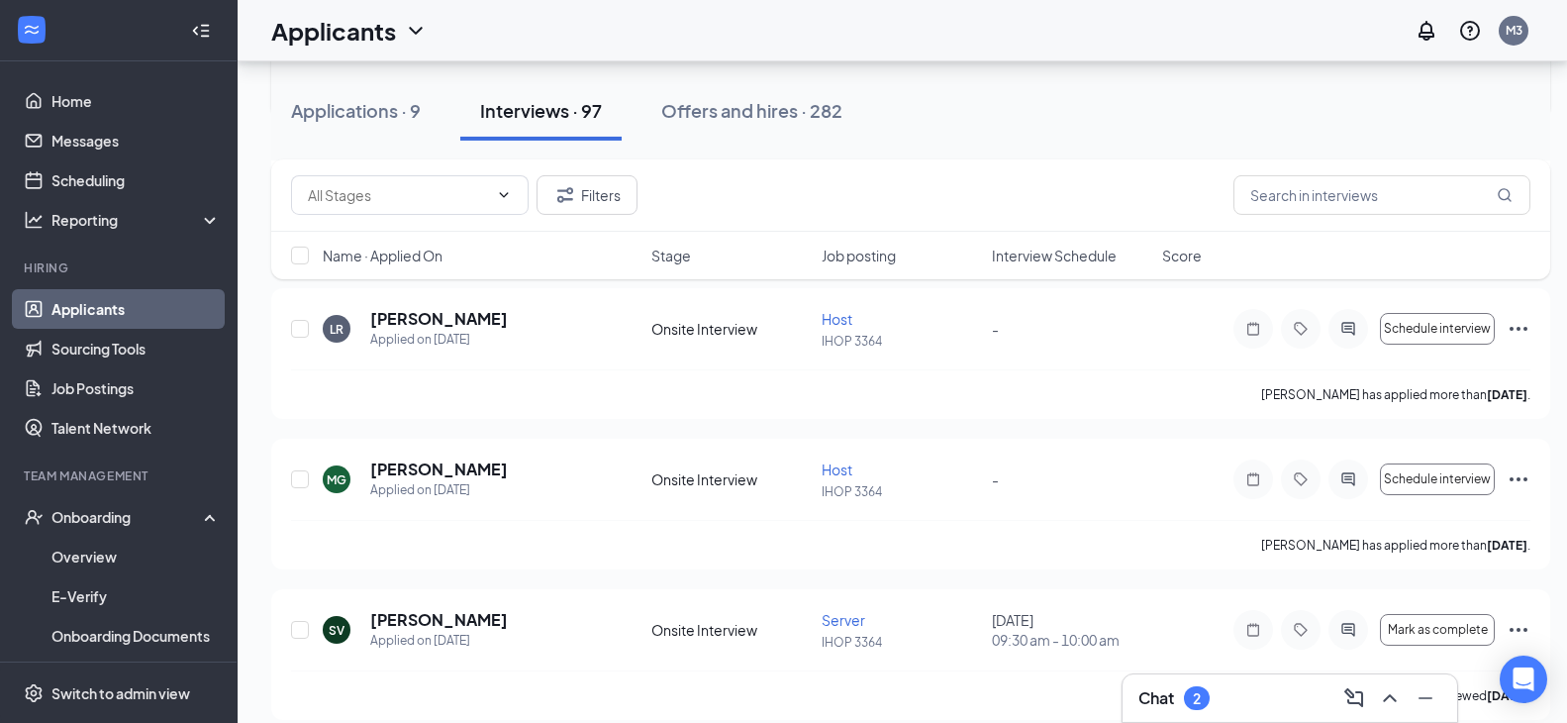
scroll to position [3837, 0]
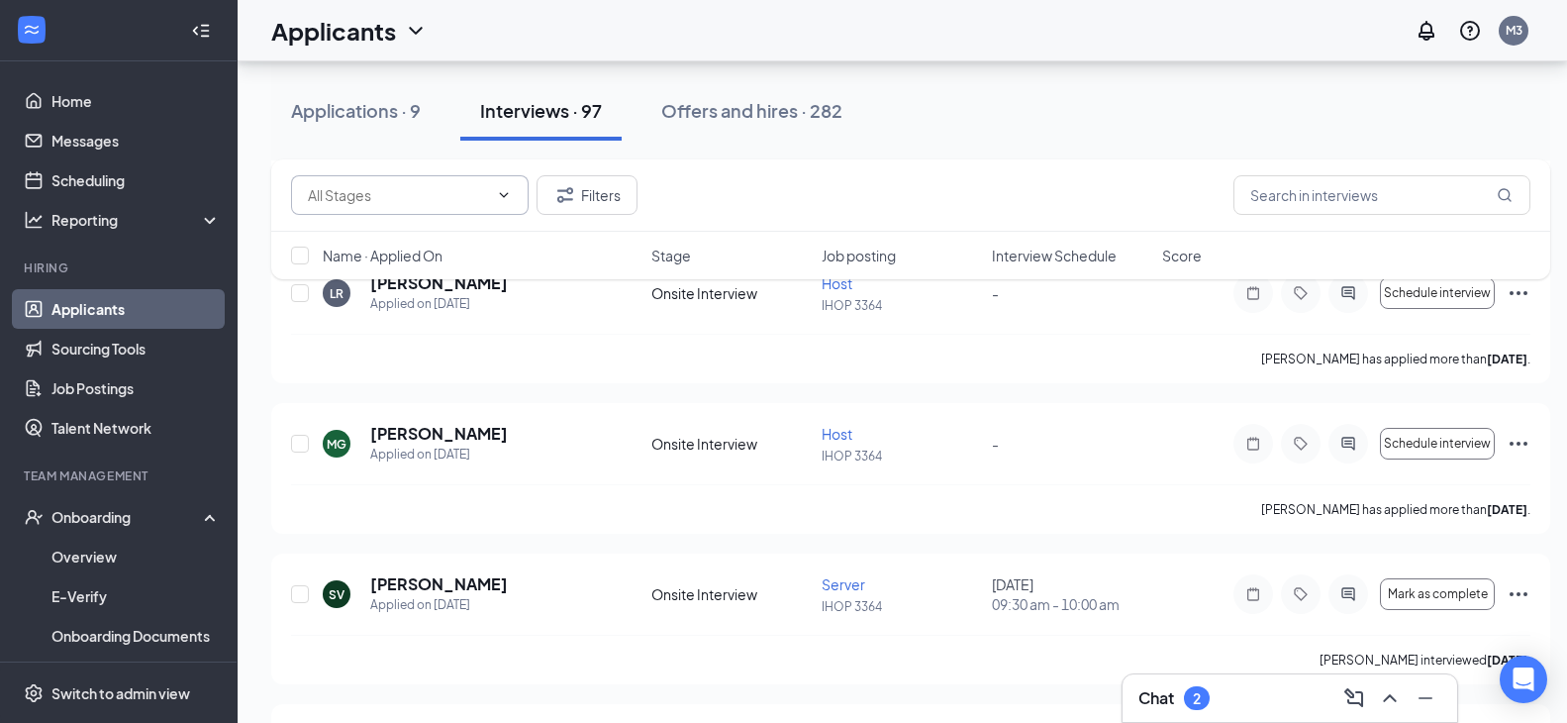
click at [473, 197] on input "text" at bounding box center [398, 195] width 180 height 22
click at [470, 196] on input "text" at bounding box center [398, 195] width 180 height 22
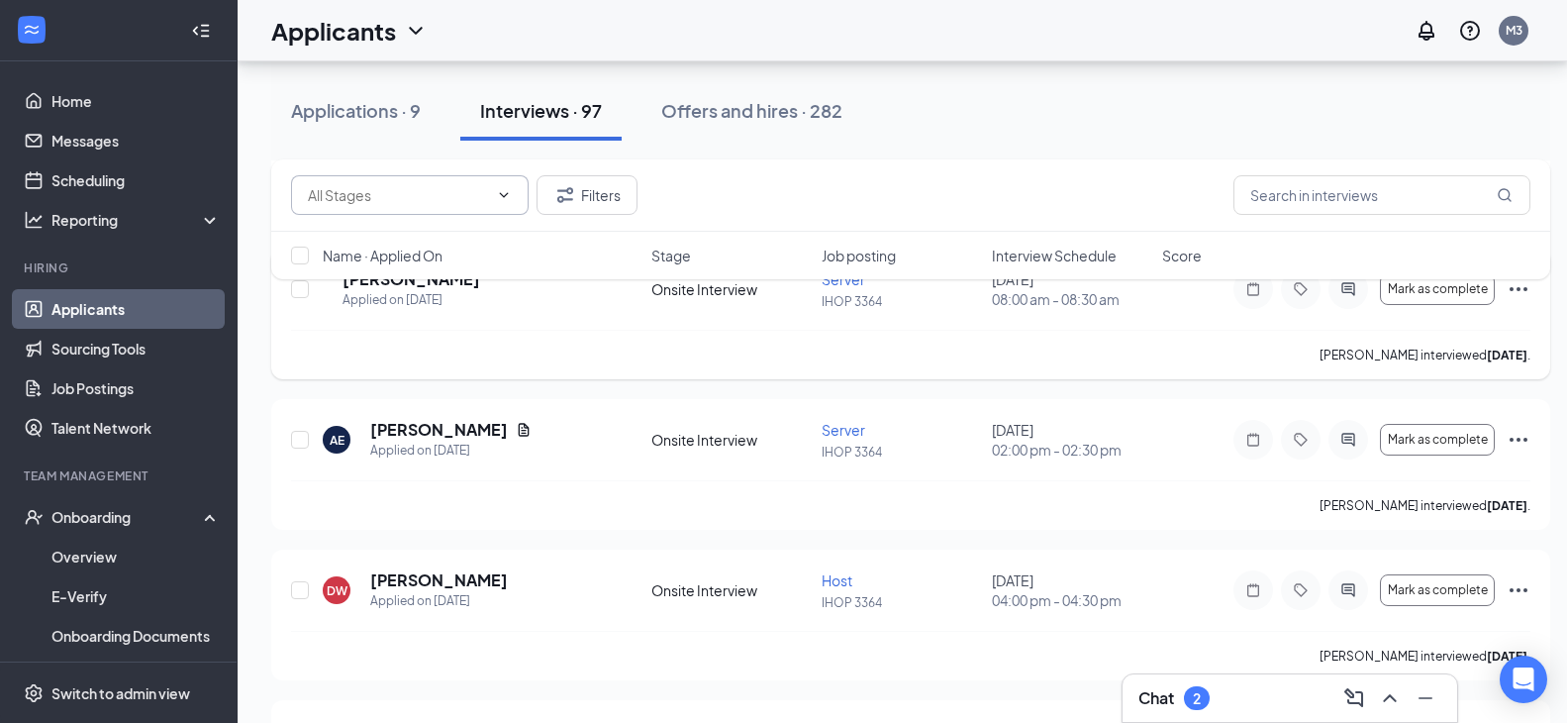
scroll to position [4544, 0]
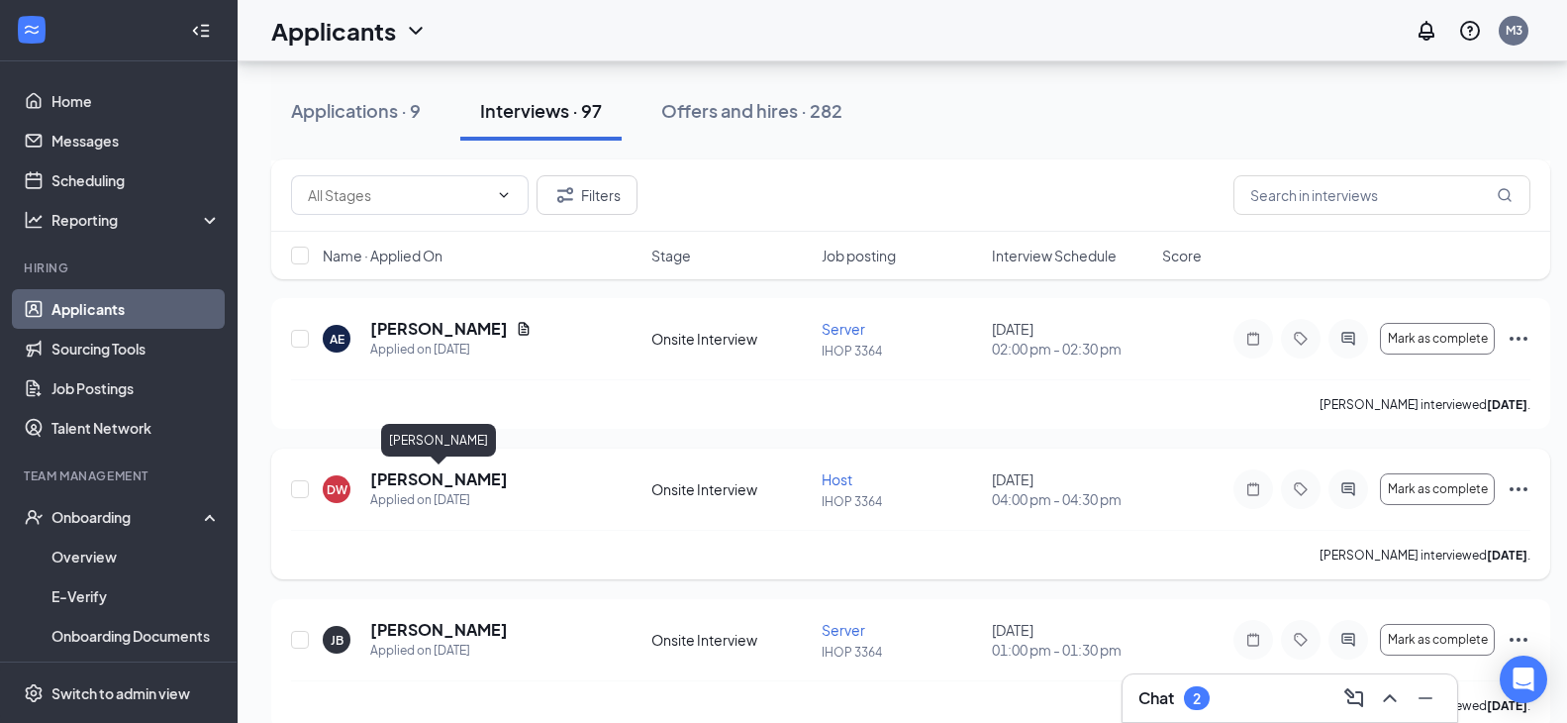
click at [460, 481] on h5 "[PERSON_NAME]" at bounding box center [439, 479] width 138 height 22
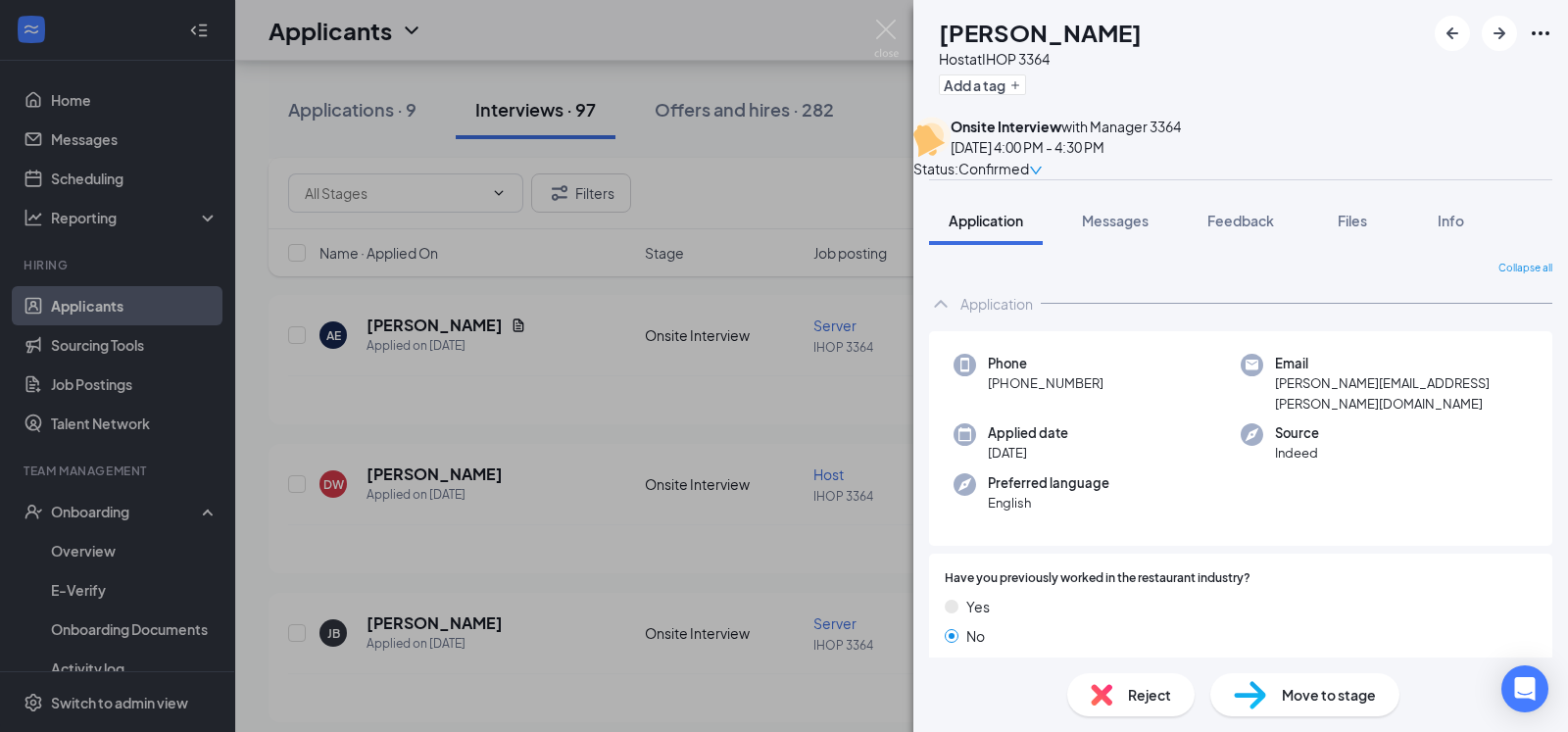
click at [640, 388] on div "DW [PERSON_NAME] Host at IHOP 3364 Add a tag Onsite Interview with Manager [DAT…" at bounding box center [784, 366] width 1568 height 732
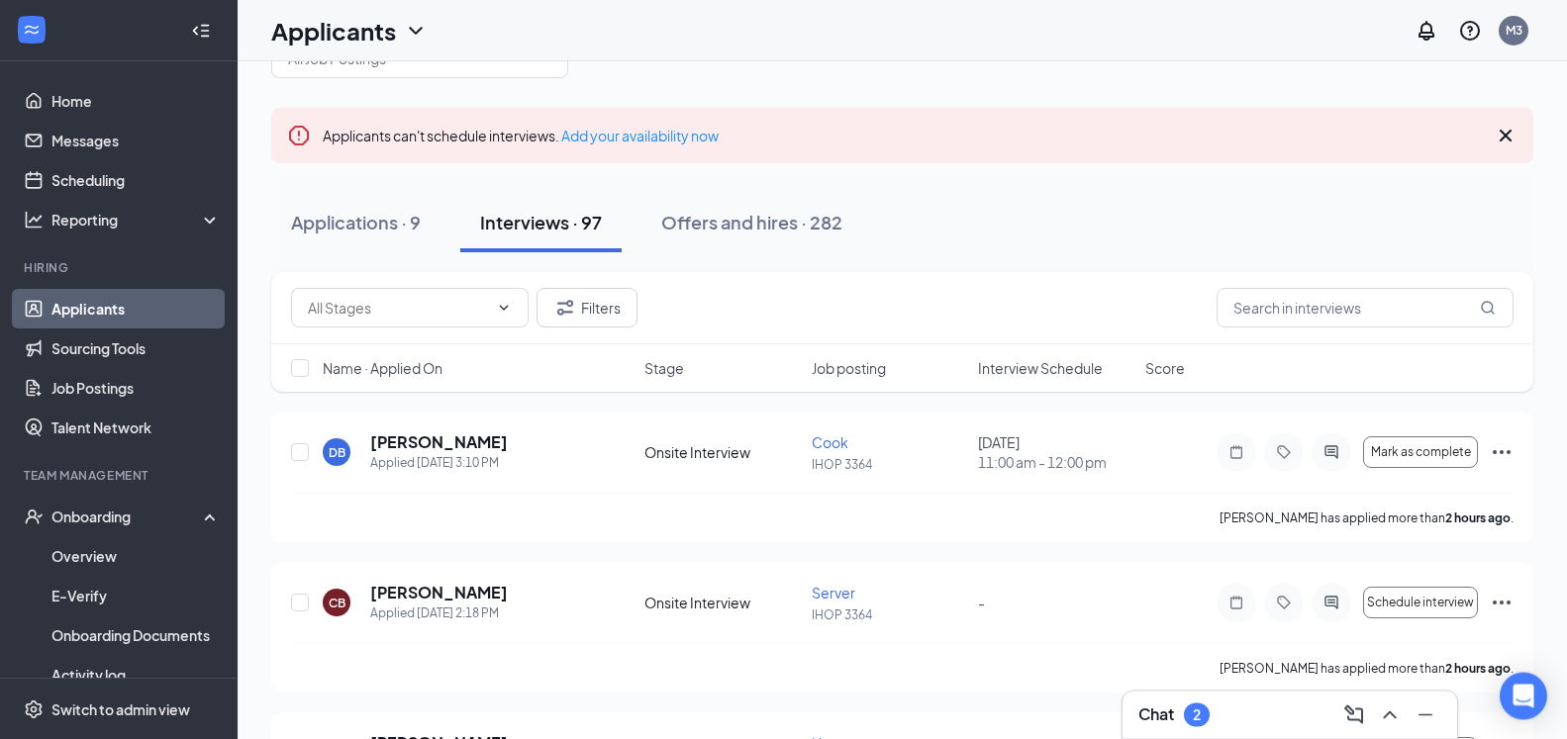
scroll to position [101, 0]
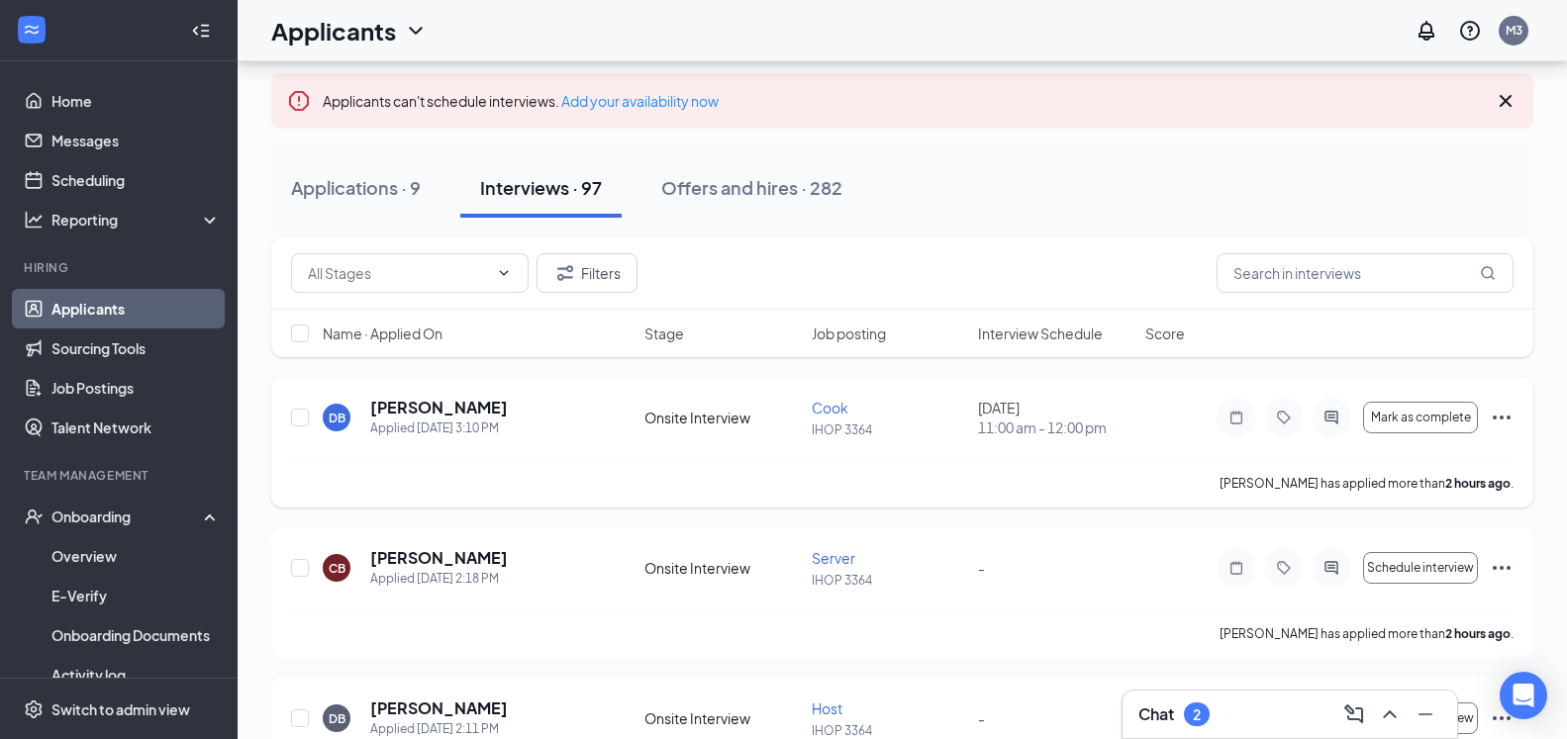
click at [1498, 423] on icon "Ellipses" at bounding box center [1502, 418] width 24 height 24
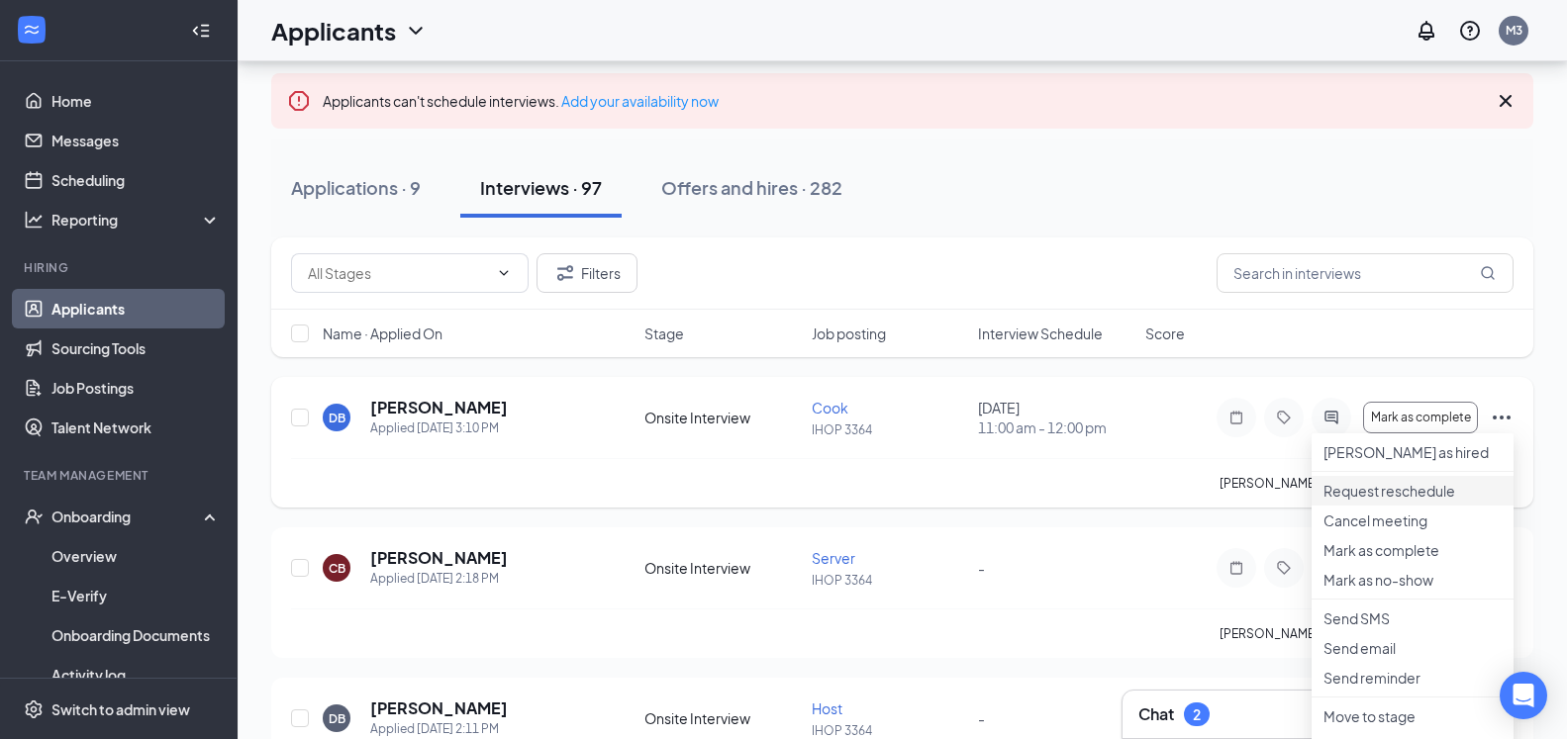
click at [1396, 501] on p "Request reschedule" at bounding box center [1413, 491] width 178 height 20
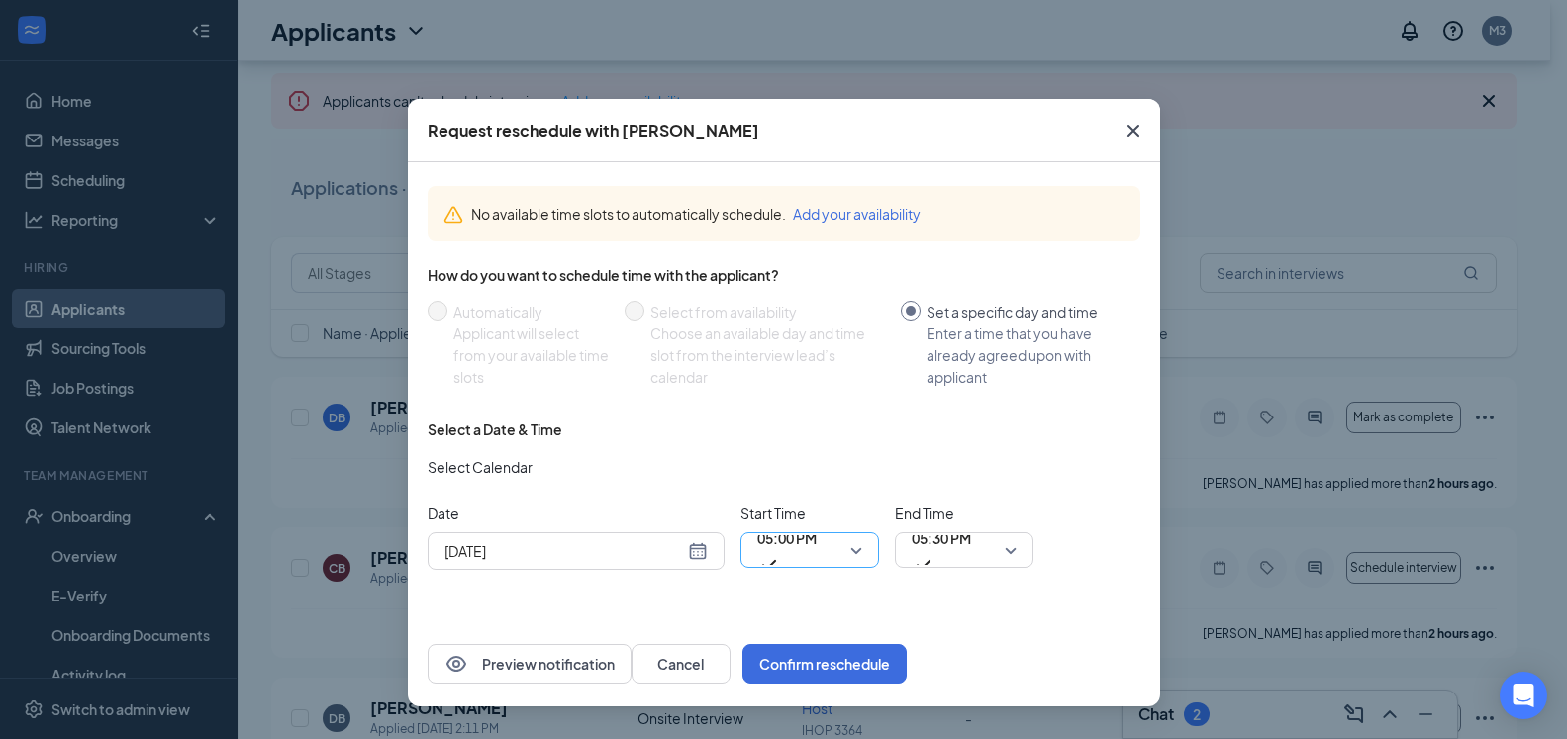
click at [846, 553] on span "05:00 PM" at bounding box center [809, 551] width 105 height 30
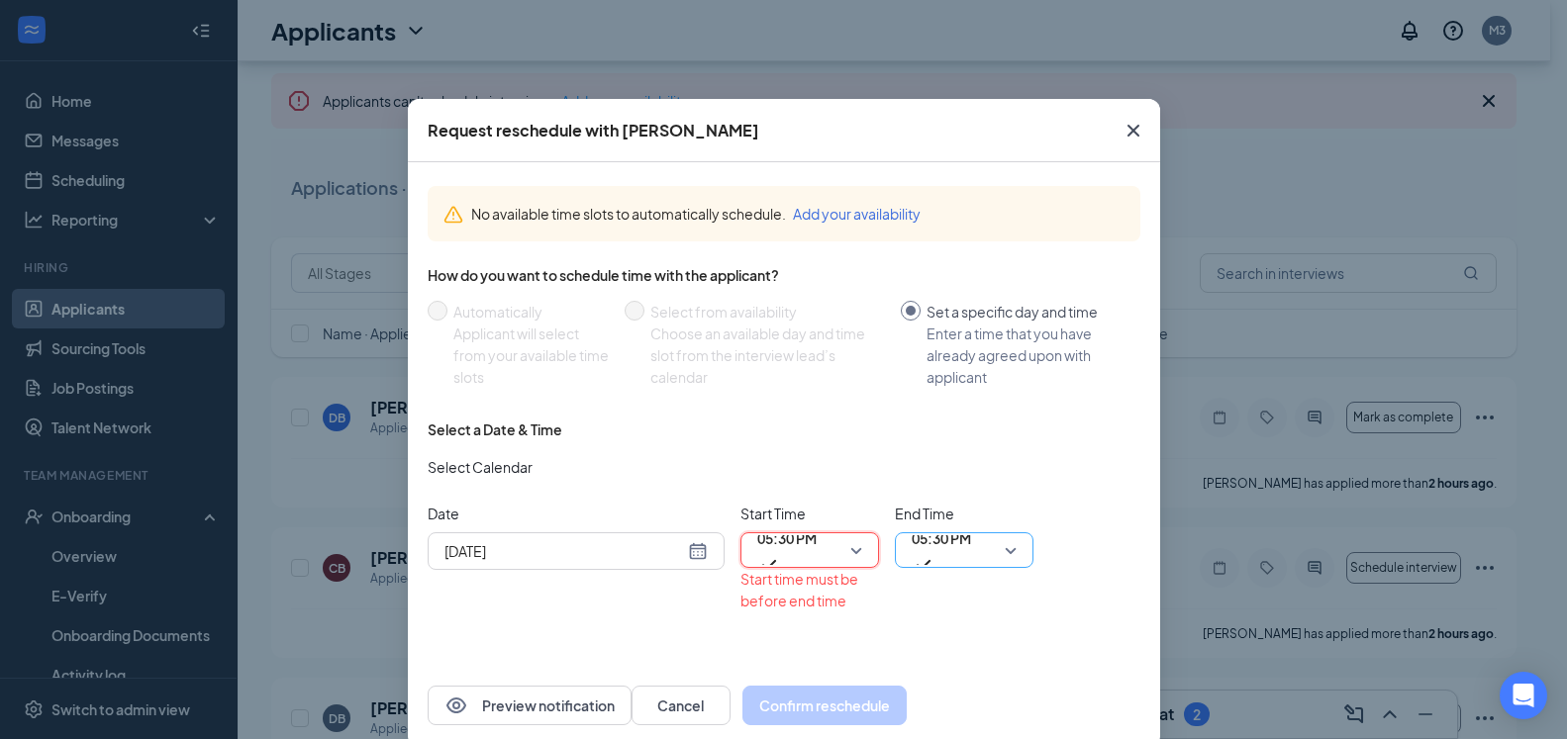
click at [1001, 554] on span "05:30 PM" at bounding box center [964, 551] width 105 height 30
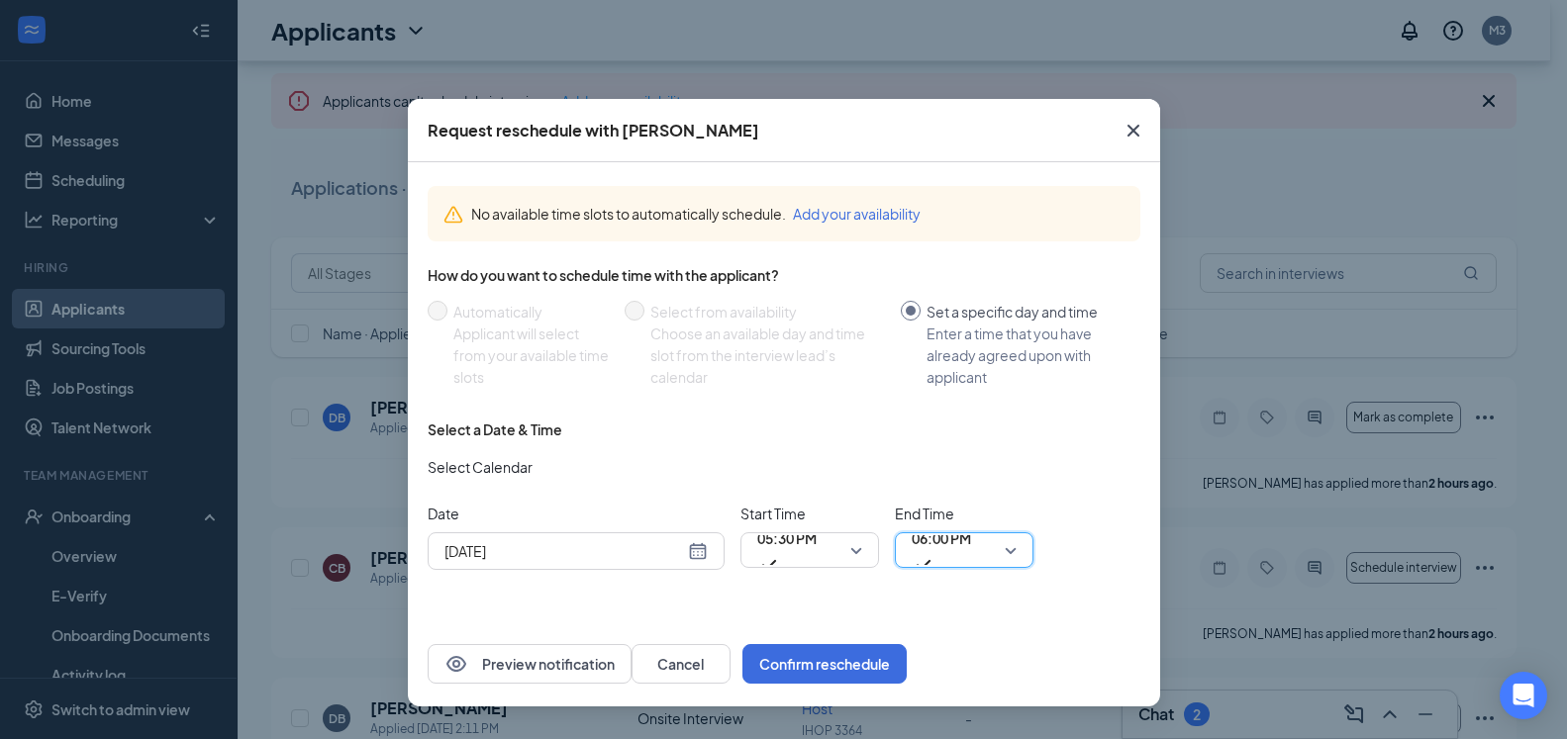
scroll to position [3089, 0]
click at [907, 664] on button "Confirm reschedule" at bounding box center [824, 664] width 164 height 40
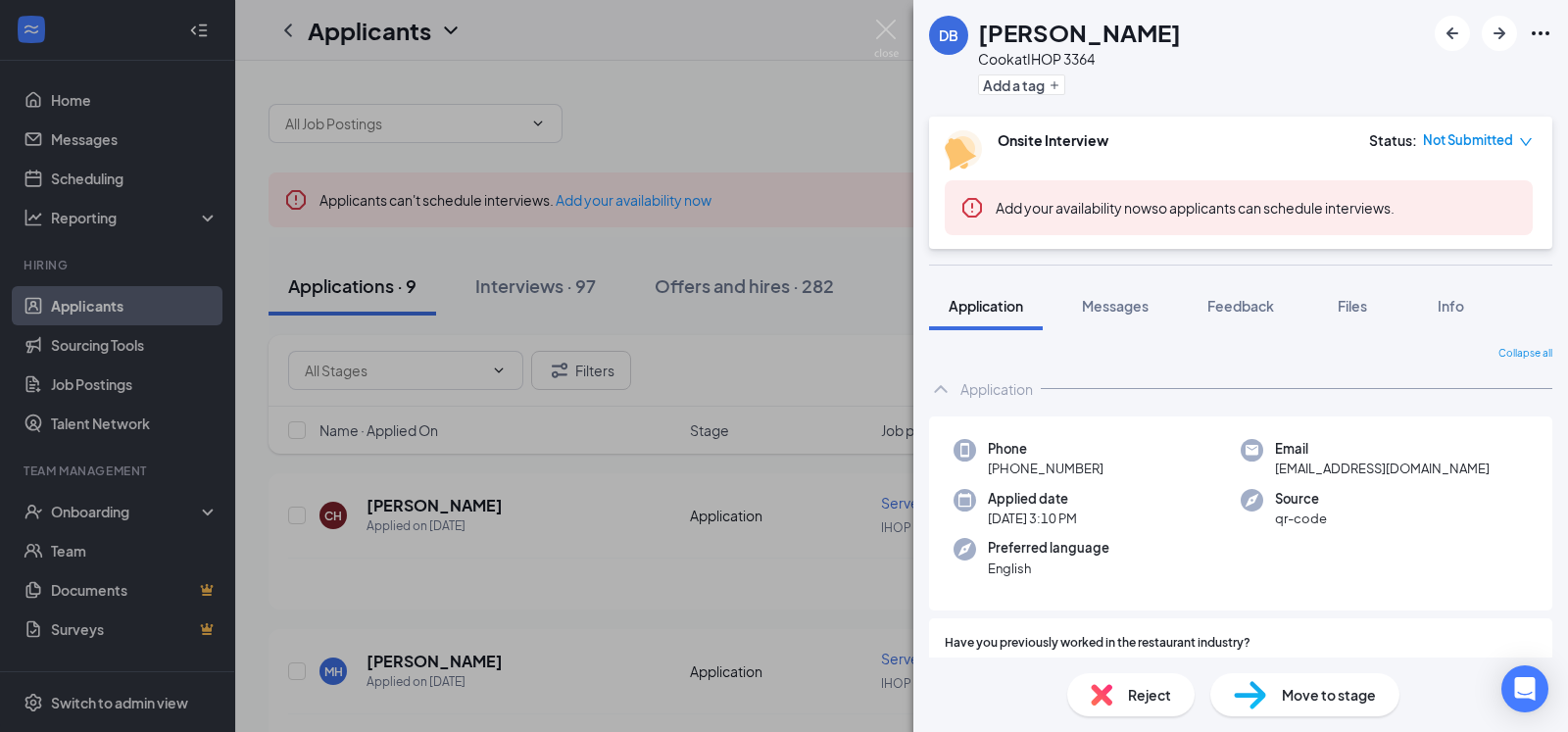
click at [49, 423] on div "DB Denzell Brown Cook at IHOP 3364 Add a tag Onsite Interview Status : Not Subm…" at bounding box center [784, 366] width 1568 height 732
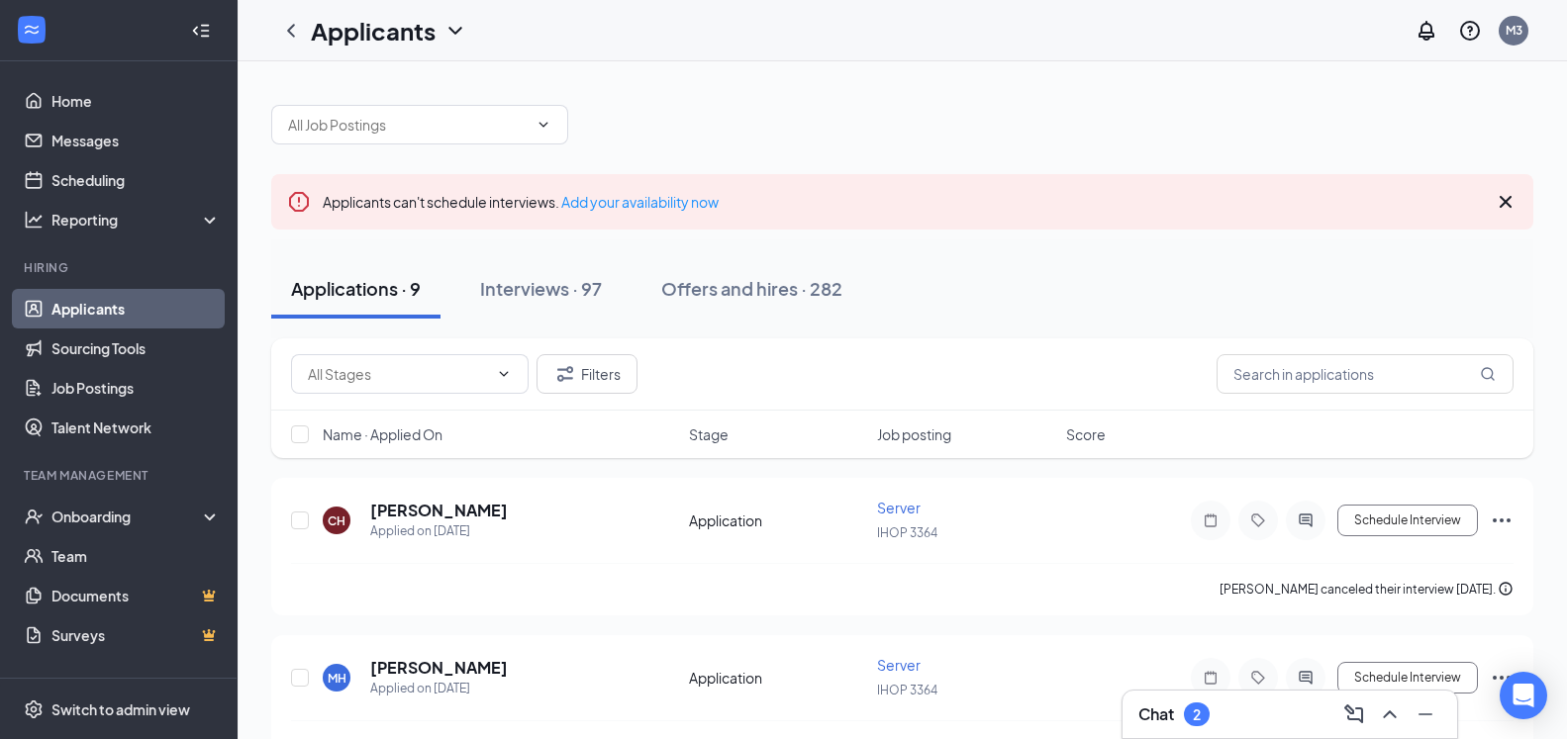
click at [131, 311] on link "Applicants" at bounding box center [135, 309] width 169 height 40
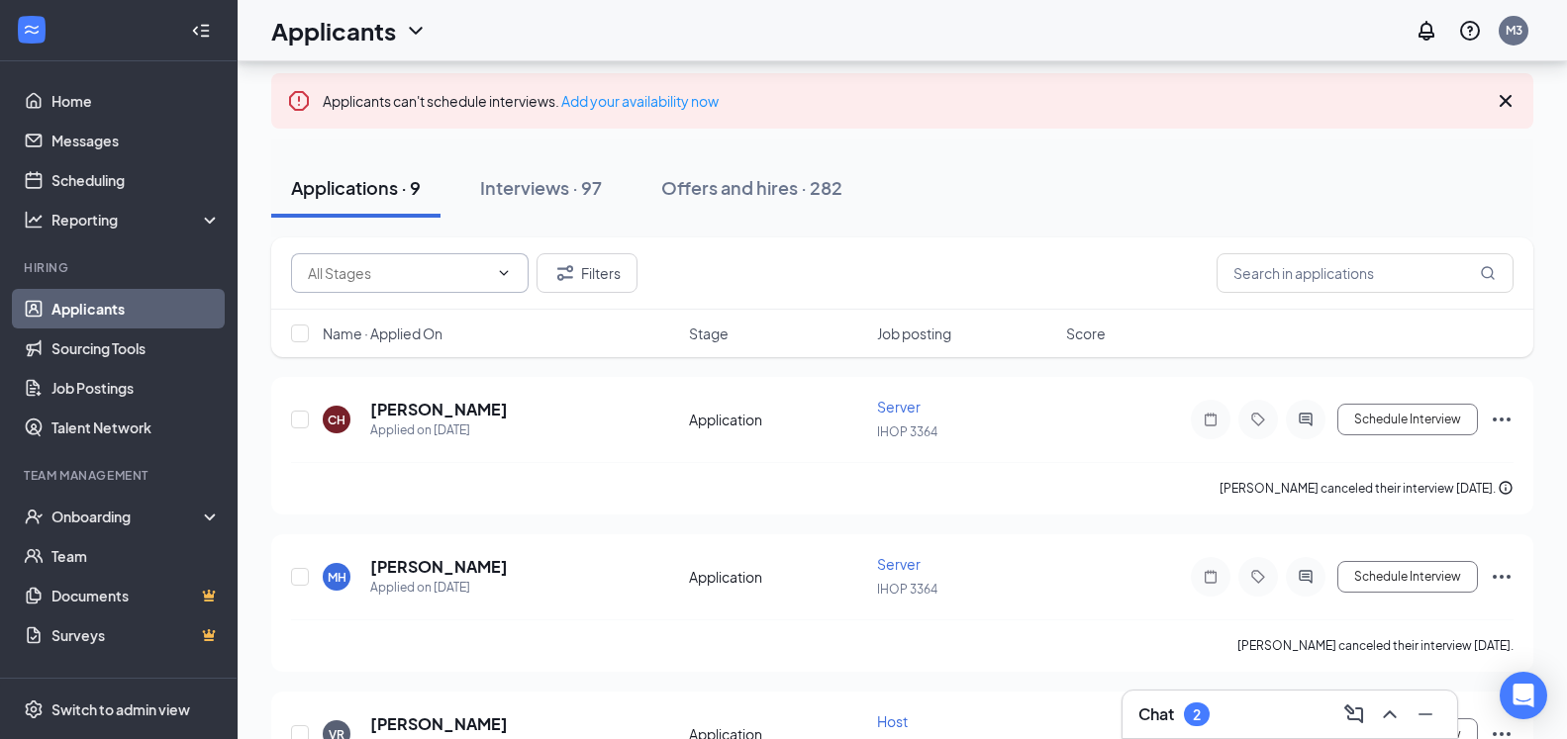
click at [429, 280] on input "text" at bounding box center [398, 273] width 180 height 22
click at [1388, 280] on input "text" at bounding box center [1365, 273] width 297 height 40
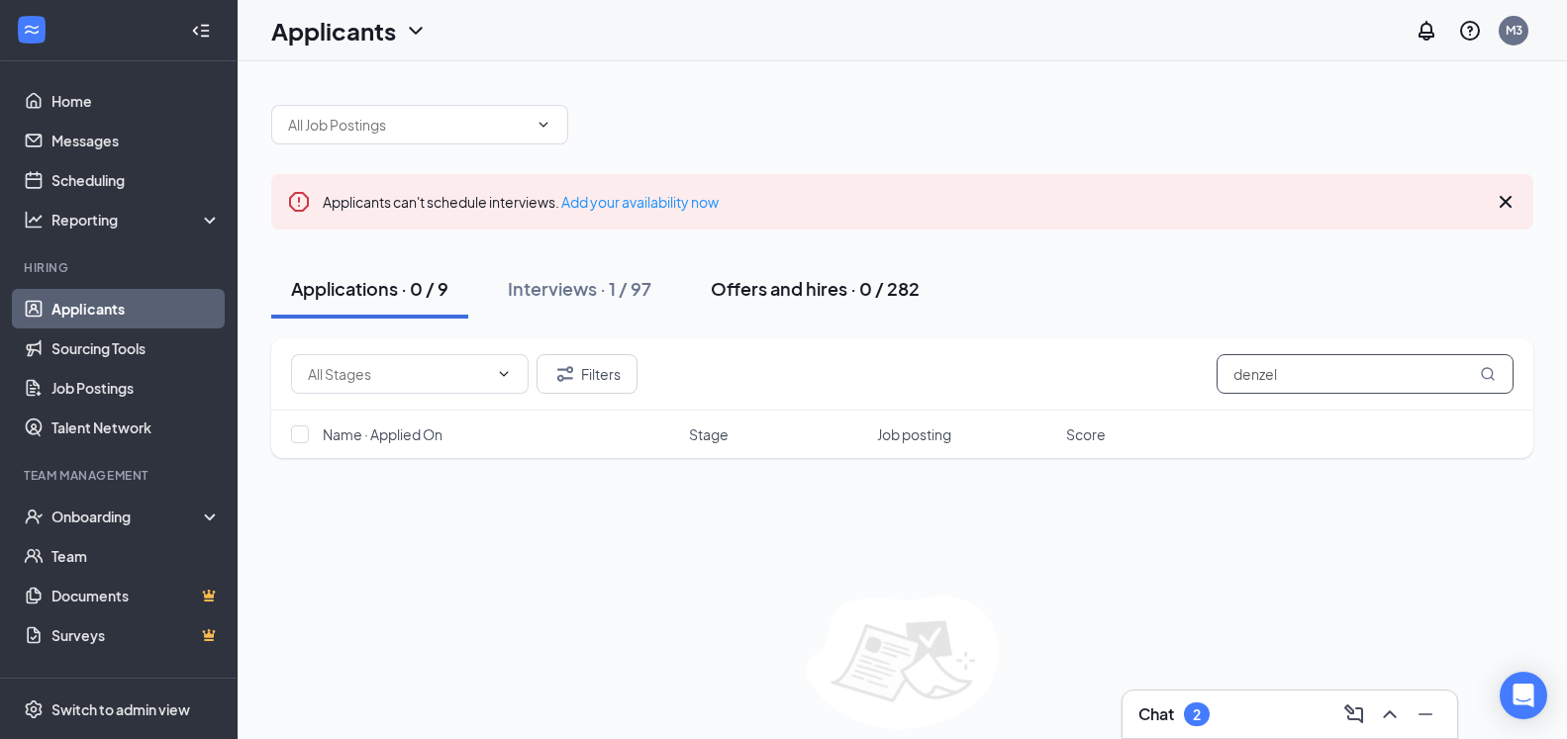
type input "denzel"
click at [644, 292] on div "Interviews · 1 / 97" at bounding box center [580, 288] width 144 height 25
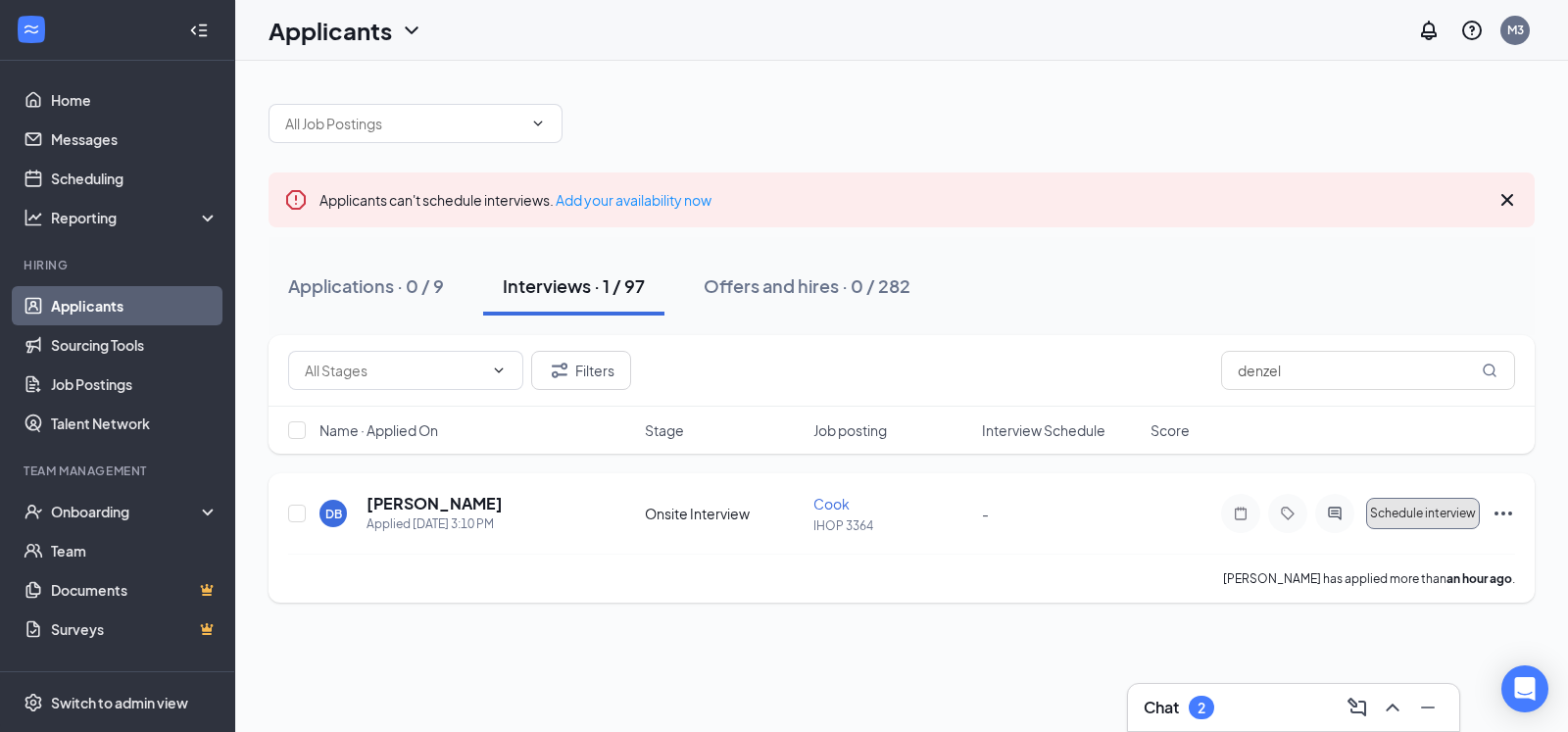
click at [1402, 520] on span "Schedule interview" at bounding box center [1422, 514] width 106 height 14
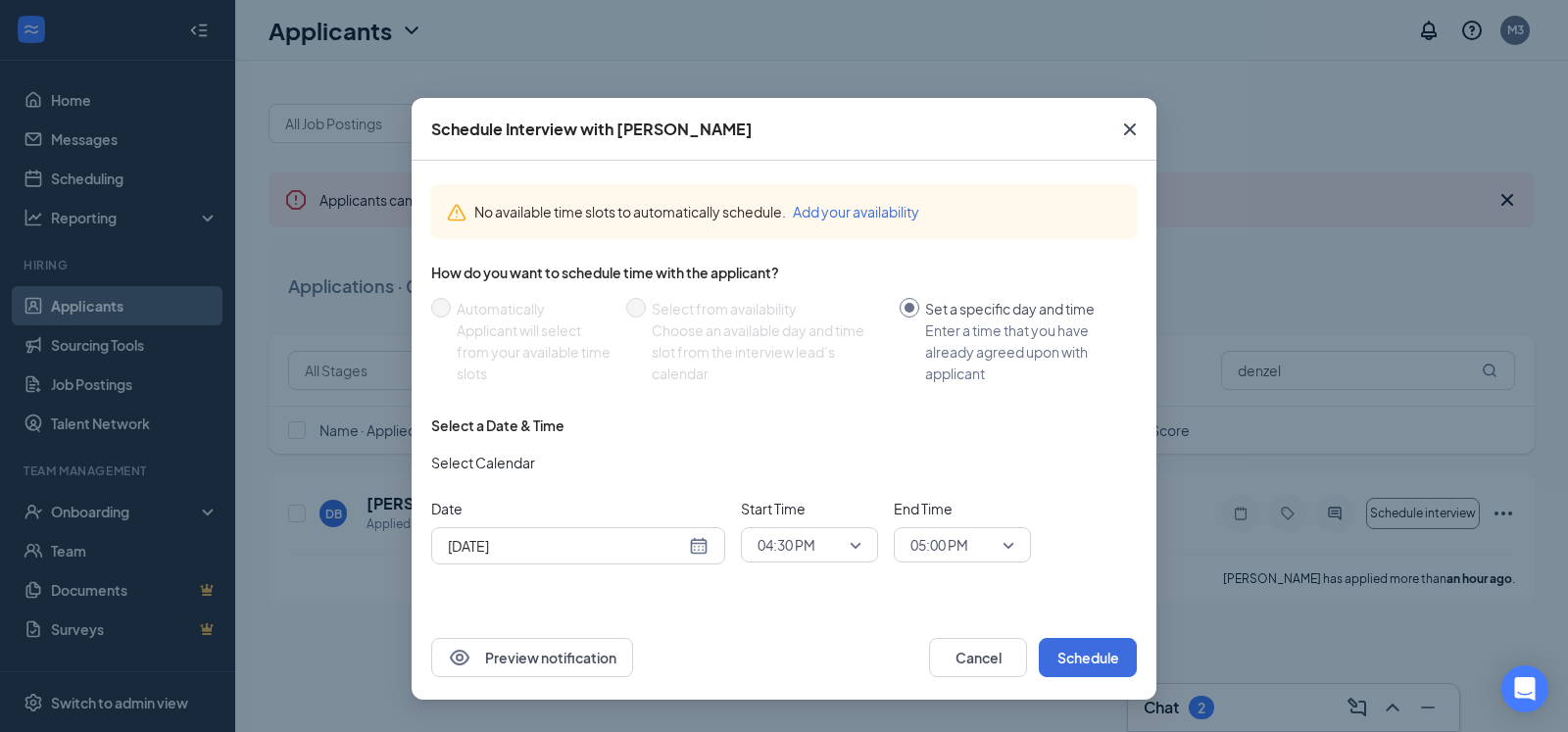
click at [704, 547] on div "[DATE]" at bounding box center [577, 546] width 260 height 22
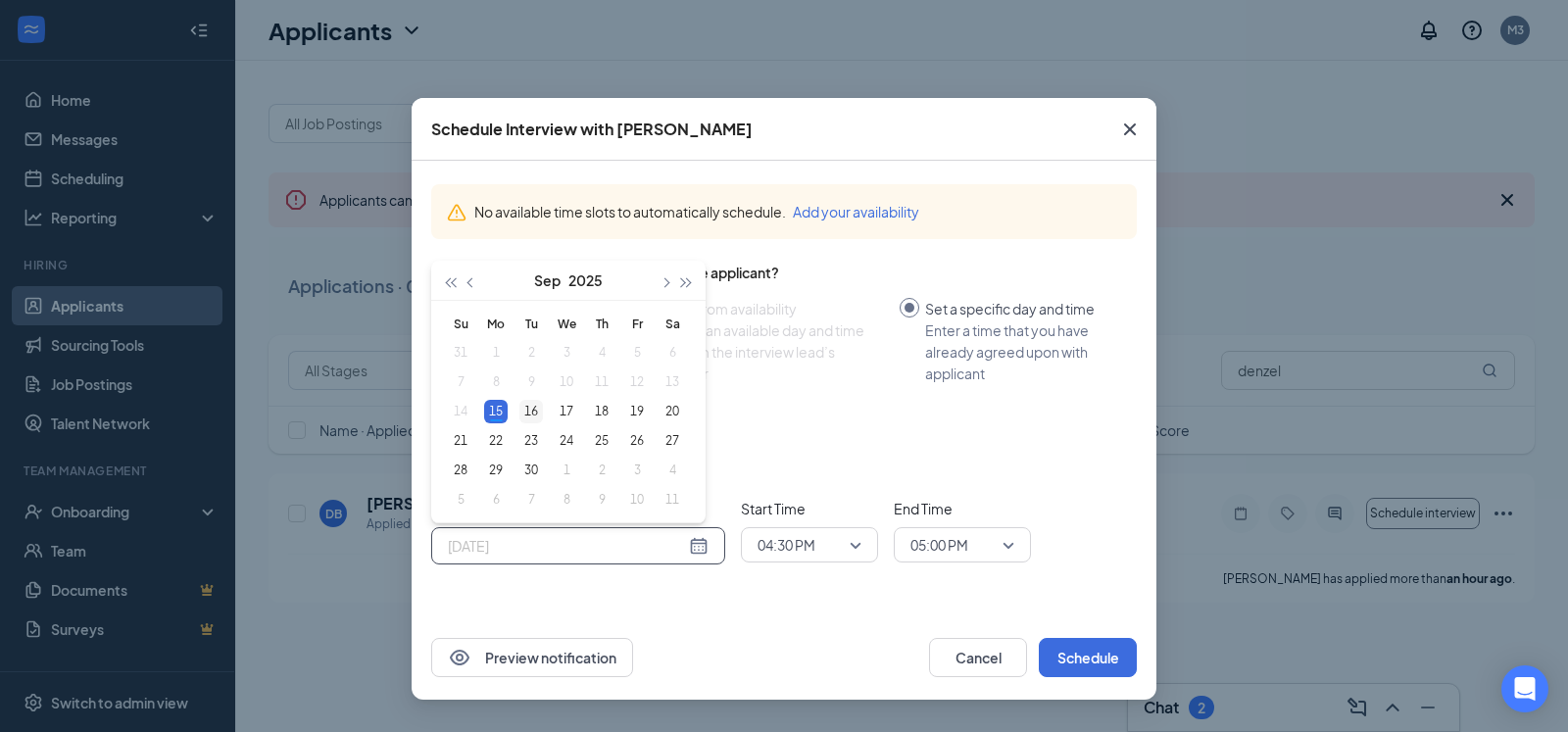
type input "[DATE]"
click at [539, 413] on div "16" at bounding box center [532, 412] width 24 height 24
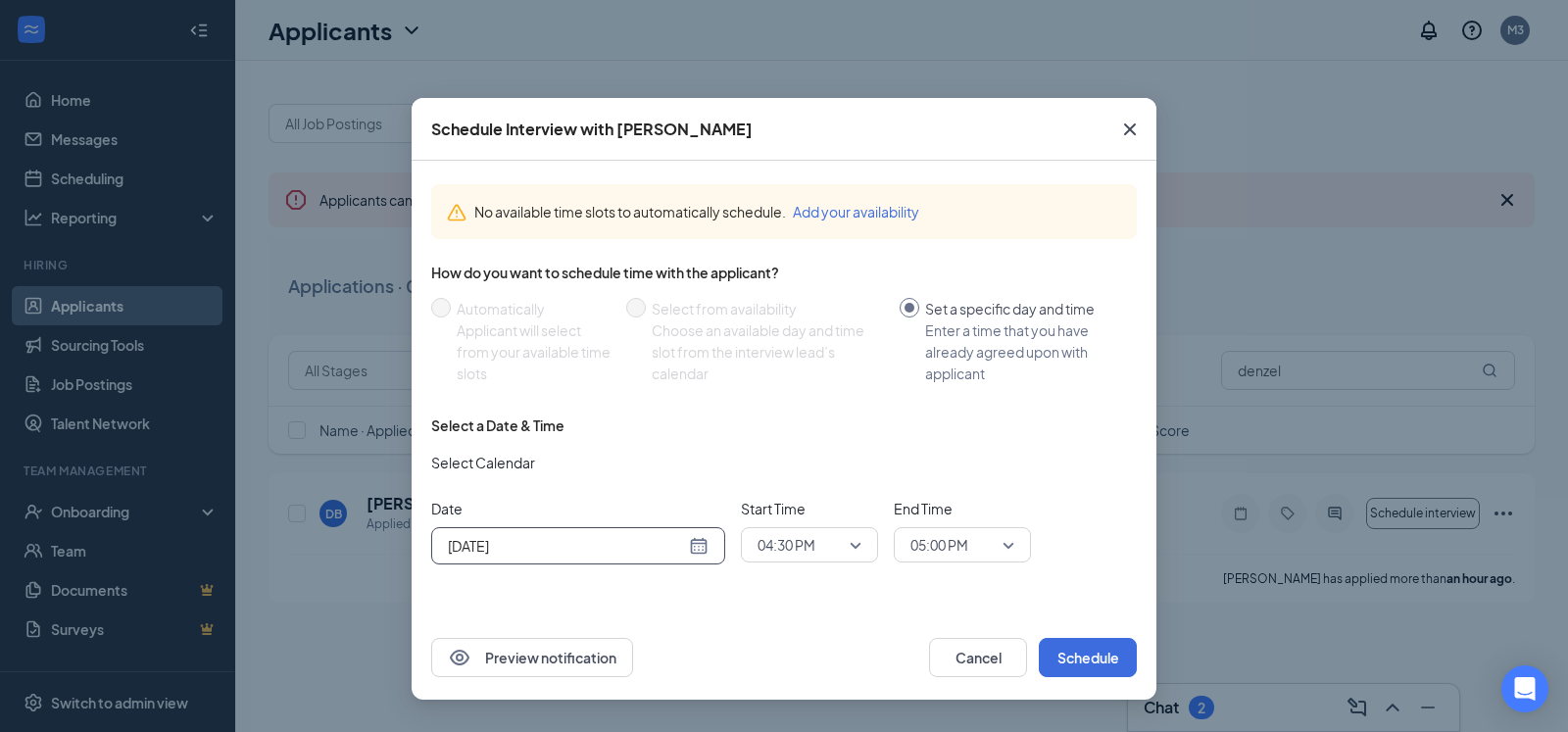
click at [838, 555] on span "04:30 PM" at bounding box center [800, 546] width 86 height 30
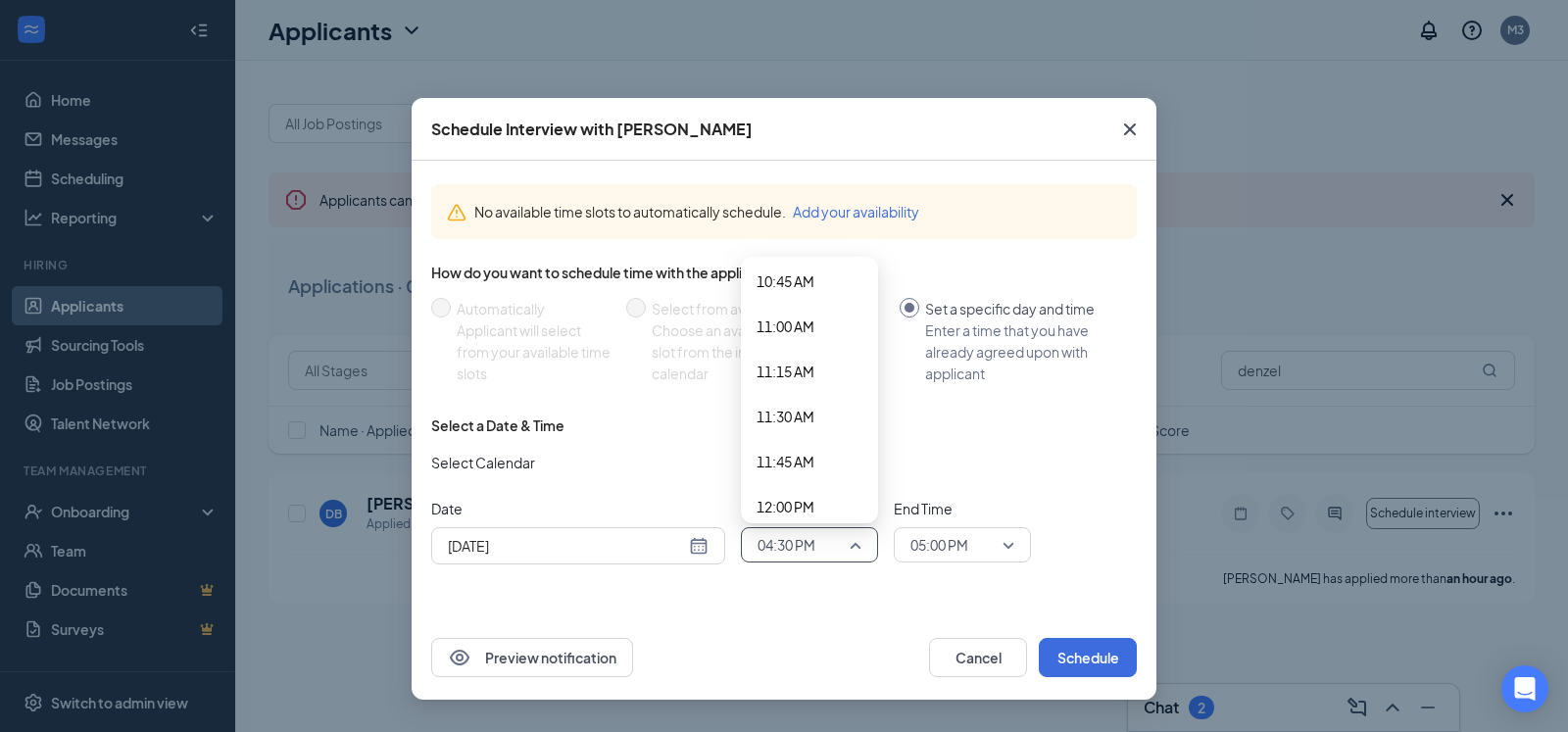
scroll to position [1926, 0]
click at [806, 352] on span "11:00 AM" at bounding box center [785, 347] width 57 height 22
click at [974, 548] on span "05:00 PM" at bounding box center [953, 546] width 86 height 30
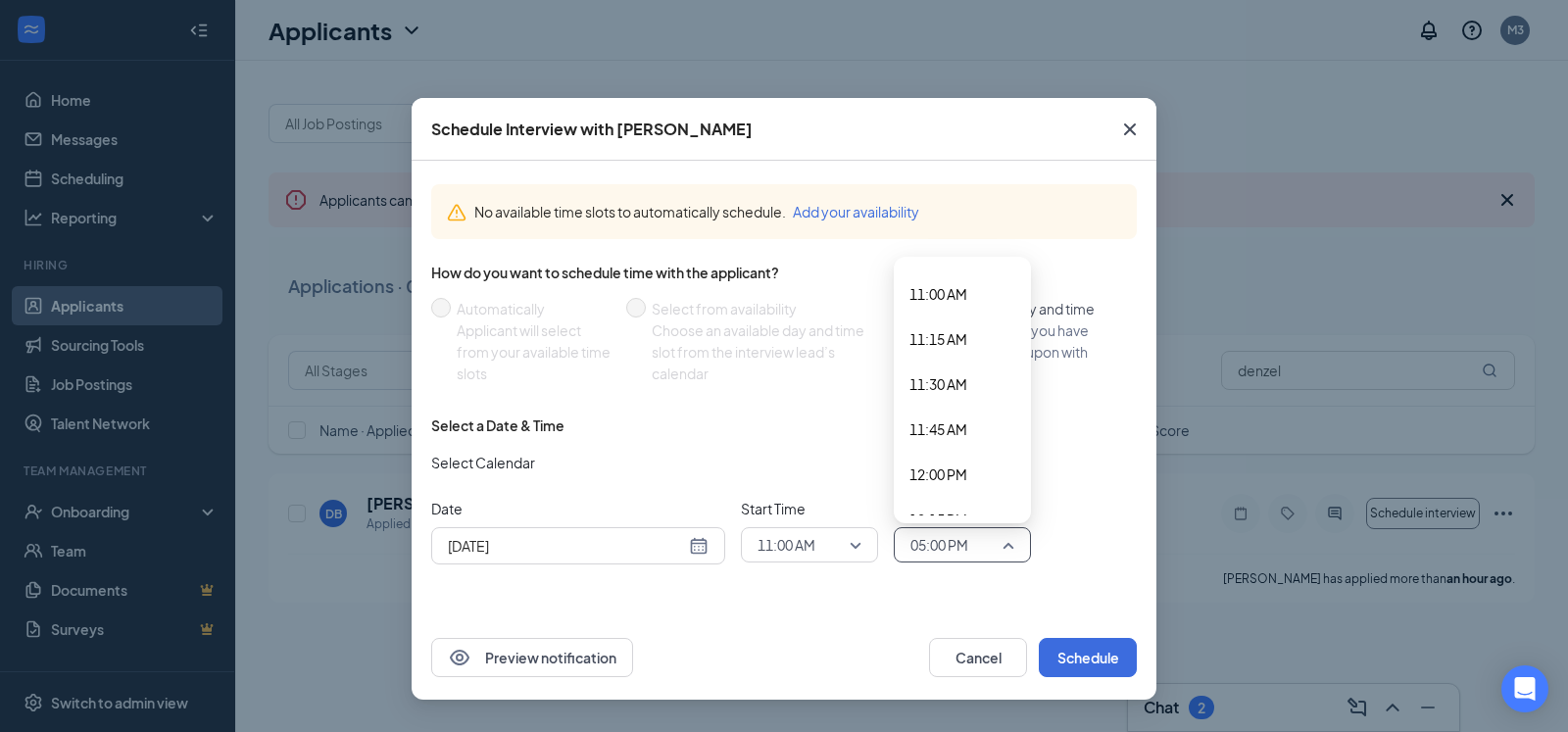
scroll to position [2016, 0]
click at [967, 443] on span "12:00 PM" at bounding box center [938, 437] width 57 height 22
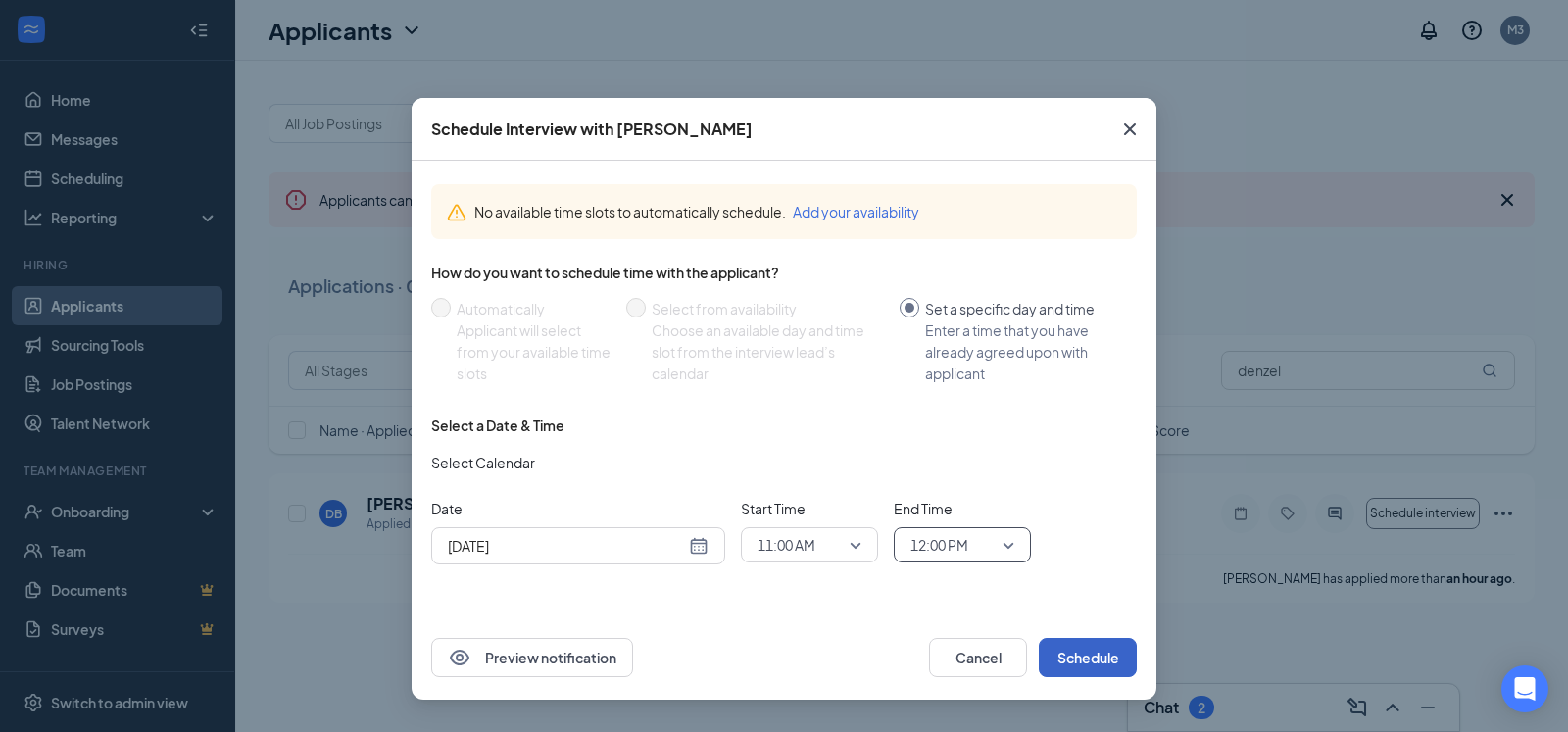
click at [1074, 655] on button "Schedule" at bounding box center [1087, 658] width 98 height 40
